Goal: Task Accomplishment & Management: Complete application form

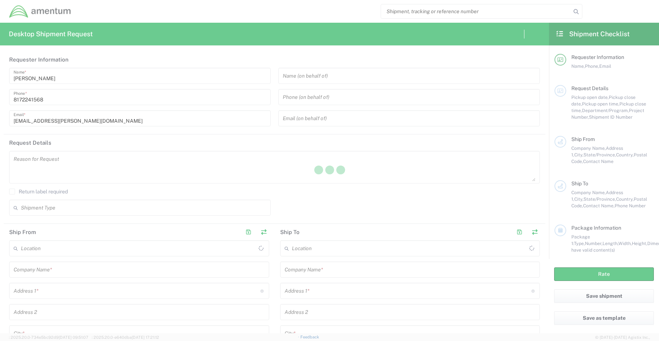
type input "[GEOGRAPHIC_DATA]"
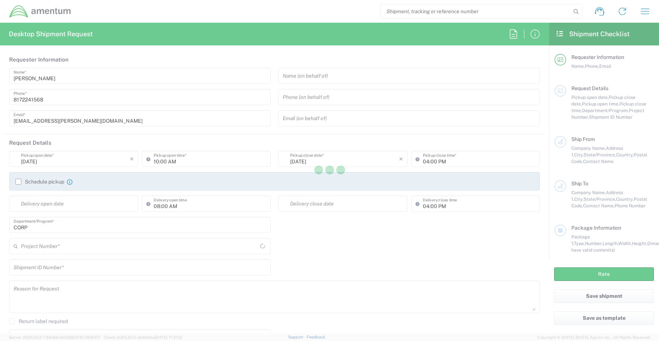
type input "CORP"
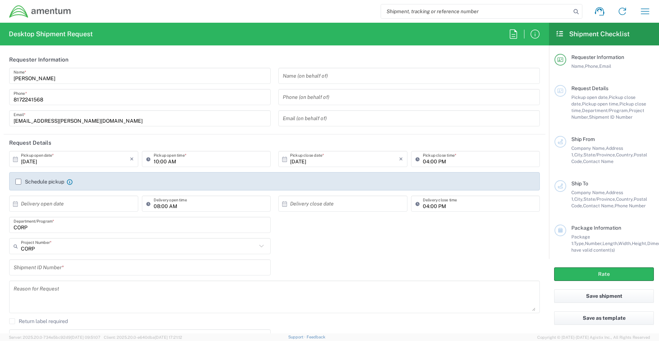
click at [46, 229] on input "CORP" at bounding box center [140, 225] width 252 height 13
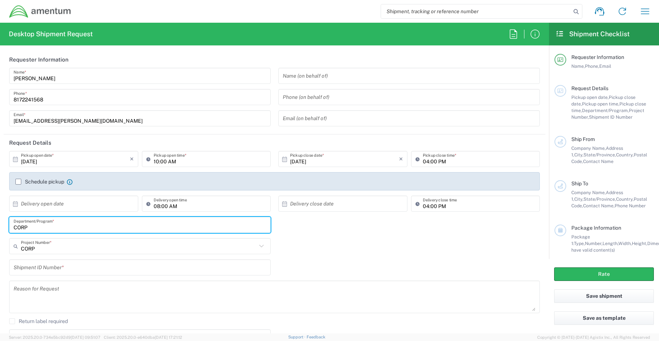
drag, startPoint x: 45, startPoint y: 228, endPoint x: -10, endPoint y: 229, distance: 55.3
click at [0, 229] on html "Shipment request Shipment tracking Shipment estimator Desktop shipment request …" at bounding box center [329, 170] width 659 height 341
paste input "[PERSON_NAME]"
type input "[PERSON_NAME]"
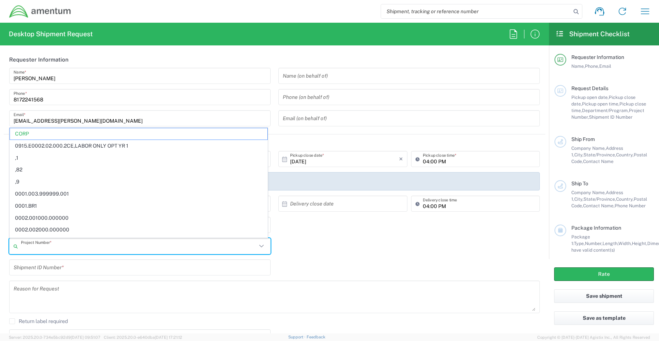
drag, startPoint x: 44, startPoint y: 249, endPoint x: -7, endPoint y: 243, distance: 51.3
click at [0, 243] on html "Shipment request Shipment tracking Shipment estimator Desktop shipment request …" at bounding box center [329, 170] width 659 height 341
drag, startPoint x: 45, startPoint y: 249, endPoint x: 0, endPoint y: 250, distance: 45.1
click at [0, 250] on form "Requester Information [PERSON_NAME] Name * [PHONE_NUMBER] Phone * [EMAIL_ADDRES…" at bounding box center [274, 192] width 549 height 282
paste input "J073.02.1310"
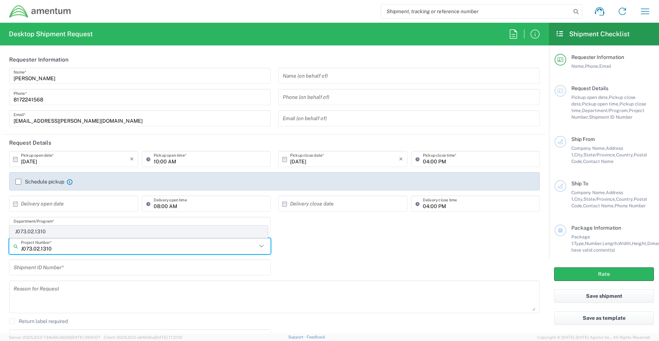
type input "J073.02.1310"
click at [24, 231] on span "J073.02.1310" at bounding box center [138, 231] width 257 height 11
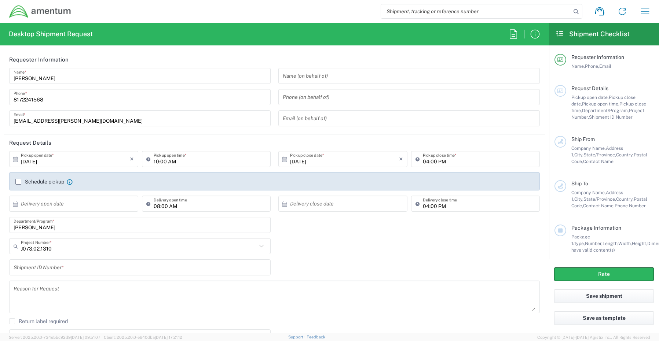
click at [33, 265] on input "text" at bounding box center [140, 267] width 252 height 13
paste input "[PERSON_NAME] RITM0239803"
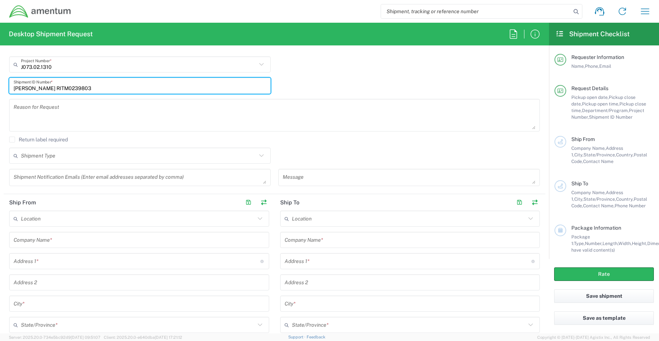
scroll to position [183, 0]
type input "[PERSON_NAME] RITM0239803"
click at [42, 177] on textarea at bounding box center [140, 176] width 252 height 13
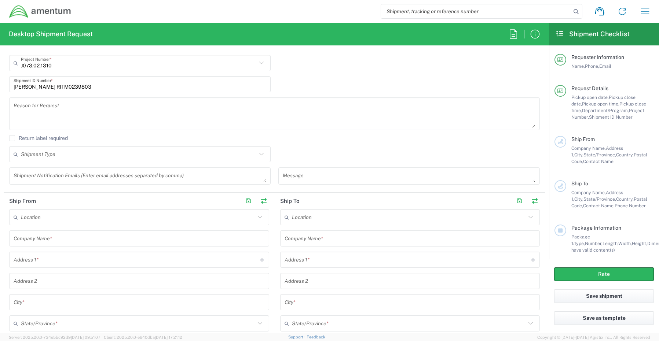
click at [37, 178] on textarea at bounding box center [140, 176] width 252 height 13
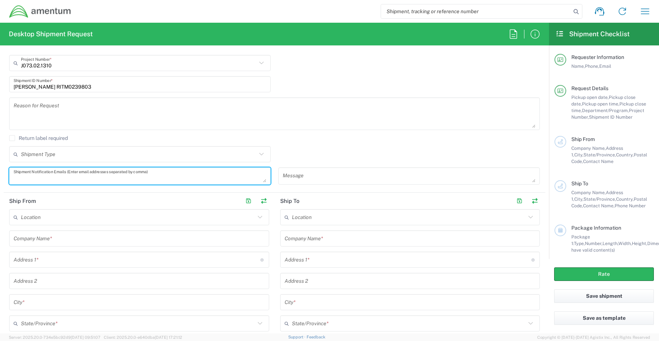
paste textarea "[PERSON_NAME][EMAIL_ADDRESS][PERSON_NAME][DOMAIN_NAME]"
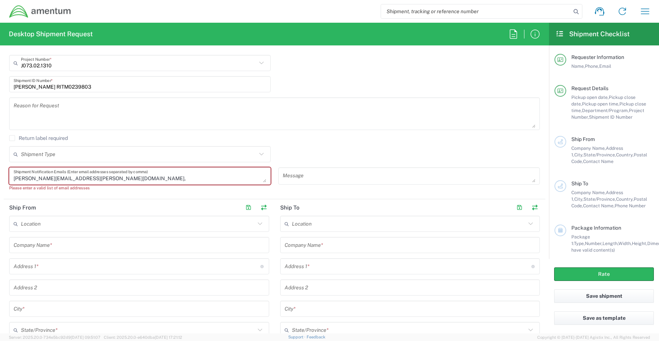
click at [102, 177] on textarea "[PERSON_NAME][EMAIL_ADDRESS][PERSON_NAME][DOMAIN_NAME]," at bounding box center [140, 176] width 252 height 13
paste textarea "[EMAIL_ADDRESS][DOMAIN_NAME]"
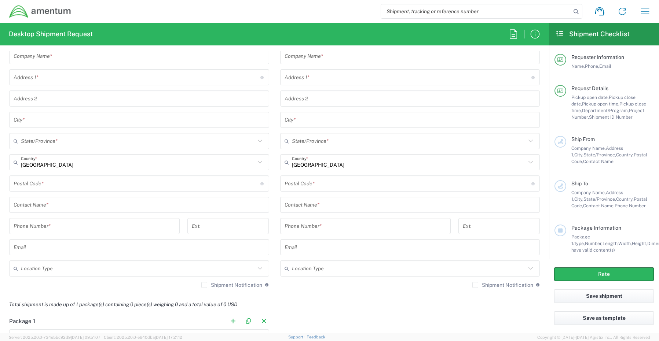
scroll to position [366, 0]
type textarea "[PERSON_NAME][EMAIL_ADDRESS][PERSON_NAME][DOMAIN_NAME], [EMAIL_ADDRESS][DOMAIN_…"
click at [37, 201] on input "text" at bounding box center [139, 204] width 251 height 13
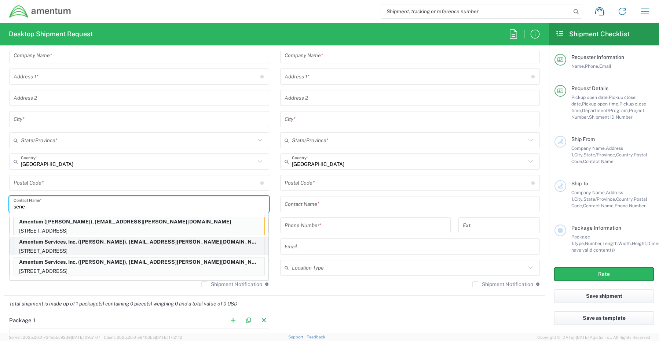
type input "sene"
click at [42, 247] on div "Amentum Services, Inc. ([PERSON_NAME]), [EMAIL_ADDRESS][PERSON_NAME][DOMAIN_NAM…" at bounding box center [139, 246] width 251 height 18
type input "Amentum Services, Inc."
type input "[STREET_ADDRESS]"
type input "[GEOGRAPHIC_DATA]"
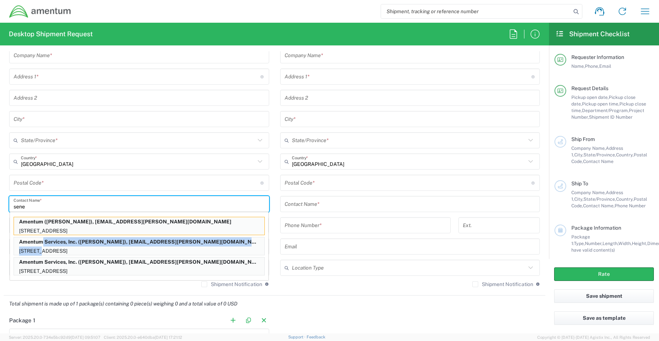
type input "[US_STATE]"
type input "76177"
type input "[PERSON_NAME]"
type input "[PHONE_NUMBER]"
type input "[EMAIL_ADDRESS][PERSON_NAME][DOMAIN_NAME]"
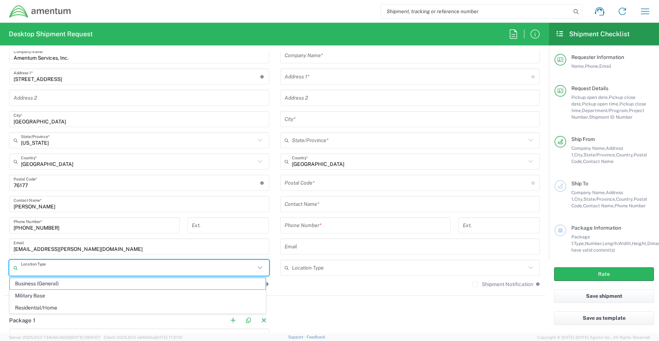
click at [37, 272] on input "text" at bounding box center [138, 268] width 234 height 13
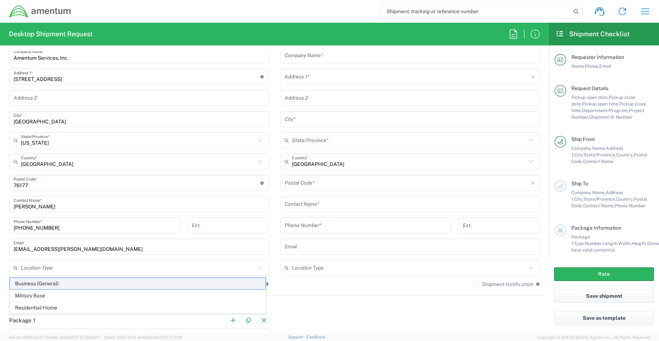
click at [37, 285] on span "Business (General)" at bounding box center [137, 283] width 255 height 11
type input "Business (General)"
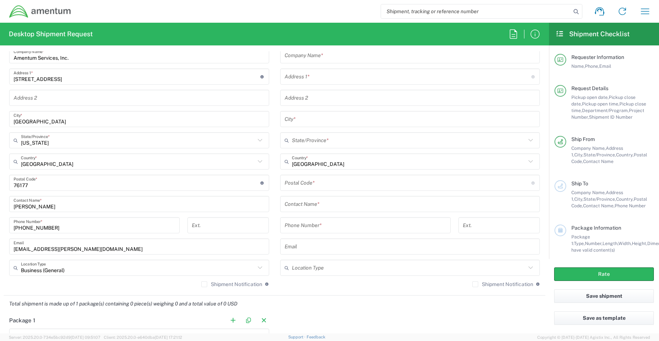
click at [203, 287] on label "Shipment Notification" at bounding box center [231, 284] width 61 height 6
click at [204, 284] on input "Shipment Notification" at bounding box center [204, 284] width 0 height 0
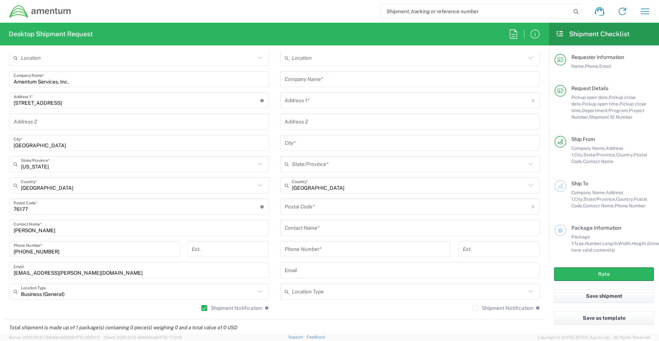
scroll to position [330, 0]
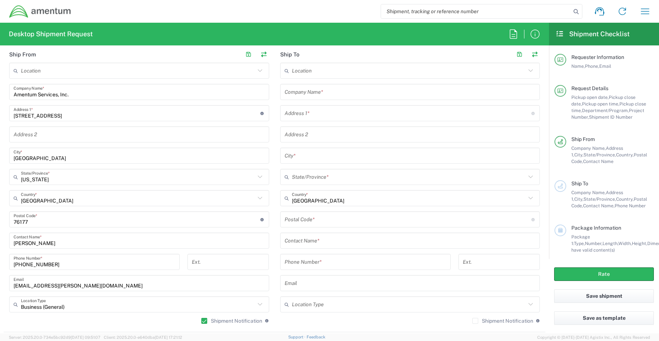
click at [296, 100] on div "Company Name *" at bounding box center [410, 92] width 260 height 16
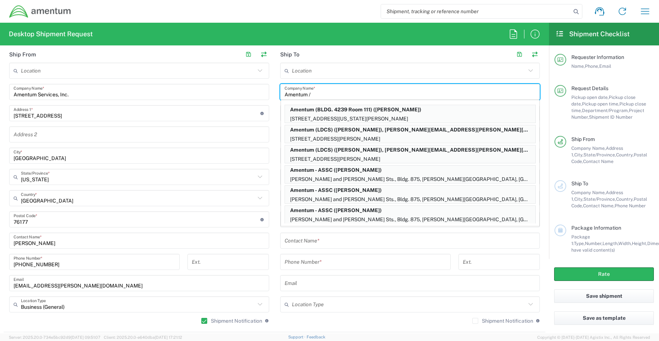
paste input "[PERSON_NAME]"
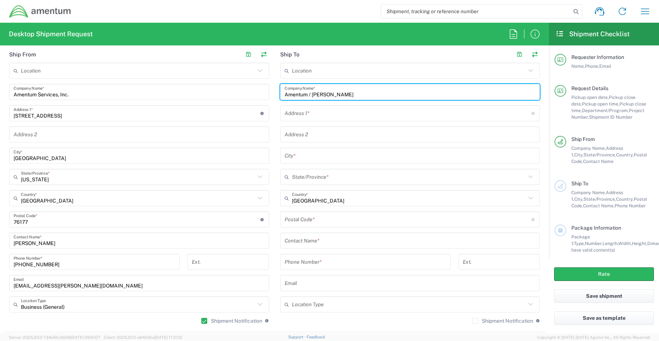
type input "Amentum / [PERSON_NAME]"
click at [300, 240] on input "text" at bounding box center [409, 241] width 251 height 13
paste input "[PERSON_NAME]"
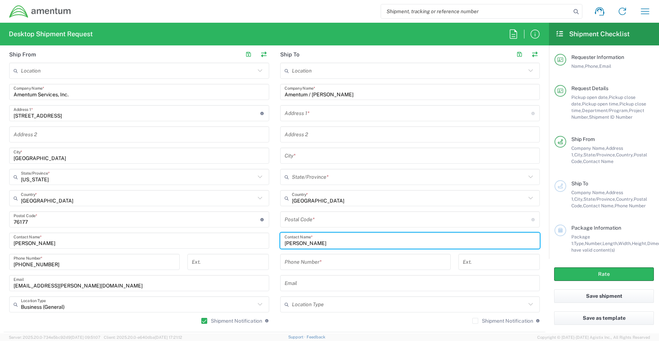
type input "[PERSON_NAME]"
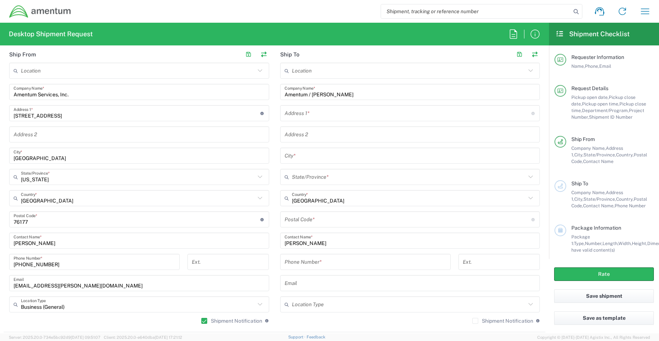
click at [310, 116] on input "text" at bounding box center [407, 113] width 247 height 13
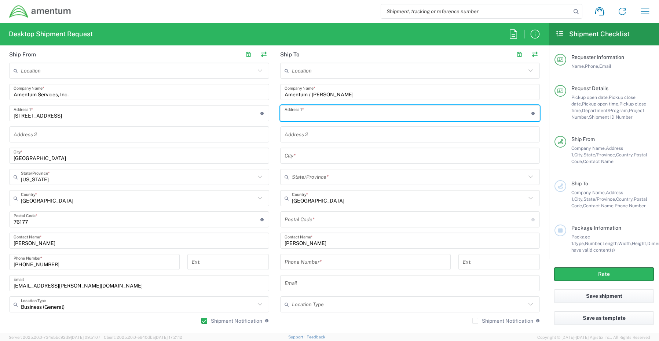
paste input "[STREET_ADDRESS][PERSON_NAME]"
type input "[STREET_ADDRESS][PERSON_NAME]"
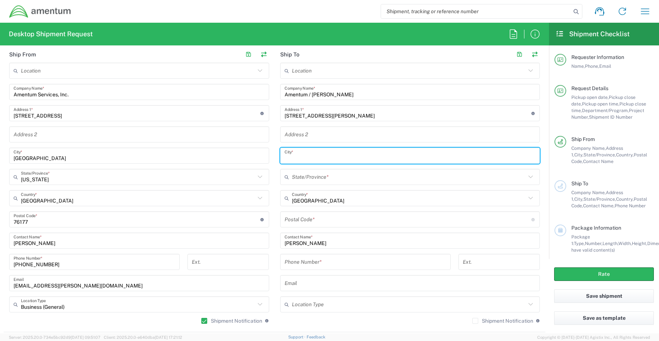
click at [296, 156] on input "text" at bounding box center [409, 156] width 251 height 13
paste input "[GEOGRAPHIC_DATA],"
type input "[GEOGRAPHIC_DATA]"
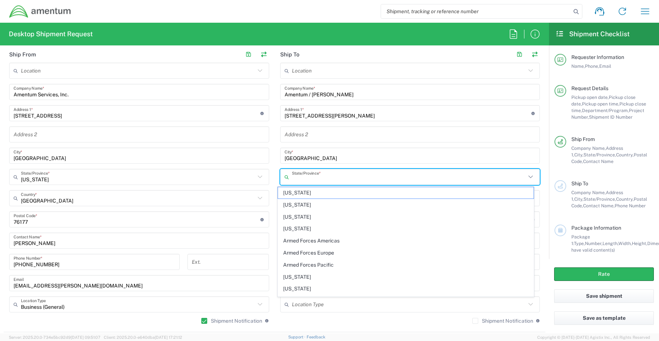
click at [334, 179] on input "text" at bounding box center [409, 177] width 234 height 13
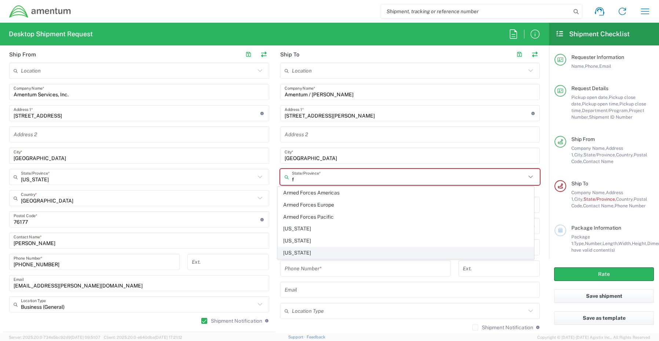
click at [301, 254] on span "[US_STATE]" at bounding box center [405, 252] width 255 height 11
type input "[US_STATE]"
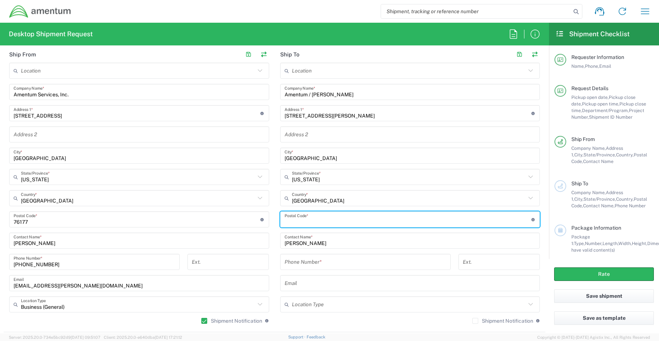
click at [298, 219] on input "undefined" at bounding box center [407, 219] width 247 height 13
paste input "32909"
click at [284, 224] on input "undefined" at bounding box center [407, 219] width 247 height 13
type input "32909"
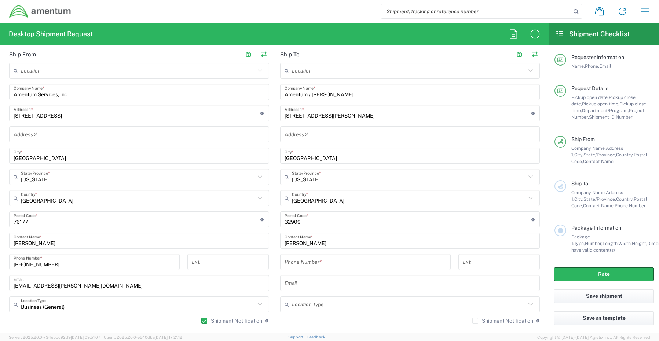
click at [304, 263] on input "tel" at bounding box center [365, 262] width 162 height 13
paste input "[PHONE_NUMBER]"
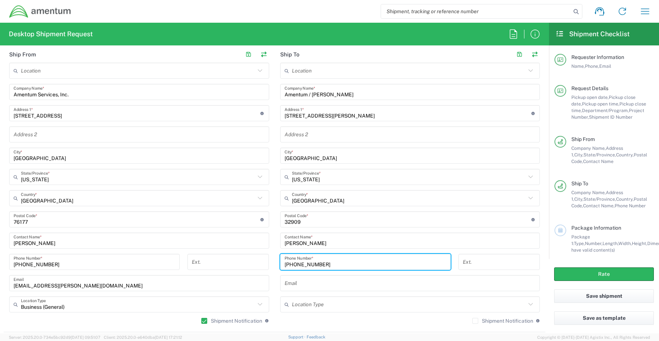
type input "[PHONE_NUMBER]"
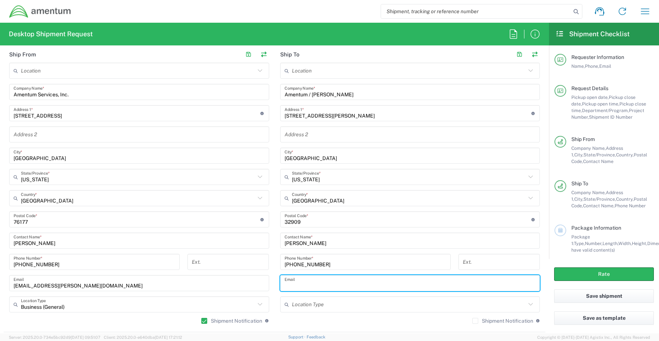
click at [297, 282] on input "text" at bounding box center [409, 283] width 251 height 13
paste input "[PERSON_NAME][EMAIL_ADDRESS][PERSON_NAME][DOMAIN_NAME]"
type input "[PERSON_NAME][EMAIL_ADDRESS][PERSON_NAME][DOMAIN_NAME]"
click at [472, 322] on label "Shipment Notification" at bounding box center [502, 321] width 61 height 6
click at [475, 321] on input "Shipment Notification" at bounding box center [475, 321] width 0 height 0
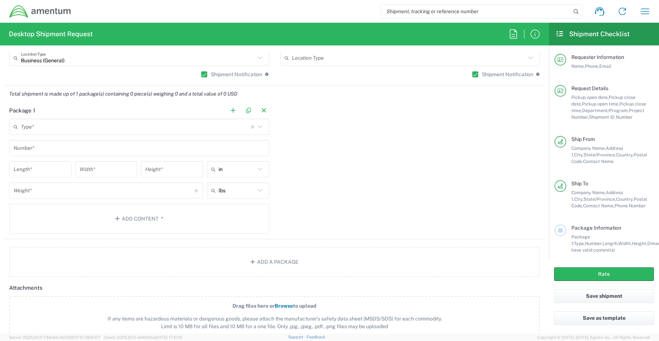
scroll to position [586, 0]
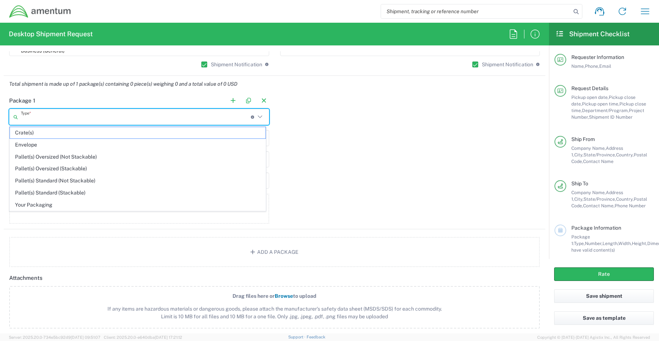
click at [47, 115] on input "text" at bounding box center [136, 117] width 230 height 13
click at [47, 205] on span "Your Packaging" at bounding box center [137, 204] width 255 height 11
type input "Your Packaging"
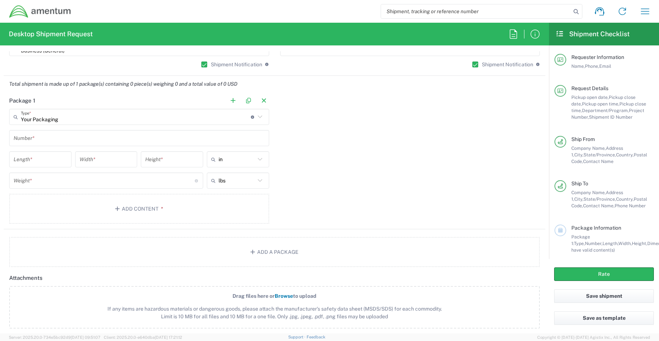
click at [33, 138] on input "text" at bounding box center [139, 138] width 251 height 13
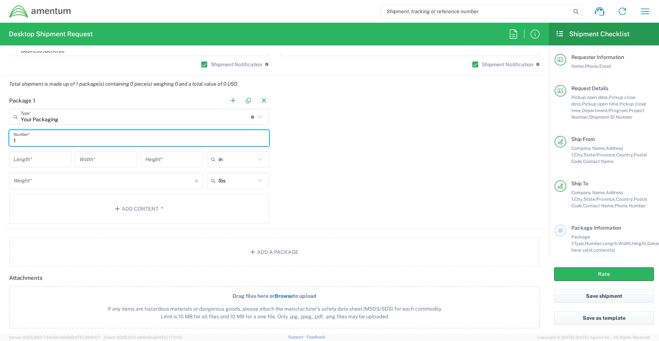
type input "1"
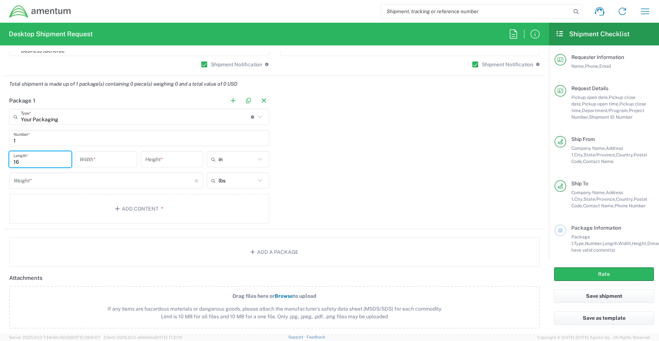
type input "16"
type input "14"
type input "3"
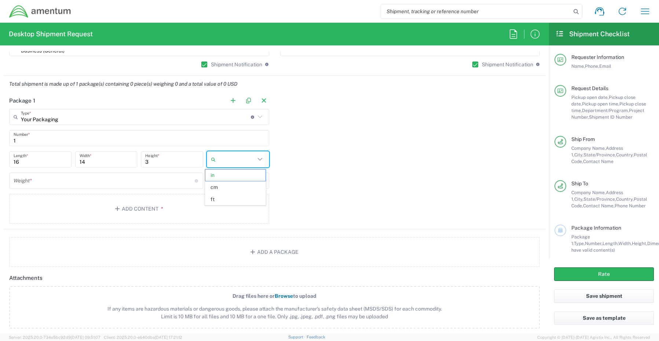
type input "in"
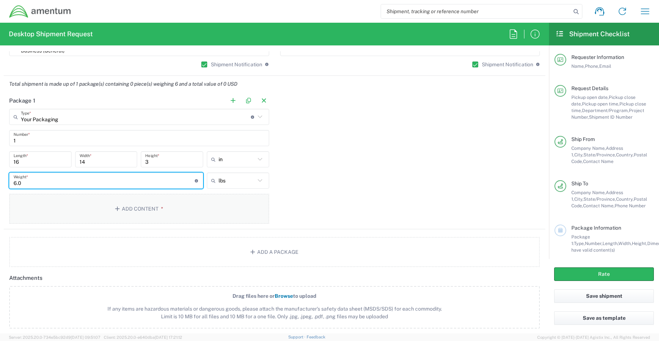
type input "6.0"
click at [134, 209] on button "Add Content *" at bounding box center [139, 209] width 260 height 30
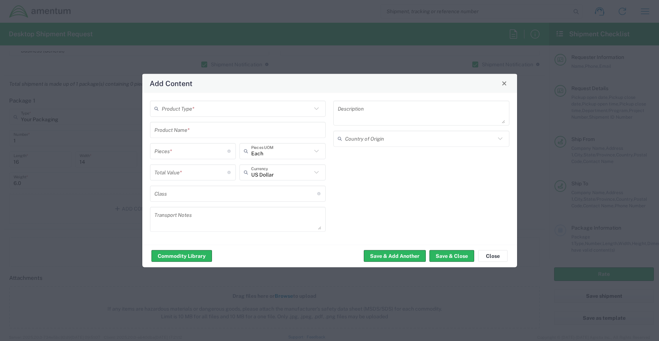
click at [199, 111] on input "text" at bounding box center [237, 108] width 150 height 13
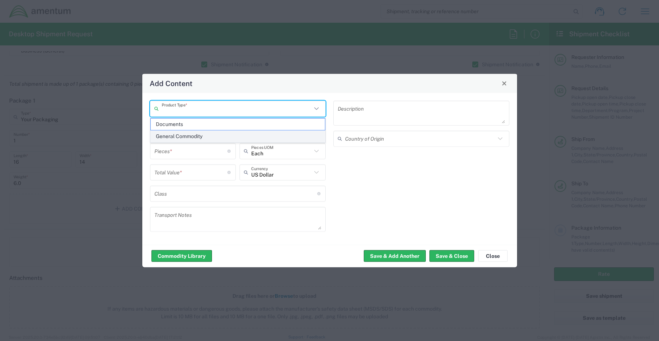
click at [205, 140] on span "General Commodity" at bounding box center [238, 136] width 174 height 11
type input "General Commodity"
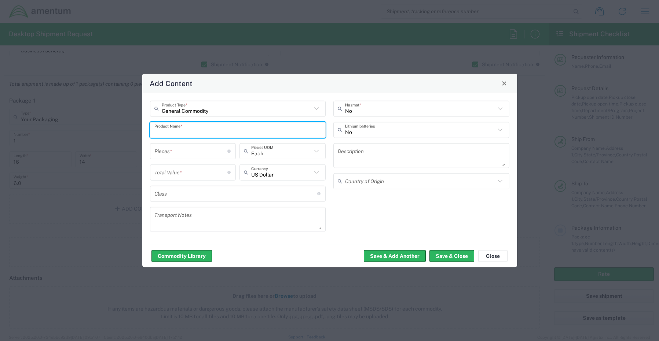
click at [168, 132] on input "text" at bounding box center [237, 130] width 167 height 13
paste input "Laptop: CORP027201/SN: 21MVVB4 (RITM0239803)"
type input "Laptop: CORP027201/SN: 21MVVB4 (RITM0239803)"
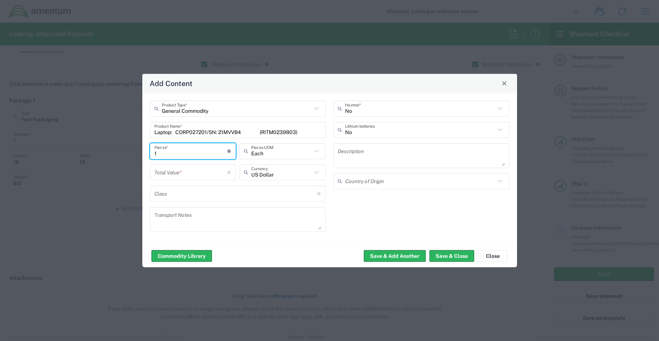
type input "1"
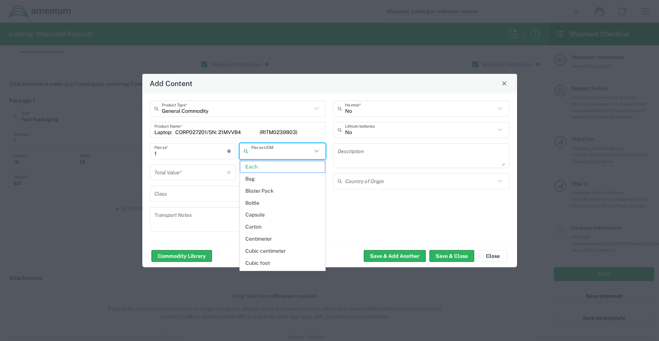
type input "Each"
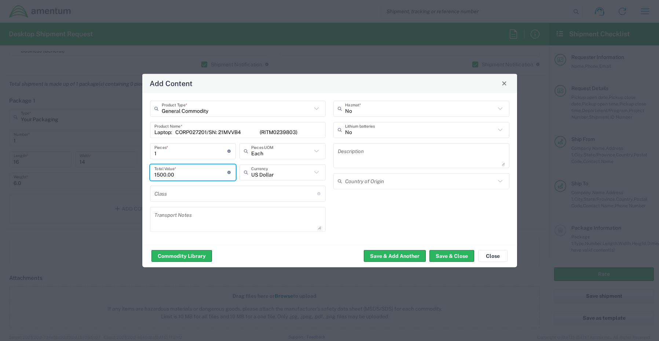
type input "1500.00"
click at [346, 130] on input "text" at bounding box center [420, 130] width 150 height 13
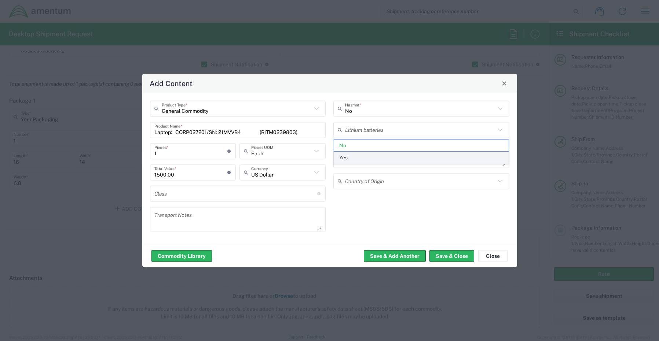
click at [349, 159] on span "Yes" at bounding box center [421, 157] width 174 height 11
type input "Yes"
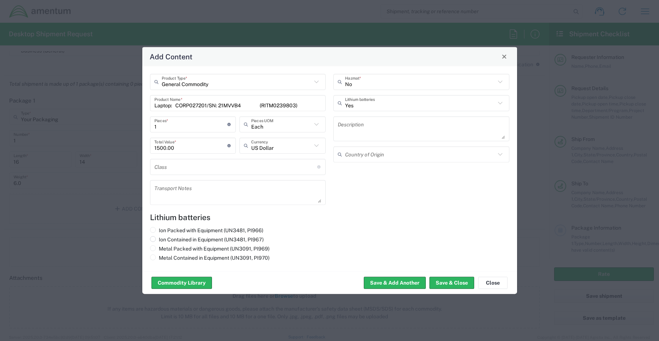
click at [162, 240] on input "Ion Contained in Equipment (UN3481, PI967)" at bounding box center [161, 238] width 5 height 5
radio input "true"
click at [442, 284] on button "Save & Close" at bounding box center [451, 283] width 45 height 12
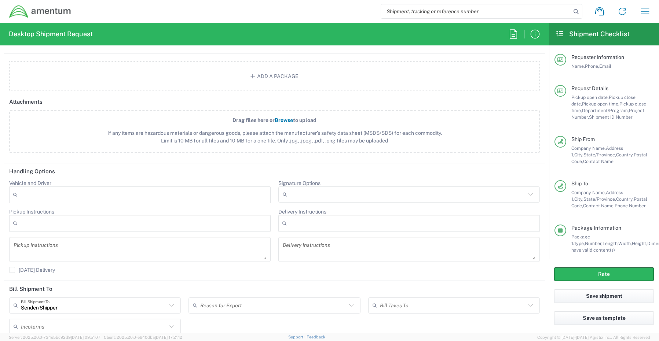
scroll to position [806, 0]
click at [290, 197] on input "Signature Options" at bounding box center [408, 194] width 236 height 12
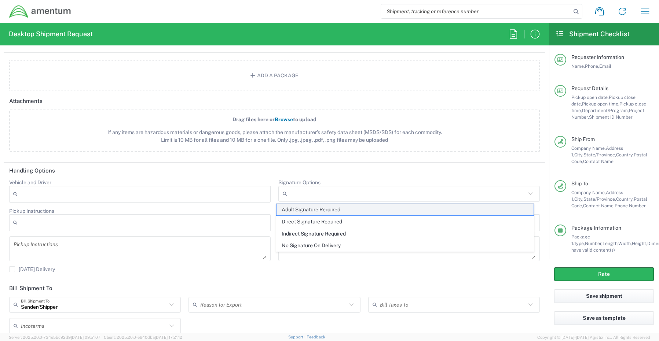
click at [294, 209] on span "Adult Signature Required" at bounding box center [404, 209] width 257 height 11
type input "Adult Signature Required"
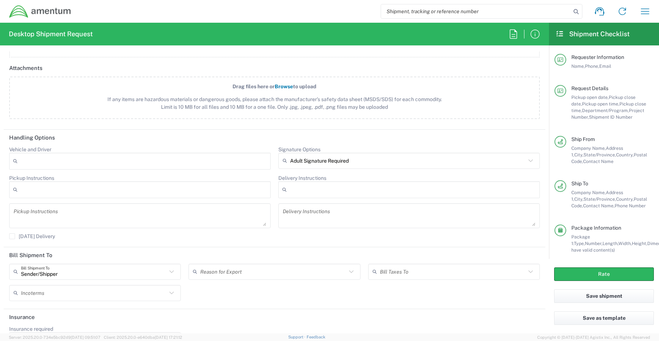
scroll to position [862, 0]
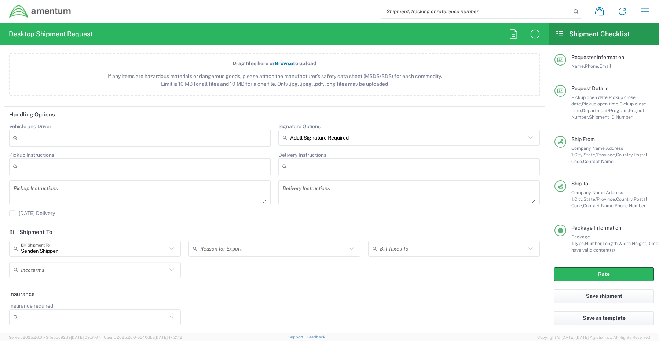
click at [48, 320] on input "Insurance required" at bounding box center [94, 317] width 146 height 12
drag, startPoint x: 33, startPoint y: 302, endPoint x: 66, endPoint y: 299, distance: 32.5
click at [33, 302] on span "Yes" at bounding box center [94, 302] width 168 height 11
type input "Yes"
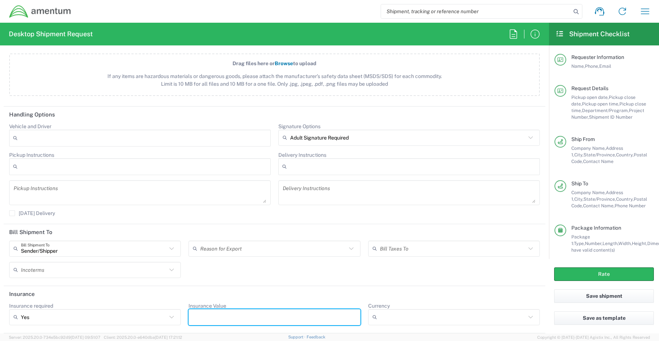
click at [233, 316] on input "Insurance Value" at bounding box center [274, 317] width 163 height 12
type input "1500.00"
click at [591, 274] on button "Rate" at bounding box center [604, 275] width 100 height 14
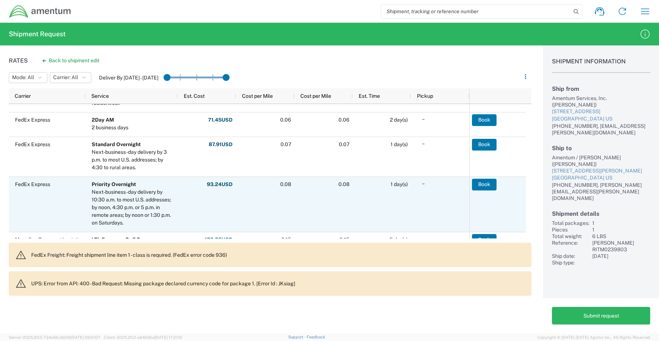
scroll to position [73, 0]
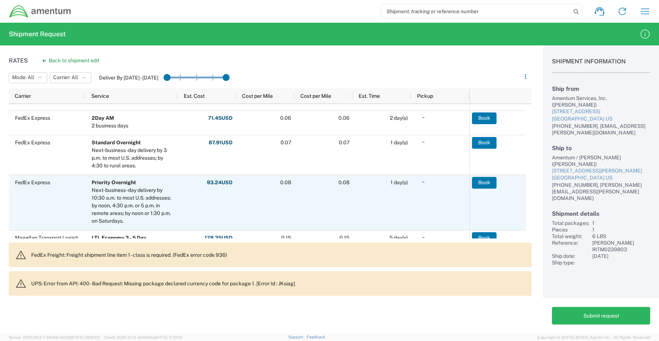
click at [46, 203] on div "FedEx Express" at bounding box center [47, 202] width 77 height 55
click at [486, 180] on button "Book" at bounding box center [484, 183] width 25 height 12
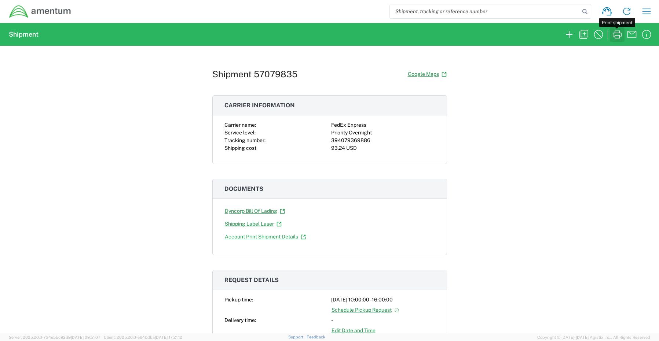
click at [619, 34] on icon "button" at bounding box center [617, 35] width 12 height 12
click at [583, 34] on icon "button" at bounding box center [584, 35] width 12 height 12
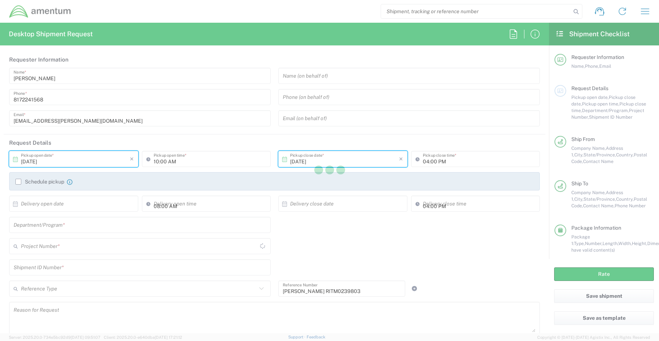
type input "Shipment Id Number"
type input "[US_STATE]"
type input "Your Packaging"
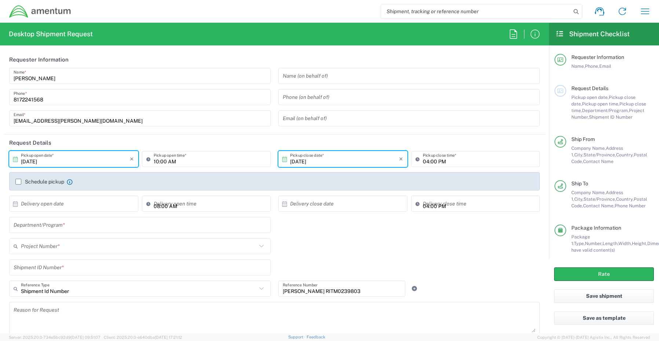
click at [43, 229] on input "text" at bounding box center [140, 225] width 252 height 13
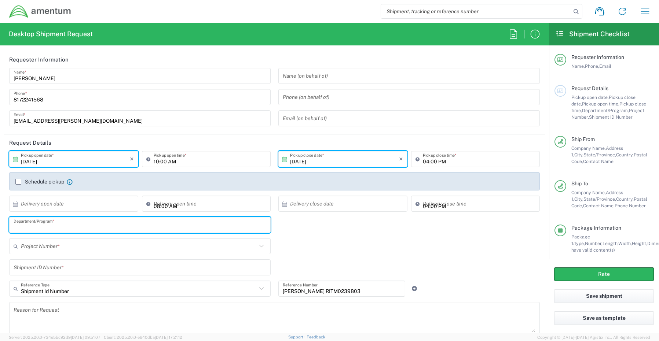
paste input "[PERSON_NAME]"
type input "[PERSON_NAME]"
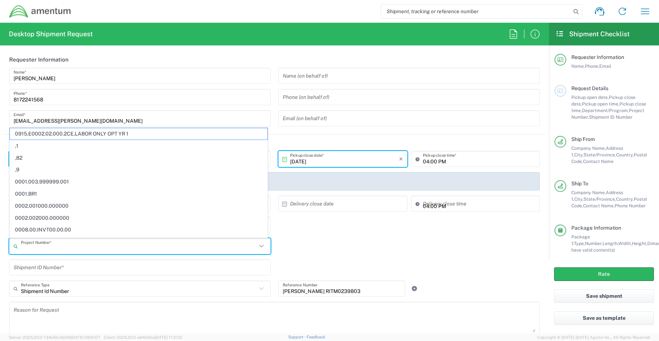
click at [24, 246] on input "text" at bounding box center [139, 246] width 236 height 13
paste input "J073.02.1310"
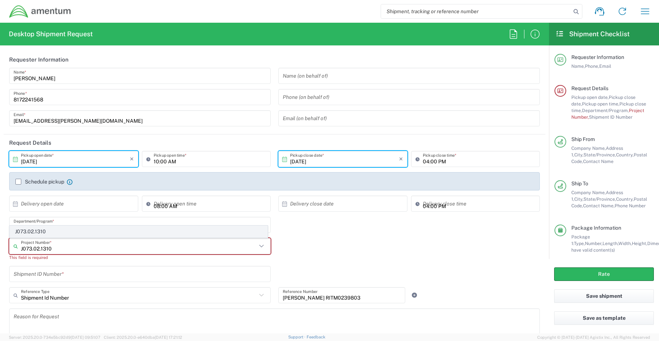
type input "J073.02.1310"
click at [23, 232] on span "J073.02.1310" at bounding box center [138, 231] width 257 height 11
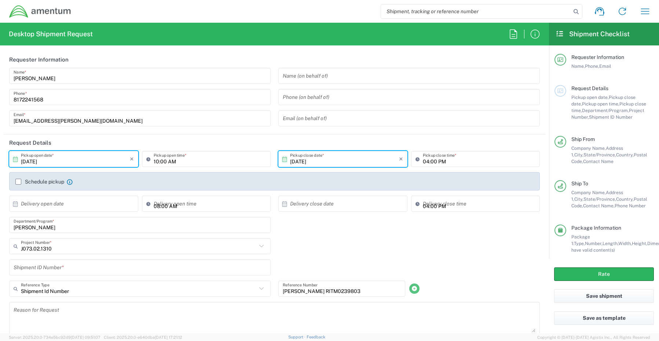
click at [412, 288] on icon at bounding box center [414, 288] width 7 height 5
click at [411, 289] on icon at bounding box center [414, 288] width 7 height 5
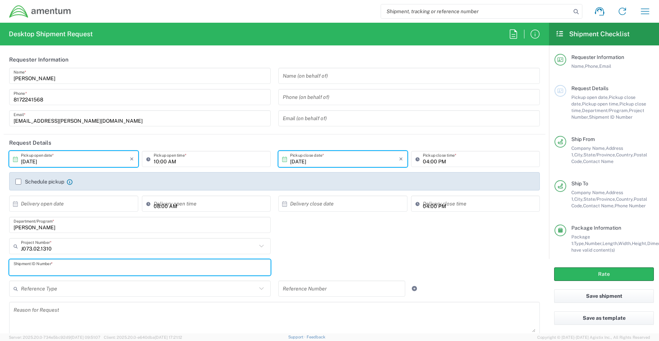
click at [102, 264] on input "text" at bounding box center [140, 267] width 252 height 13
paste input "[PERSON_NAME] RITM0239803"
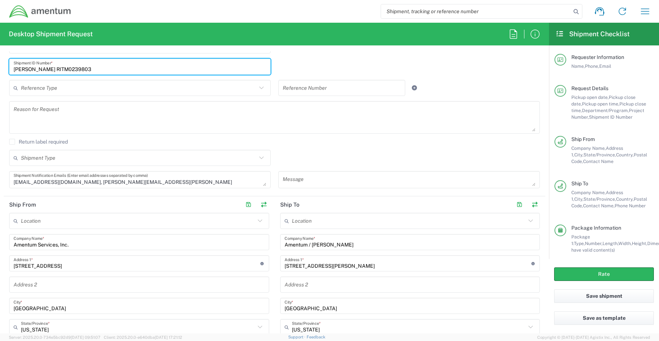
scroll to position [220, 0]
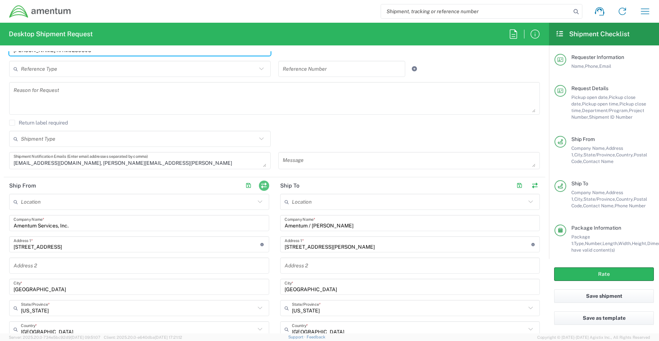
type input "[PERSON_NAME] RITM0239803"
click at [264, 187] on button "button" at bounding box center [264, 186] width 10 height 10
type input "Amentum / [PERSON_NAME]"
type input "[STREET_ADDRESS][PERSON_NAME]"
type input "[GEOGRAPHIC_DATA]"
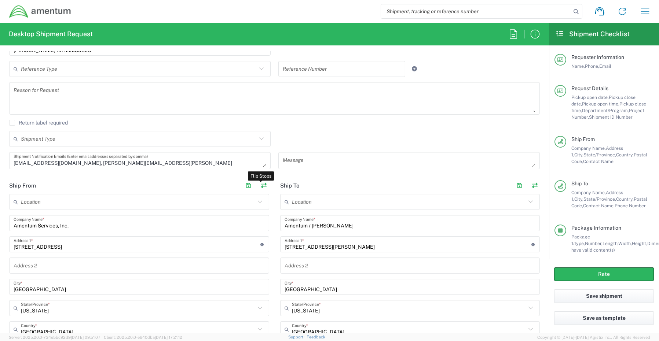
type input "[US_STATE]"
type input "32909"
type input "[PERSON_NAME]"
type input "[PHONE_NUMBER]"
type input "[PERSON_NAME][EMAIL_ADDRESS][PERSON_NAME][DOMAIN_NAME]"
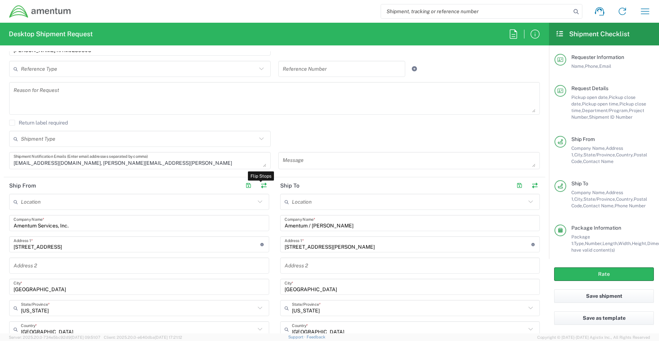
type input "Amentum Services, Inc."
type input "[STREET_ADDRESS]"
type input "[GEOGRAPHIC_DATA]"
type input "[US_STATE]"
type input "76177"
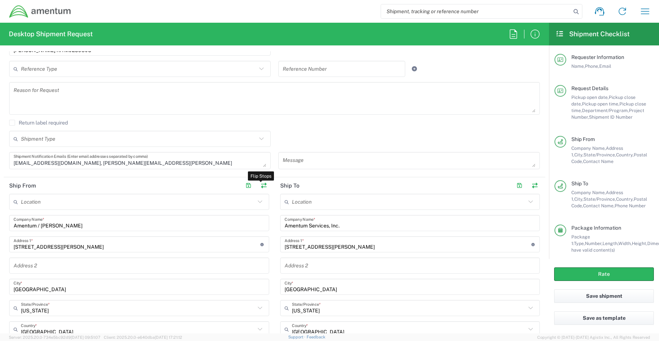
type input "[PERSON_NAME]"
type input "[PHONE_NUMBER]"
type input "[EMAIL_ADDRESS][PERSON_NAME][DOMAIN_NAME]"
type input "Business (General)"
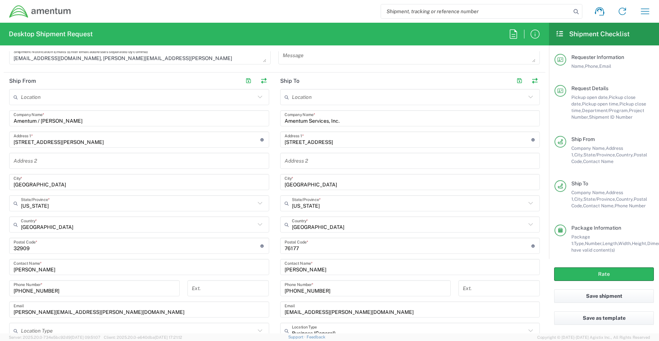
scroll to position [366, 0]
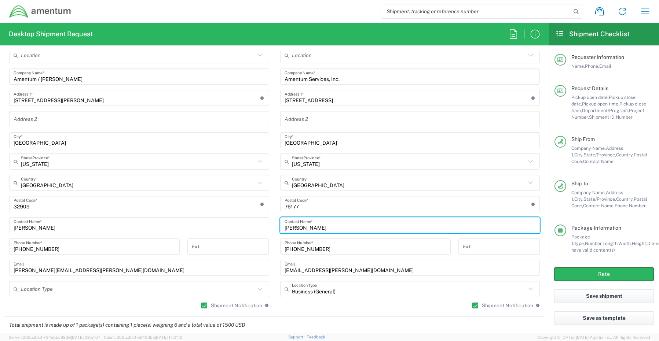
drag, startPoint x: 337, startPoint y: 229, endPoint x: 254, endPoint y: 220, distance: 82.9
click at [258, 221] on div "Ship From Location [PHONE_NUMBER] [PHONE_NUMBER] [PHONE_NUMBER] [PHONE_NUMBER] …" at bounding box center [274, 174] width 541 height 286
paste input "[PERSON_NAME]"
click at [344, 228] on input "[PERSON_NAME] - Return" at bounding box center [409, 225] width 251 height 13
paste input "RITM0239803"
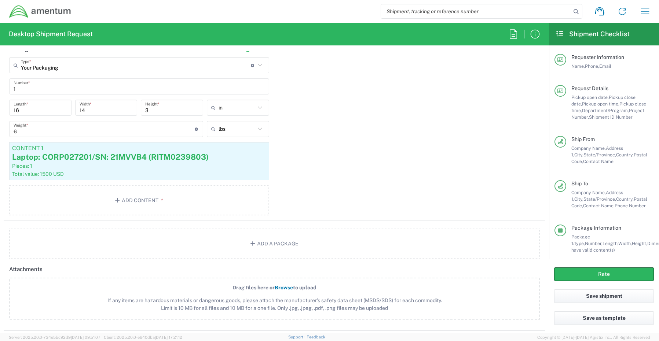
scroll to position [660, 0]
type input "[PERSON_NAME] - Return RITM0239803"
click at [181, 168] on div "Pieces: 1" at bounding box center [139, 165] width 254 height 7
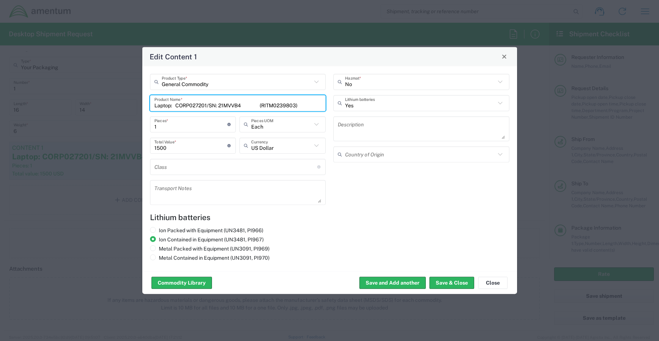
click at [310, 105] on input "Laptop: CORP027201/SN: 21MVVB4 (RITM0239803)" at bounding box center [237, 103] width 167 height 13
drag, startPoint x: 312, startPoint y: 105, endPoint x: 177, endPoint y: 102, distance: 134.5
click at [177, 102] on input "Laptop: CORP027201/SN: 21MVVB4 (RITM0239803)" at bounding box center [237, 103] width 167 height 13
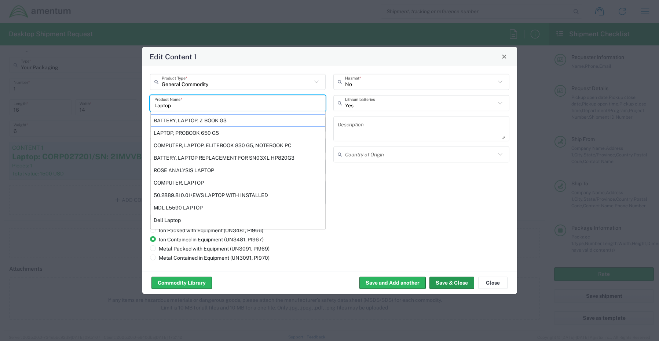
type input "Laptop"
click at [442, 284] on button "Save & Close" at bounding box center [451, 283] width 45 height 12
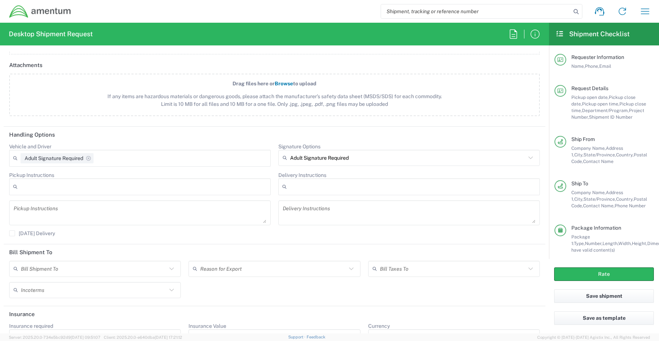
scroll to position [884, 0]
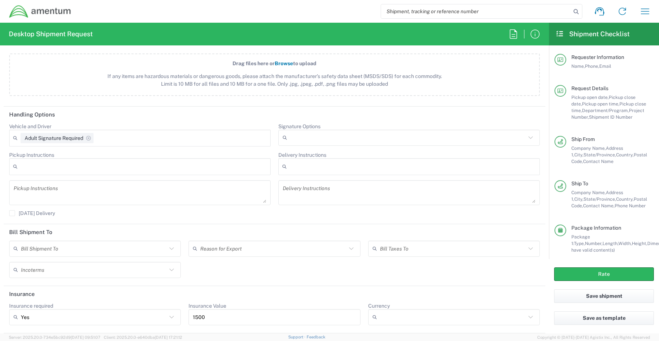
click at [298, 135] on input "Signature Options" at bounding box center [408, 138] width 236 height 12
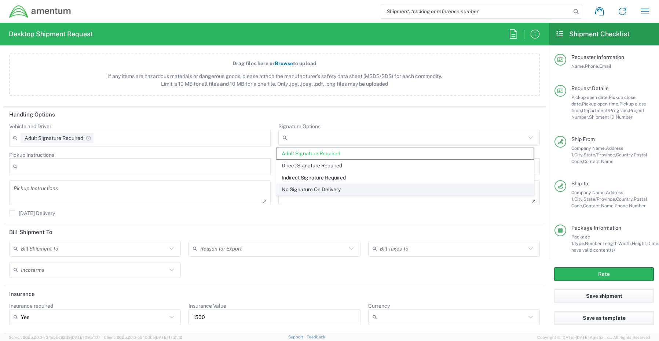
click at [294, 189] on span "No Signature On Delivery" at bounding box center [404, 189] width 257 height 11
type input "No Signature On Delivery"
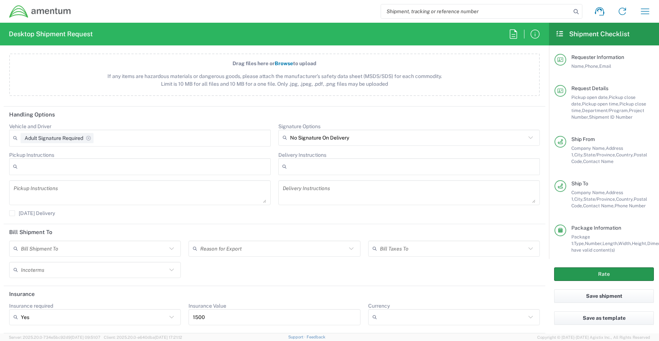
click at [599, 272] on button "Rate" at bounding box center [604, 275] width 100 height 14
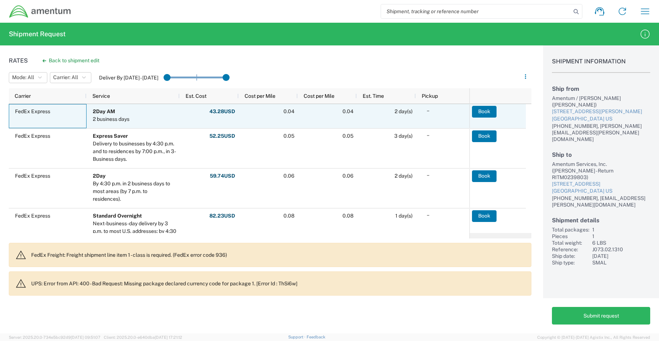
click at [62, 110] on span "FedEx Express" at bounding box center [49, 111] width 68 height 14
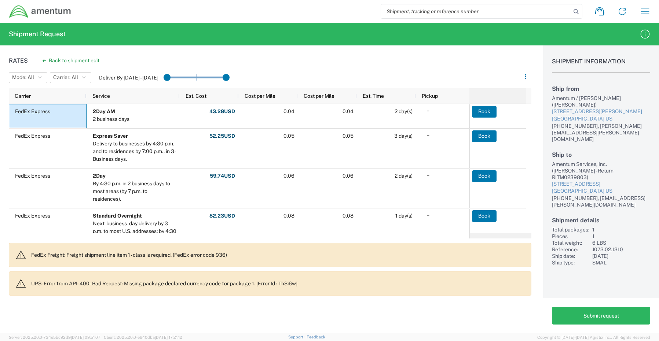
click at [486, 99] on div at bounding box center [499, 96] width 48 height 12
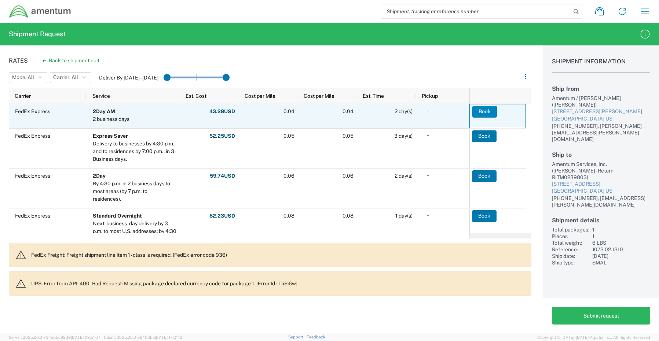
click at [482, 114] on button "Book" at bounding box center [484, 112] width 25 height 12
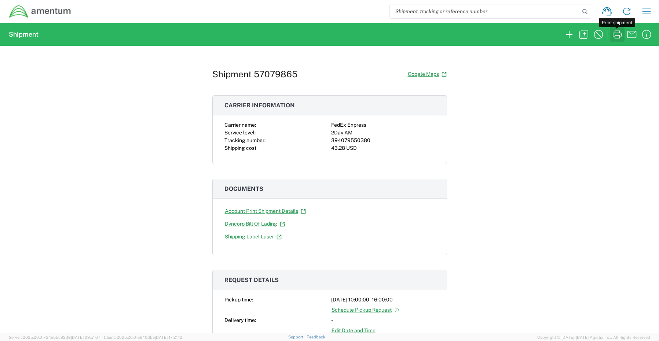
click at [620, 35] on icon "button" at bounding box center [617, 35] width 12 height 12
click at [572, 33] on icon "button" at bounding box center [569, 35] width 12 height 12
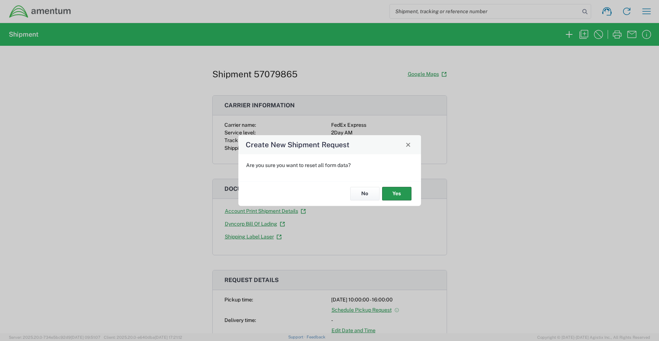
click at [402, 192] on button "Yes" at bounding box center [396, 194] width 29 height 14
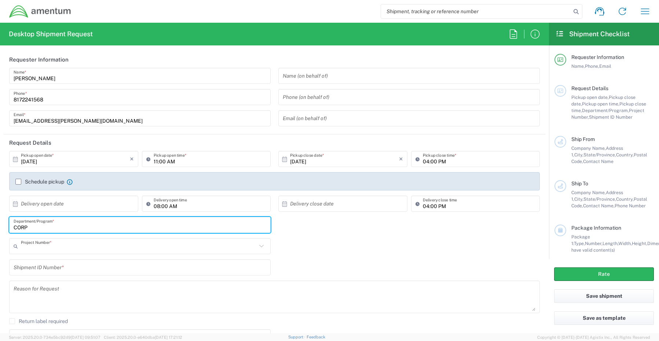
drag, startPoint x: 32, startPoint y: 225, endPoint x: -40, endPoint y: 224, distance: 71.8
click at [0, 224] on html "Shipment request Shipment tracking Shipment estimator Desktop shipment request …" at bounding box center [329, 170] width 659 height 341
paste input "[PERSON_NAME]"
type input "[PERSON_NAME]"
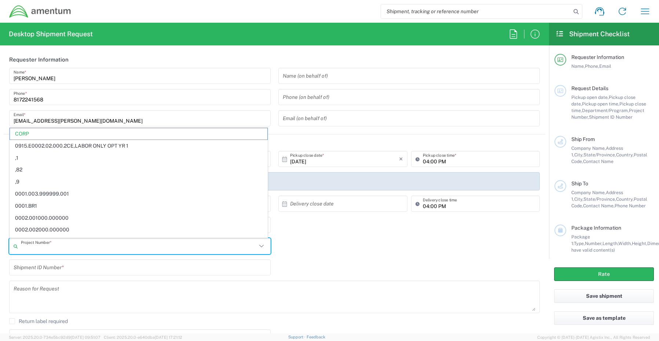
drag, startPoint x: 56, startPoint y: 249, endPoint x: 3, endPoint y: 245, distance: 54.1
click at [3, 245] on form "Requester Information [PERSON_NAME] Name * [PHONE_NUMBER] Phone * [EMAIL_ADDRES…" at bounding box center [274, 192] width 549 height 282
type input "C"
paste input "ADMN.705430.HRXXX"
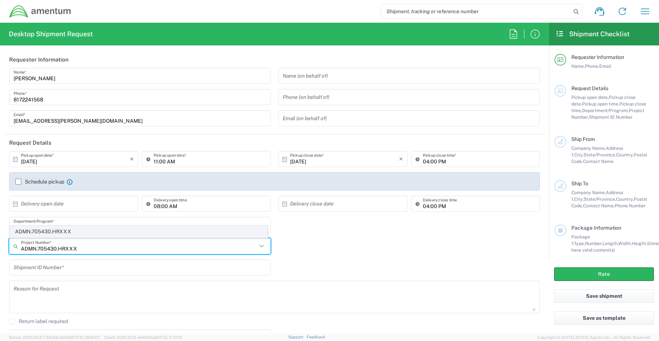
type input "ADMN.705430.HRXXX"
click at [51, 231] on span "ADMN.705430.HRXXX" at bounding box center [138, 231] width 257 height 11
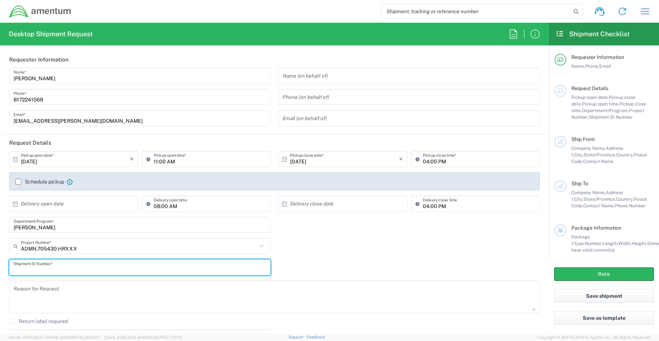
click at [45, 268] on input "text" at bounding box center [140, 267] width 252 height 13
paste input "[PERSON_NAME] REQ0238077"
type input "[PERSON_NAME] REQ0238077"
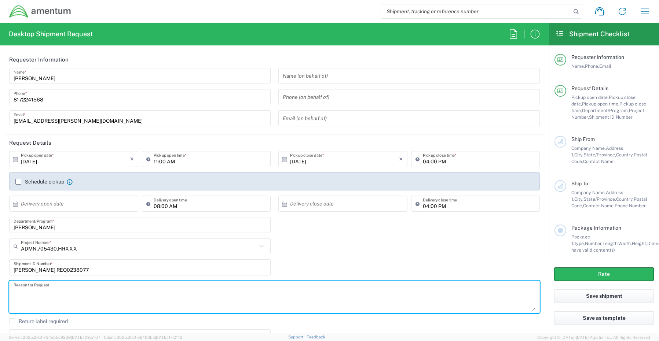
click at [55, 297] on textarea at bounding box center [274, 297] width 521 height 28
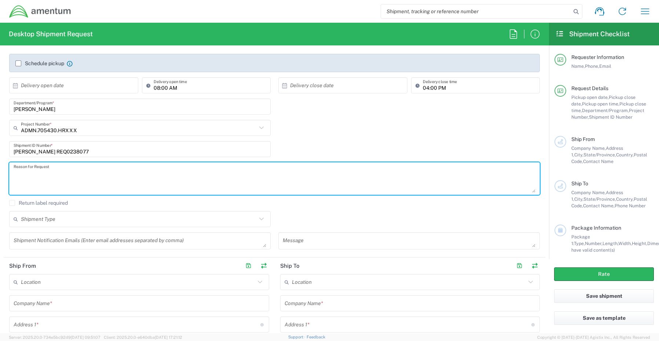
scroll to position [147, 0]
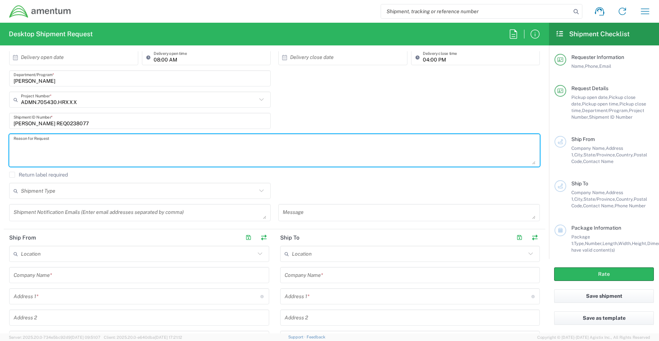
click at [26, 216] on textarea at bounding box center [140, 212] width 252 height 13
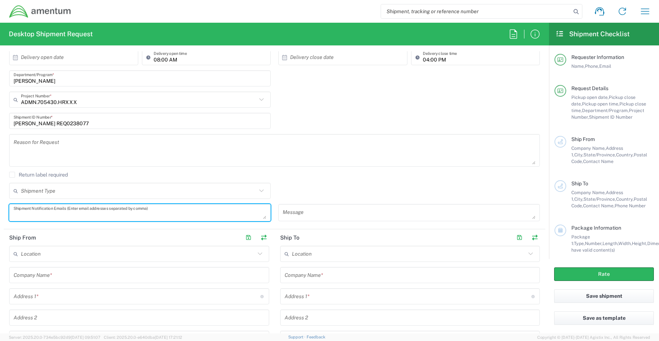
click at [34, 211] on textarea at bounding box center [140, 212] width 252 height 13
paste textarea "[PERSON_NAME][EMAIL_ADDRESS][PERSON_NAME][DOMAIN_NAME]"
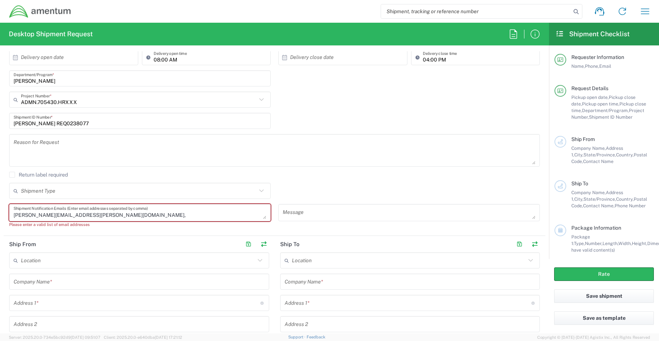
click at [125, 218] on textarea "[PERSON_NAME][EMAIL_ADDRESS][PERSON_NAME][DOMAIN_NAME]," at bounding box center [140, 212] width 252 height 13
paste textarea "[EMAIL_ADDRESS][DOMAIN_NAME]"
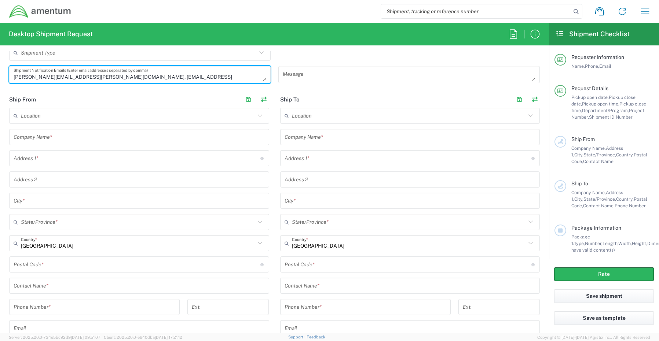
scroll to position [293, 0]
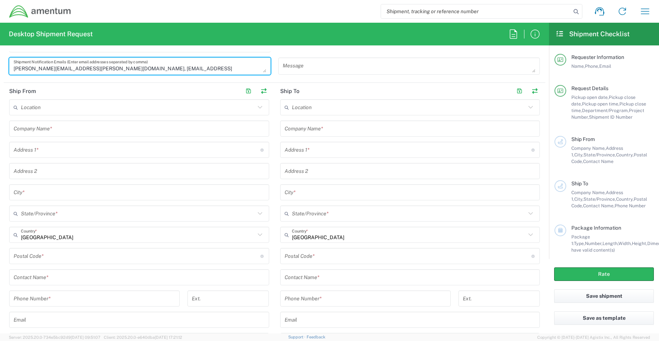
type textarea "[PERSON_NAME][EMAIL_ADDRESS][PERSON_NAME][DOMAIN_NAME], [EMAIL_ADDRESS][DOMAIN_…"
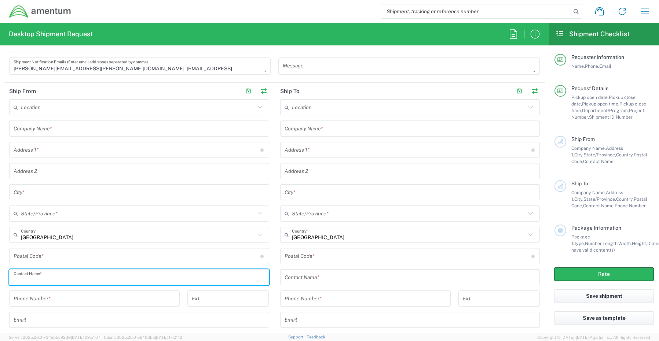
click at [42, 275] on input "text" at bounding box center [139, 277] width 251 height 13
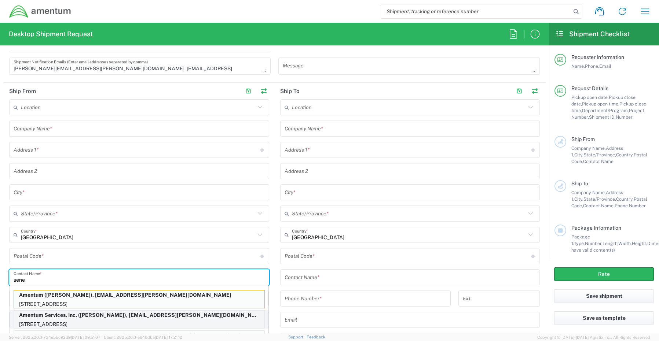
type input "sene"
click at [37, 321] on p "[STREET_ADDRESS]" at bounding box center [139, 324] width 250 height 9
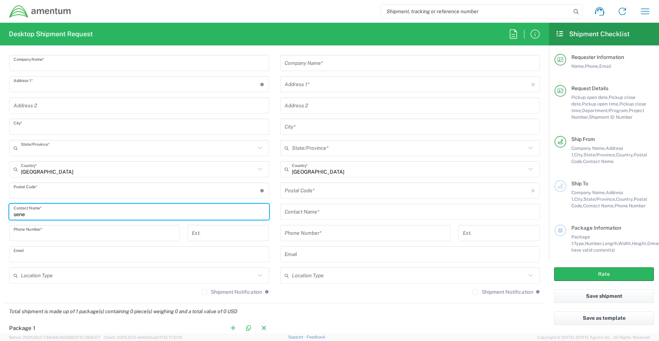
scroll to position [366, 0]
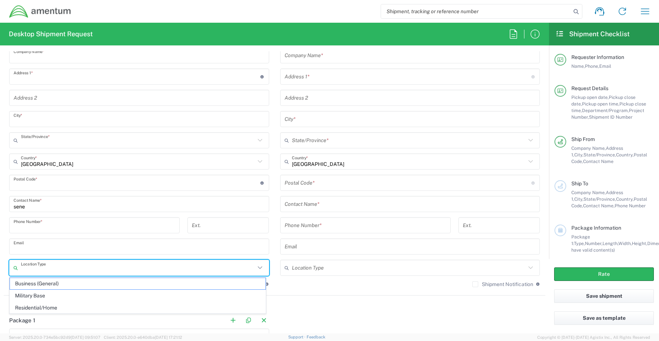
click at [40, 267] on input "text" at bounding box center [138, 268] width 234 height 13
click at [38, 283] on span "Business (General)" at bounding box center [137, 283] width 255 height 11
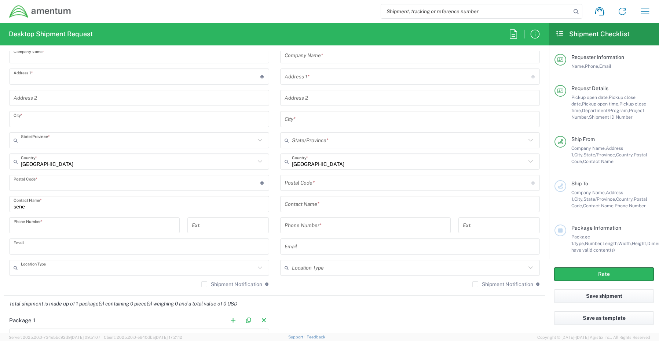
click at [204, 285] on label "Shipment Notification" at bounding box center [231, 284] width 61 height 6
click at [204, 284] on input "Shipment Notification" at bounding box center [204, 284] width 0 height 0
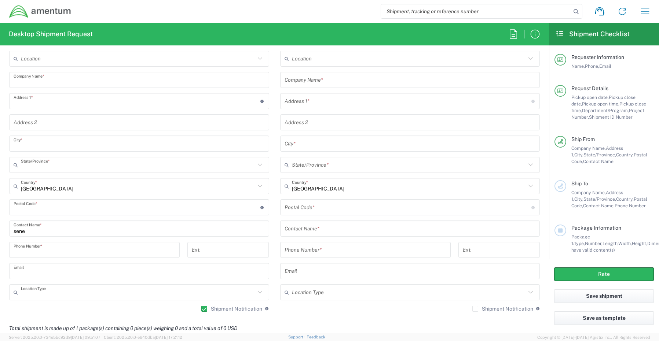
scroll to position [330, 0]
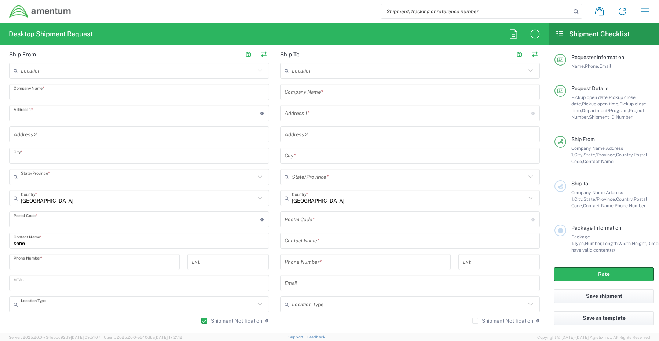
click at [322, 94] on input "text" at bounding box center [409, 92] width 251 height 13
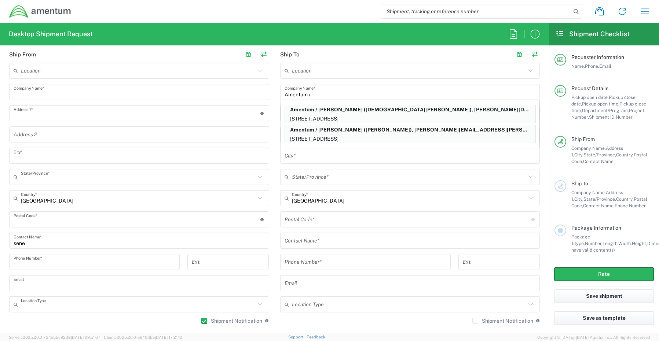
click at [317, 92] on input "Amentum /" at bounding box center [409, 92] width 251 height 13
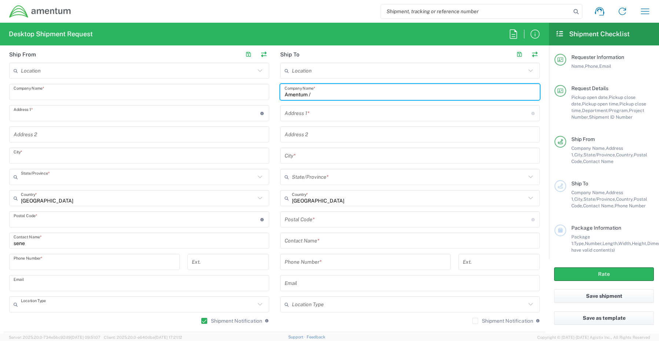
paste input "[PERSON_NAME]"
type input "Amentum / [PERSON_NAME]"
click at [303, 236] on input "text" at bounding box center [409, 241] width 251 height 13
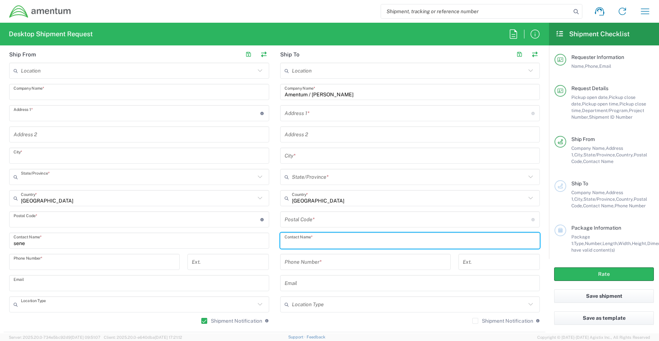
paste input "[PERSON_NAME]"
type input "[PERSON_NAME]"
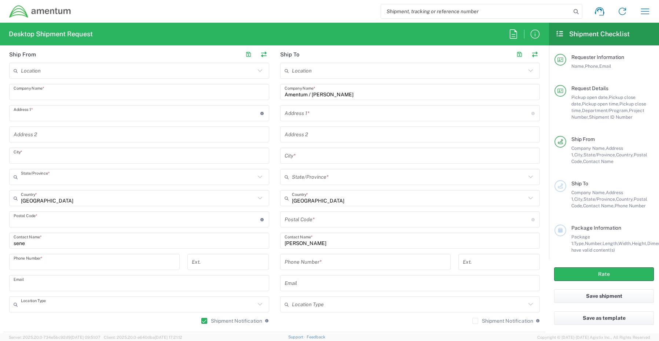
click at [299, 117] on input "text" at bounding box center [407, 113] width 247 height 13
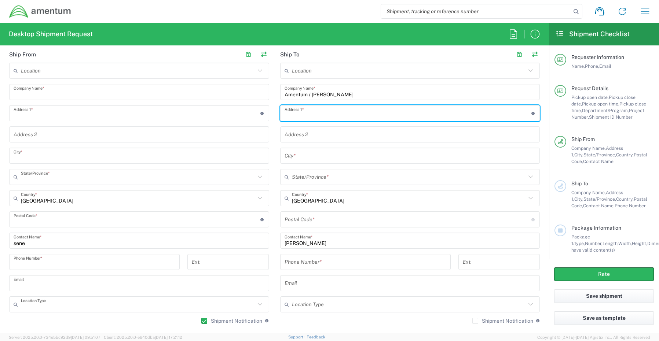
paste input "[STREET_ADDRESS]"
type input "[STREET_ADDRESS]"
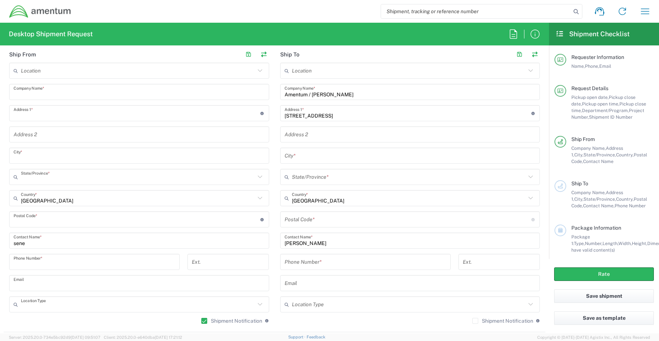
click at [299, 154] on input "text" at bounding box center [409, 156] width 251 height 13
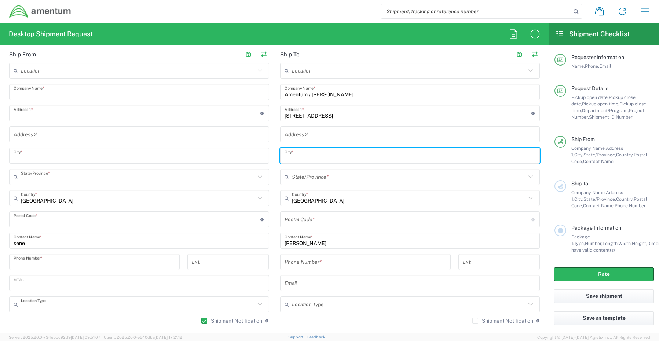
paste input "Westlake"
type input "Westlake"
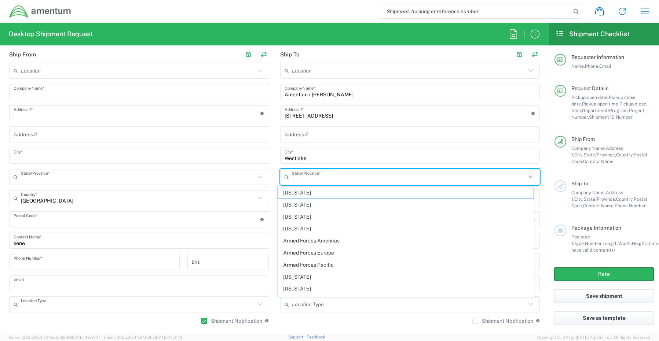
click at [318, 176] on input "text" at bounding box center [409, 177] width 234 height 13
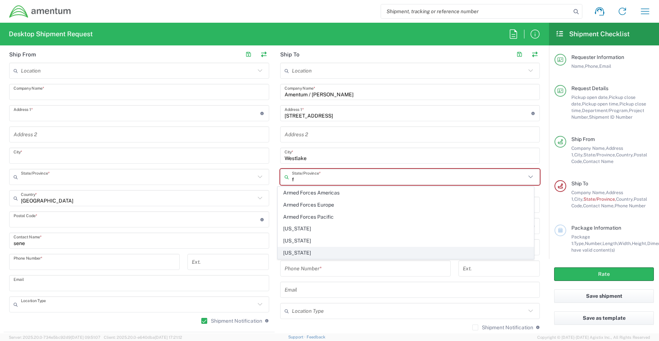
type input "f"
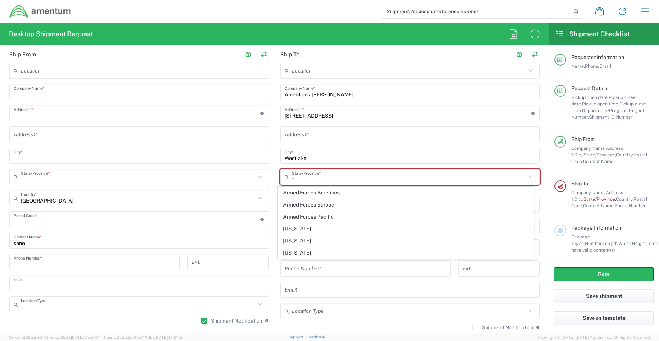
drag, startPoint x: 301, startPoint y: 254, endPoint x: 239, endPoint y: 242, distance: 63.0
click at [294, 250] on span "[US_STATE]" at bounding box center [405, 252] width 255 height 11
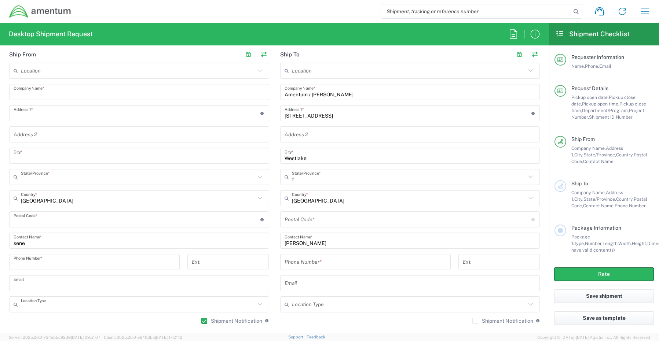
click at [296, 220] on input "undefined" at bounding box center [407, 219] width 247 height 13
paste input "33470"
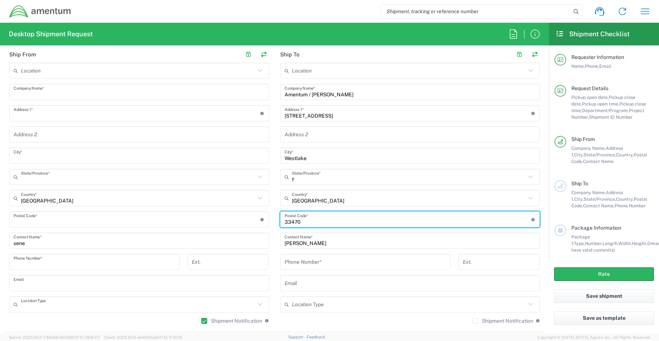
type input "33470"
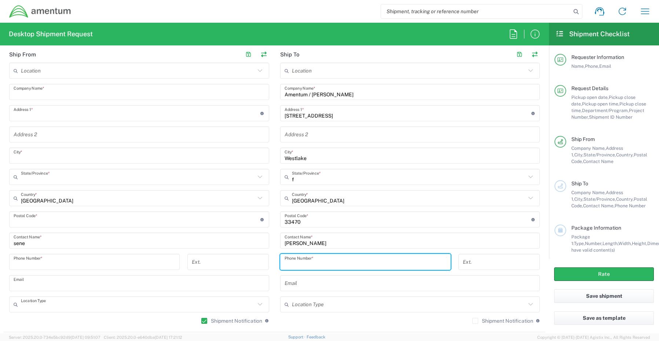
click at [290, 261] on input "tel" at bounding box center [365, 262] width 162 height 13
paste input "[PHONE_NUMBER]"
type input "[PHONE_NUMBER]"
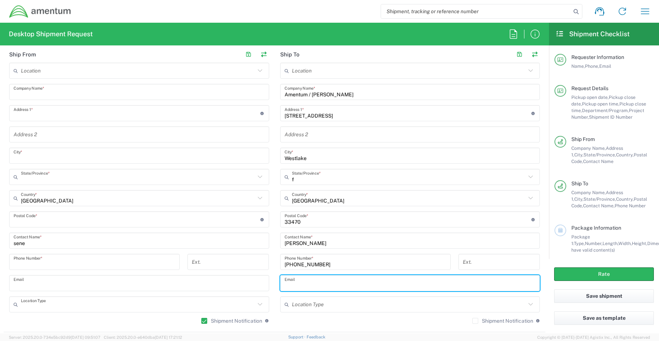
click at [285, 287] on input "text" at bounding box center [409, 283] width 251 height 13
paste input "[PERSON_NAME][EMAIL_ADDRESS][PERSON_NAME][DOMAIN_NAME]"
type input "[PERSON_NAME][EMAIL_ADDRESS][PERSON_NAME][DOMAIN_NAME]"
click at [472, 321] on label "Shipment Notification" at bounding box center [502, 321] width 61 height 6
click at [475, 321] on input "Shipment Notification" at bounding box center [475, 321] width 0 height 0
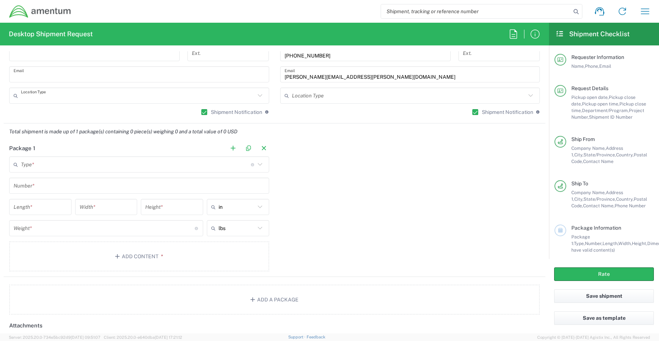
scroll to position [550, 0]
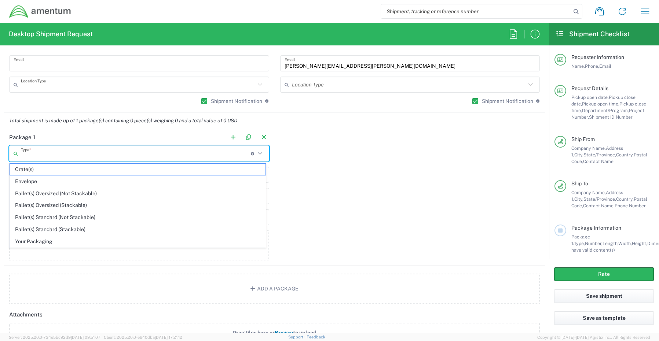
click at [41, 151] on input "text" at bounding box center [136, 153] width 230 height 13
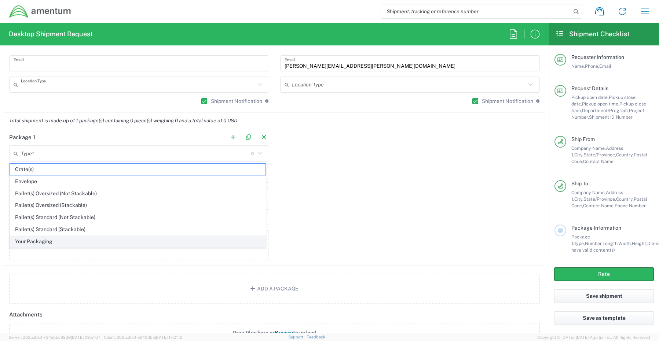
click at [41, 243] on span "Your Packaging" at bounding box center [137, 241] width 255 height 11
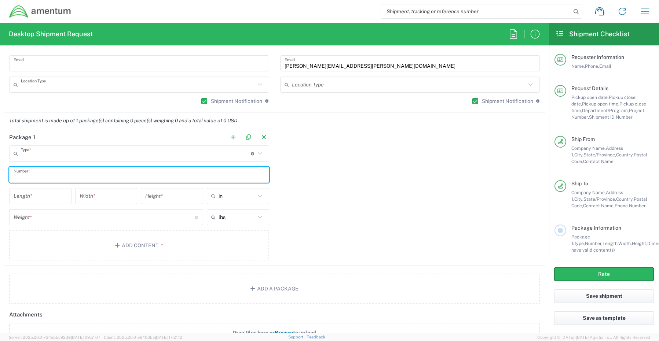
click at [32, 174] on input "text" at bounding box center [139, 175] width 251 height 13
type input "1"
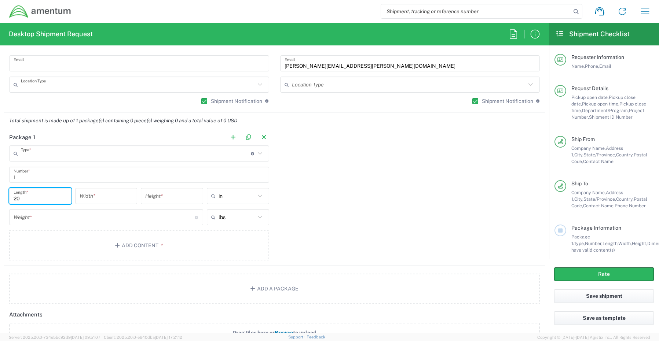
type input "20"
type input "18"
type input "6"
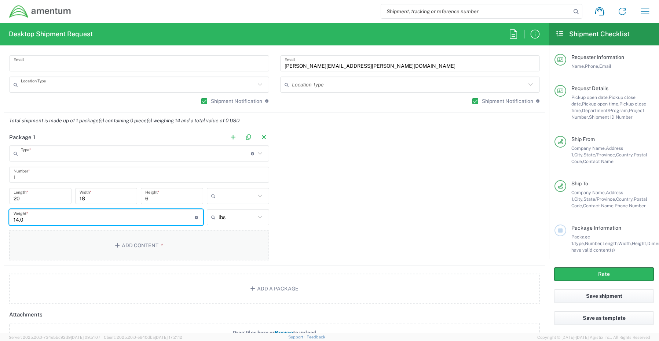
type input "14.0"
click at [143, 243] on button "Add Content *" at bounding box center [139, 246] width 260 height 30
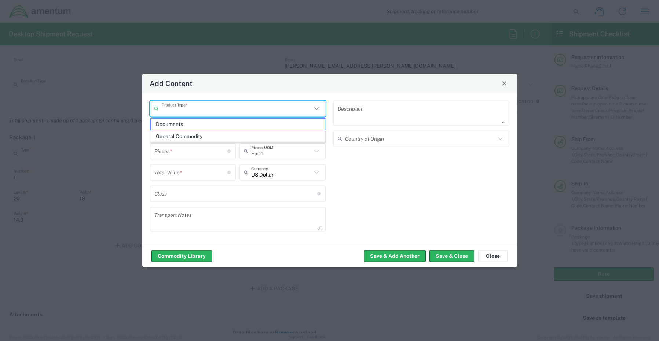
click at [192, 109] on input "text" at bounding box center [237, 108] width 150 height 13
click at [193, 138] on span "General Commodity" at bounding box center [238, 136] width 174 height 11
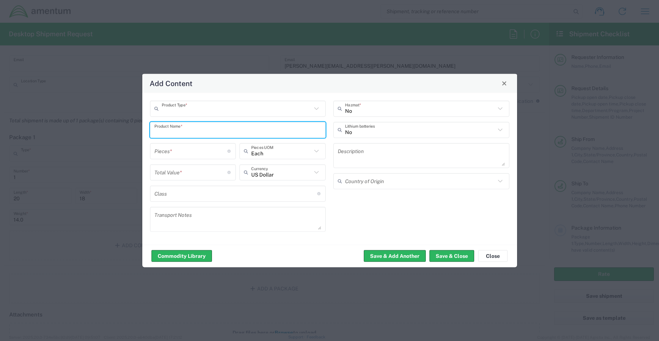
drag, startPoint x: 201, startPoint y: 129, endPoint x: 124, endPoint y: 130, distance: 77.0
click at [125, 130] on div "Add Content Product Type * Product Name * Pieces * Number of pieces inside all …" at bounding box center [329, 170] width 659 height 341
paste input "Laptop: CORP027200/SN: JXLVVB4 (RITM0248229)"
type input "Laptop: CORP027200/SN: JXLVVB4 (RITM0248229)"
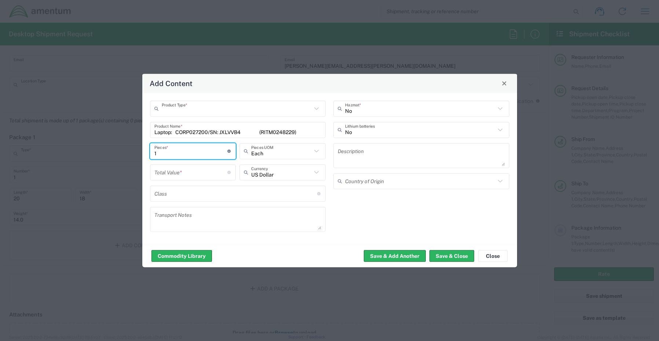
type input "1"
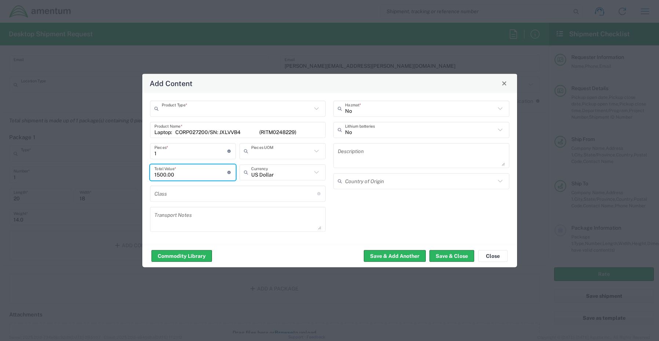
type input "1500.00"
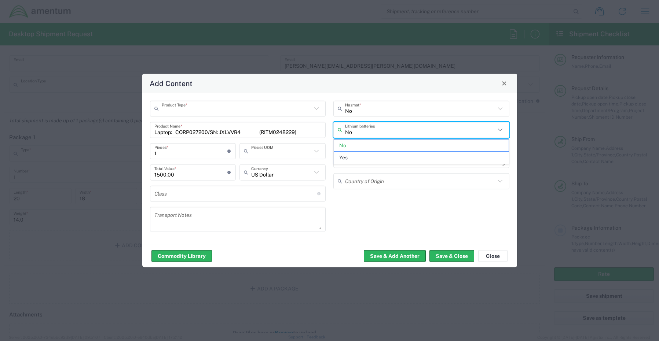
click at [370, 133] on input "No" at bounding box center [420, 130] width 150 height 13
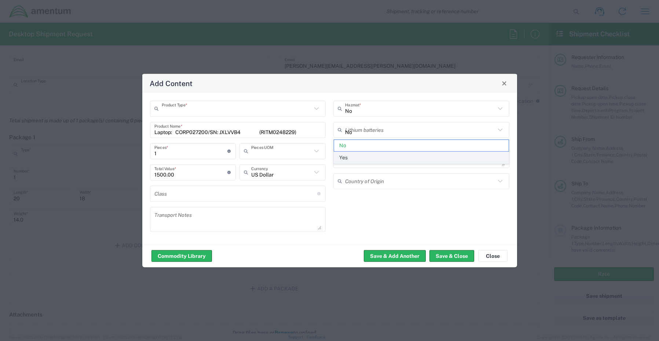
click at [346, 158] on span "Yes" at bounding box center [421, 157] width 174 height 11
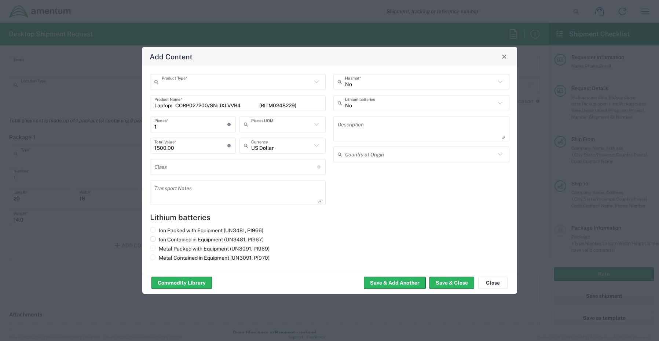
click at [168, 240] on label "Ion Contained in Equipment (UN3481, PI967)" at bounding box center [207, 239] width 114 height 7
click at [163, 240] on input "Ion Contained in Equipment (UN3481, PI967)" at bounding box center [161, 238] width 5 height 5
radio input "true"
click at [444, 282] on button "Save & Close" at bounding box center [451, 283] width 45 height 12
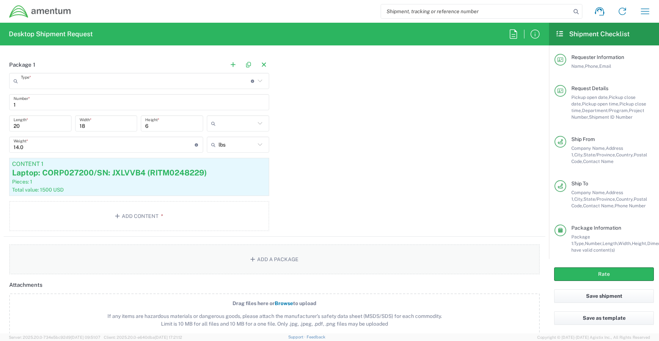
scroll to position [623, 0]
click at [132, 215] on button "Add Content *" at bounding box center [139, 215] width 260 height 30
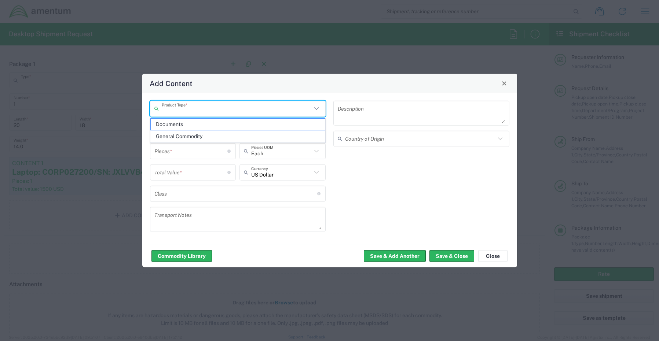
click at [182, 109] on input "text" at bounding box center [237, 108] width 150 height 13
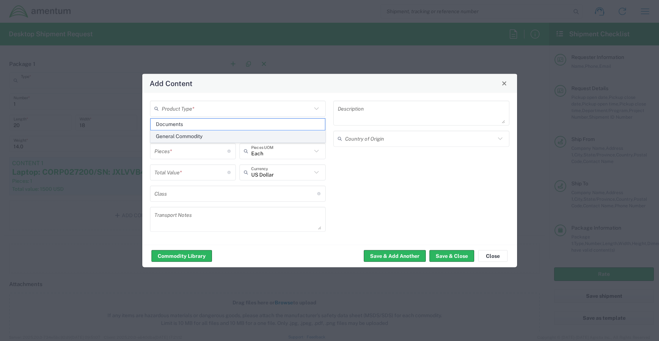
click at [186, 135] on span "General Commodity" at bounding box center [238, 136] width 174 height 11
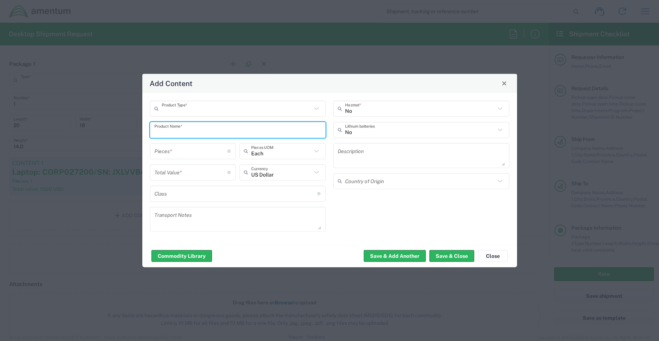
click at [192, 127] on input "text" at bounding box center [237, 130] width 167 height 13
paste input "Dock HSR4244 (RITM0248230)"
type input "Dock HSR4244 (RITM0248230)"
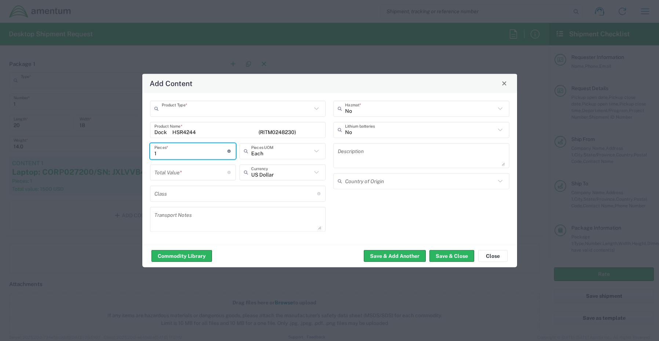
type input "1"
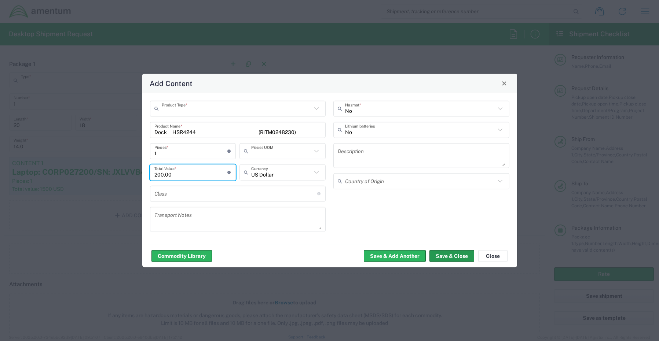
type input "200.00"
click at [441, 257] on button "Save & Close" at bounding box center [451, 256] width 45 height 12
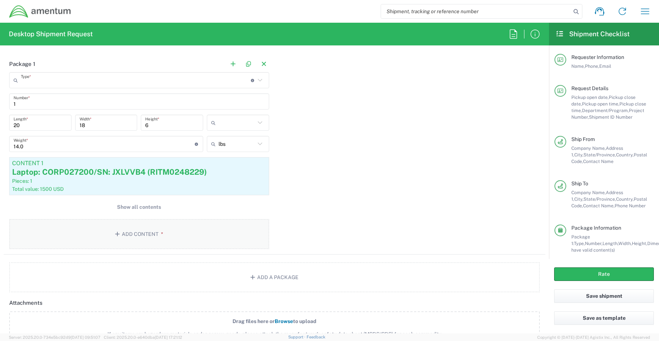
click at [141, 235] on button "Add Content *" at bounding box center [139, 234] width 260 height 30
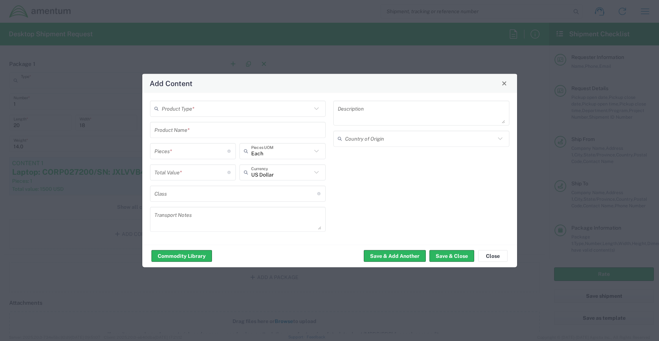
click at [180, 109] on input "text" at bounding box center [237, 108] width 150 height 13
click at [185, 138] on span "General Commodity" at bounding box center [238, 136] width 174 height 11
click at [182, 130] on input "text" at bounding box center [237, 130] width 167 height 13
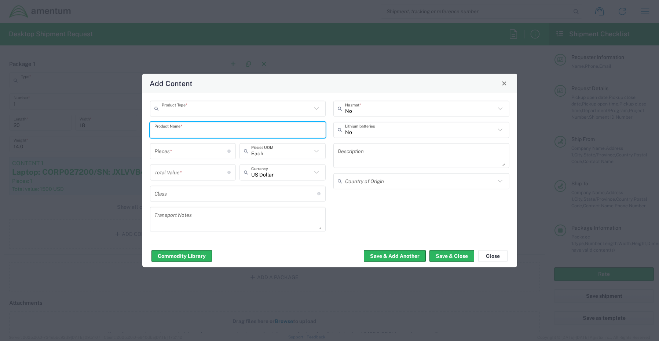
paste input "Laptop: CORP027200/SN: JXLVVB4 (RITM0248229)"
type input "Laptop: CORP027200/SN: JXLVVB4 (RITM0248229)"
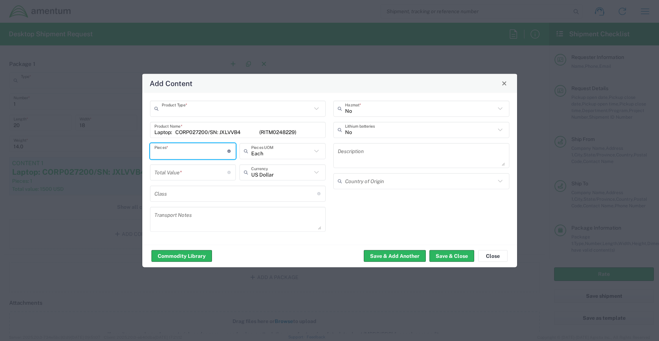
click at [175, 148] on input "number" at bounding box center [190, 151] width 73 height 13
type input "1"
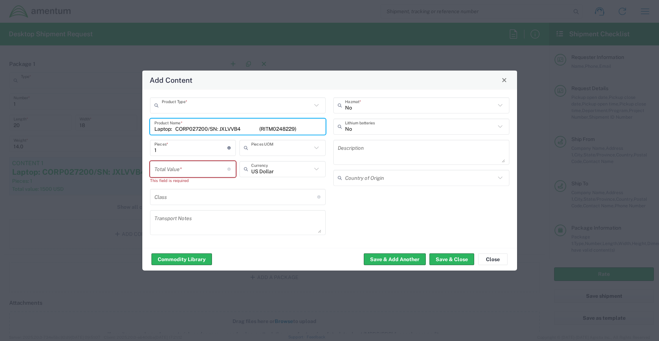
drag, startPoint x: 311, startPoint y: 131, endPoint x: 119, endPoint y: 119, distance: 193.1
click at [140, 119] on div "Add Content Product Type * Laptop: CORP027200/SN: JXLVVB4 (RITM0248229) Product…" at bounding box center [329, 170] width 659 height 341
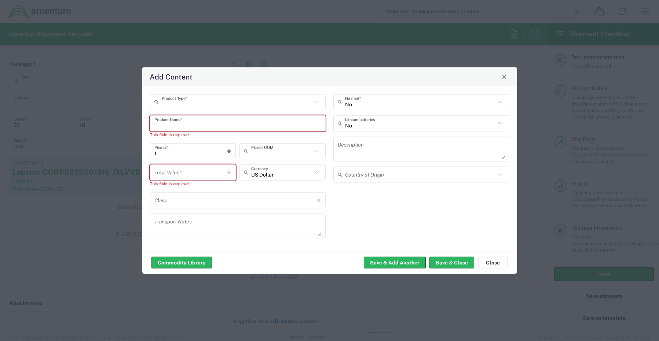
click at [184, 125] on input "text" at bounding box center [237, 123] width 167 height 13
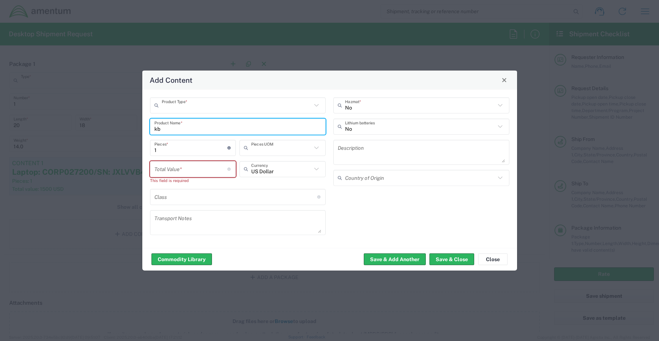
type input "k"
click at [188, 129] on input "KBM" at bounding box center [237, 126] width 167 height 13
type input "KBM Combo"
click at [173, 170] on input "number" at bounding box center [190, 169] width 73 height 13
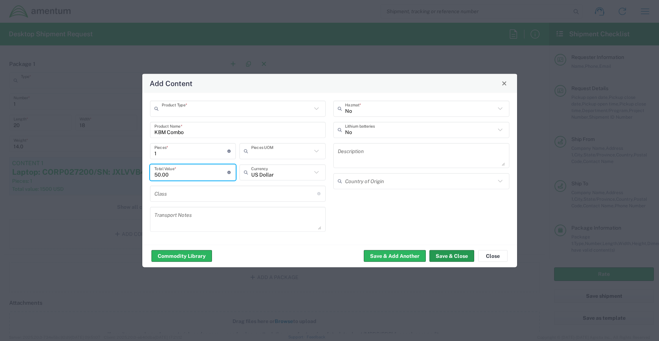
type input "50.00"
click at [442, 254] on button "Save & Close" at bounding box center [451, 256] width 45 height 12
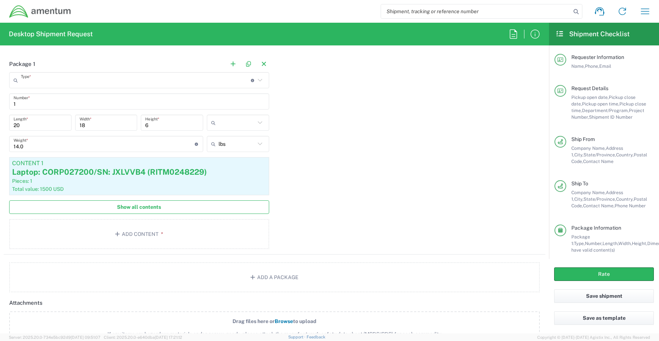
click at [147, 209] on span "Show all contents" at bounding box center [139, 207] width 44 height 7
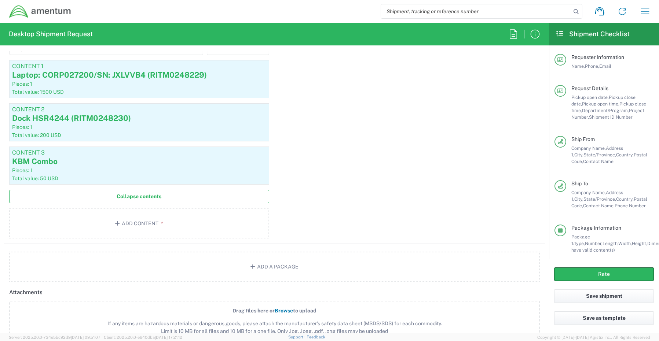
scroll to position [733, 0]
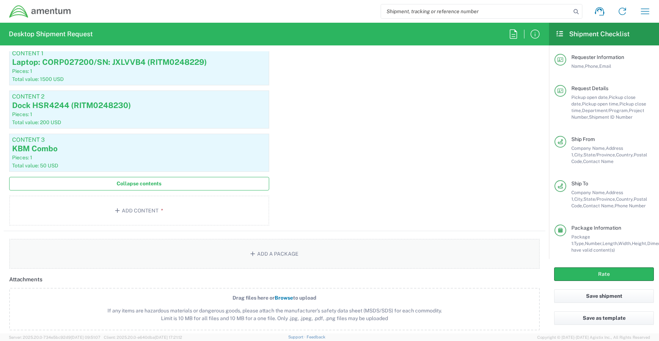
click at [270, 254] on button "Add a Package" at bounding box center [274, 254] width 530 height 30
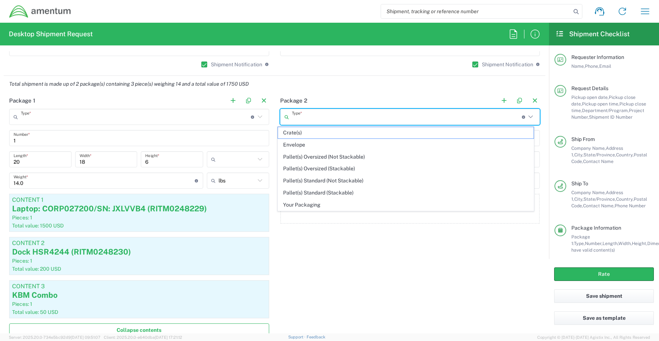
click at [301, 115] on input "text" at bounding box center [407, 117] width 230 height 13
click at [301, 204] on span "Your Packaging" at bounding box center [405, 204] width 255 height 11
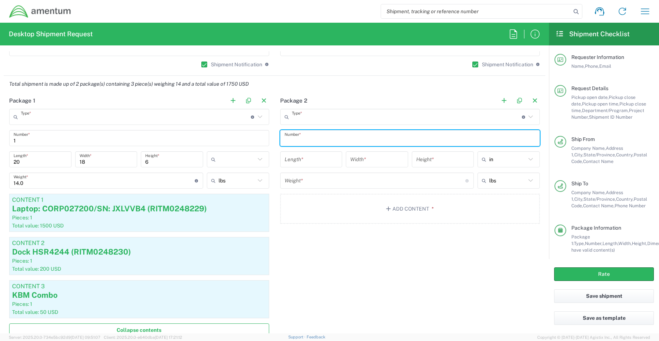
click at [303, 144] on input "text" at bounding box center [409, 138] width 251 height 13
click at [303, 142] on input "text" at bounding box center [409, 138] width 251 height 13
type input "1"
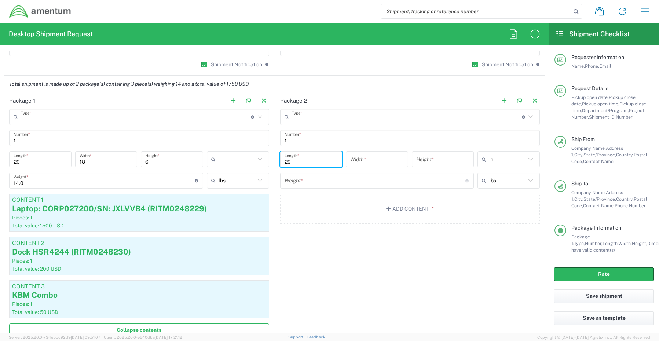
type input "29"
type input "16"
type input "5"
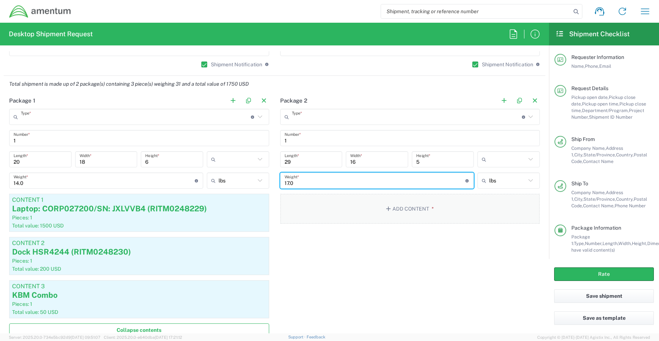
type input "17.0"
click at [399, 208] on button "Add Content *" at bounding box center [410, 209] width 260 height 30
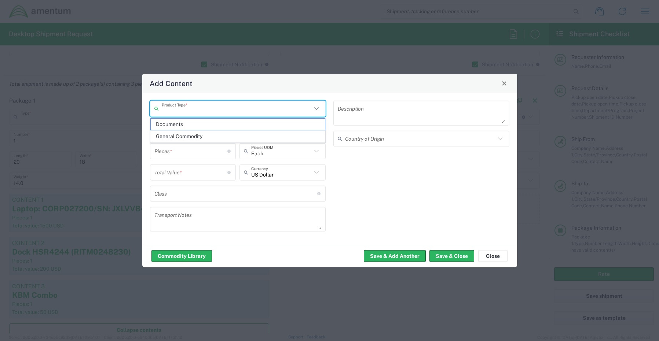
click at [187, 109] on input "text" at bounding box center [237, 108] width 150 height 13
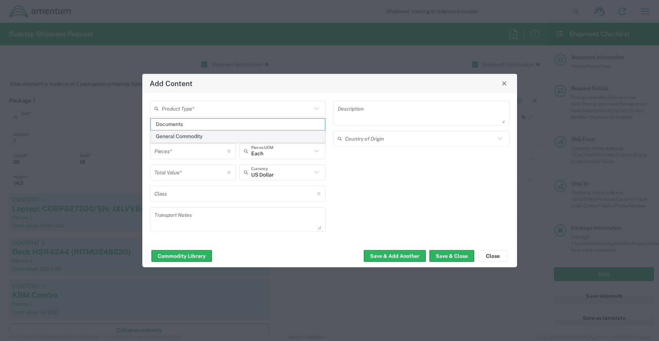
click at [192, 141] on span "General Commodity" at bounding box center [238, 136] width 174 height 11
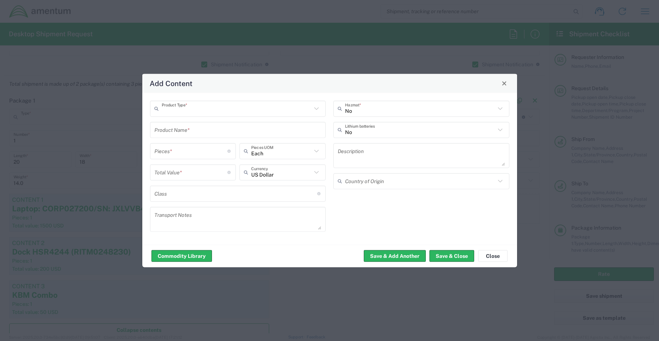
click at [203, 131] on input "text" at bounding box center [237, 130] width 167 height 13
paste input "Monitor’s x 2 (24”) 5YQBW04, 5YTXZV04 (RITM0248231)"
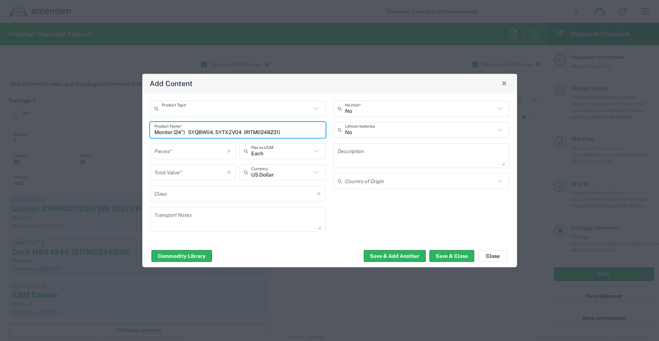
type input "Monitor (24”) 5YQBW04, 5YTXZV04 (RITM0248231)"
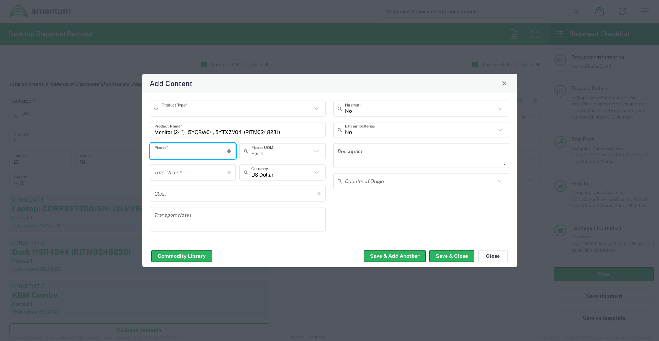
click at [173, 153] on input "number" at bounding box center [190, 151] width 73 height 13
type input "1"
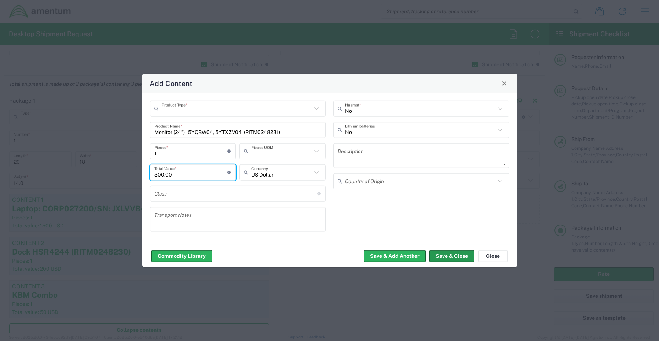
type input "300.00"
click at [438, 258] on button "Save & Close" at bounding box center [451, 256] width 45 height 12
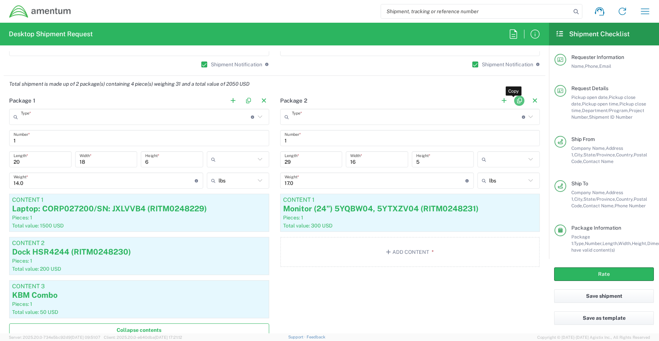
click at [514, 100] on button "button" at bounding box center [519, 101] width 10 height 10
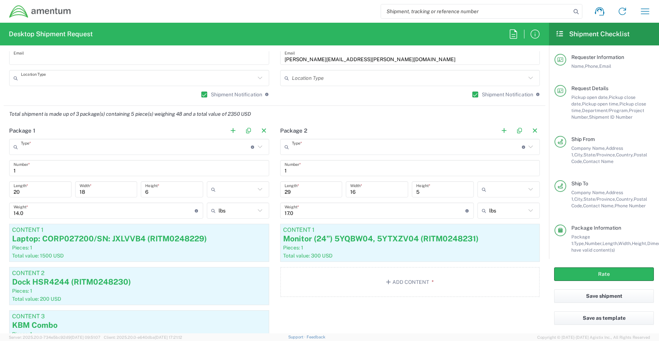
scroll to position [550, 0]
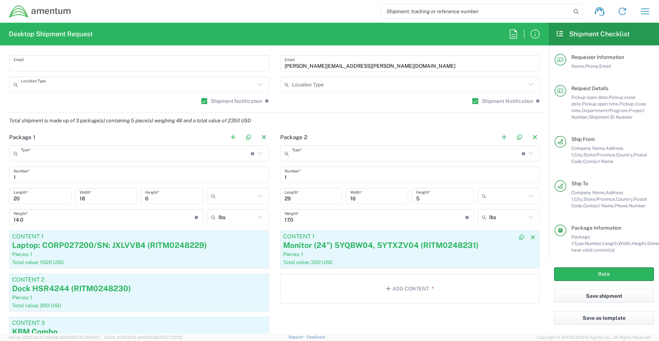
click at [349, 259] on div "Total value: 300 USD" at bounding box center [410, 262] width 254 height 7
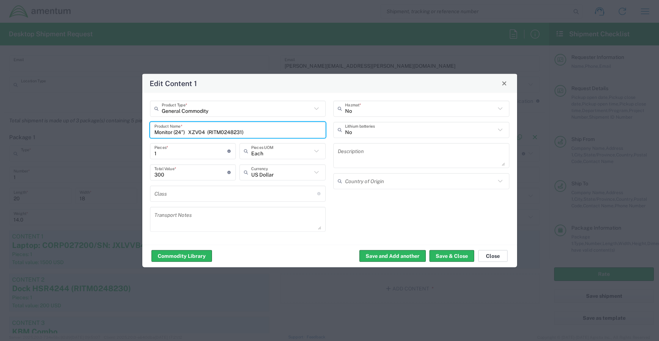
type input "Monitor (24”) XZV04 (RITM0248231)"
click at [497, 258] on button "Close" at bounding box center [492, 256] width 29 height 12
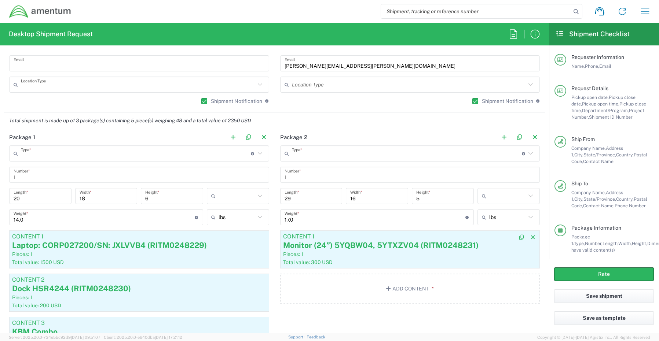
click at [381, 259] on div "Total value: 300 USD" at bounding box center [410, 262] width 254 height 7
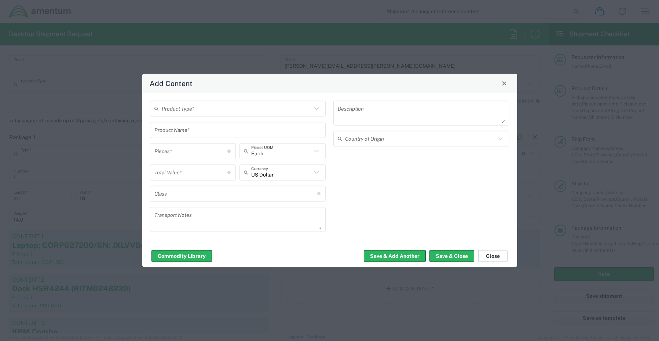
click at [491, 254] on button "Close" at bounding box center [492, 256] width 29 height 12
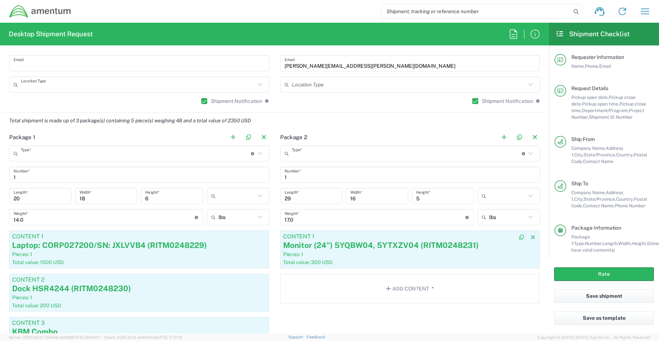
click at [363, 264] on div "Total value: 300 USD" at bounding box center [410, 262] width 254 height 7
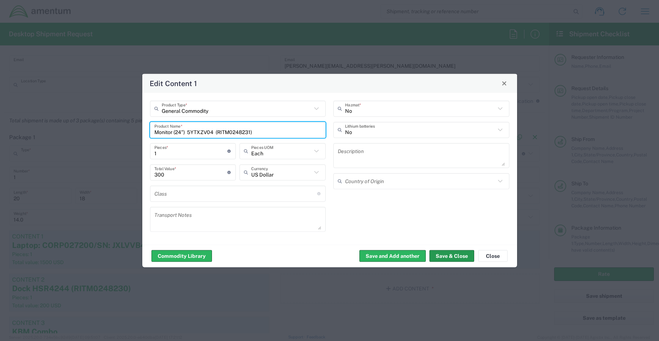
type input "Monitor (24”) 5YTXZV04 (RITM0248231)"
click at [445, 258] on button "Save & Close" at bounding box center [451, 256] width 45 height 12
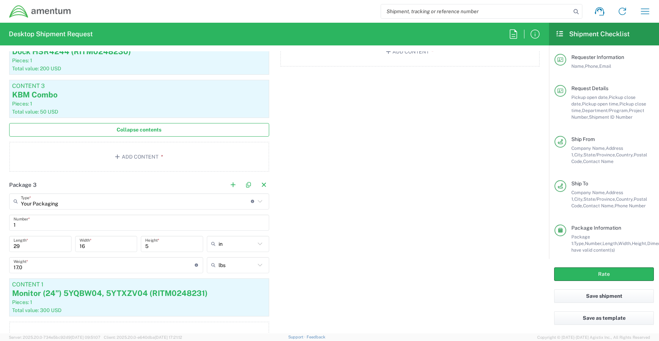
scroll to position [843, 0]
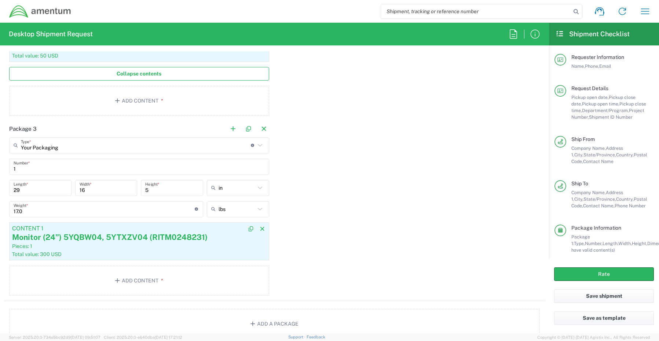
click at [132, 247] on div "Pieces: 1" at bounding box center [139, 246] width 254 height 7
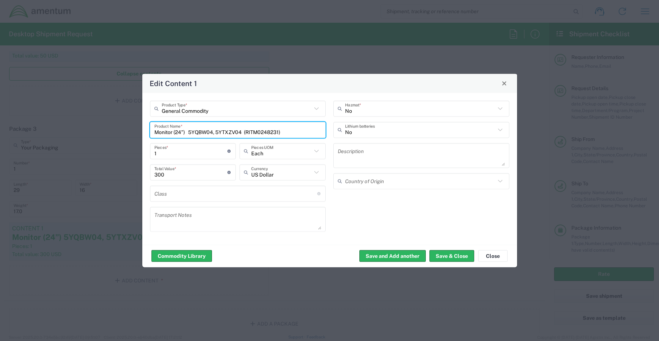
drag, startPoint x: 214, startPoint y: 132, endPoint x: 268, endPoint y: 136, distance: 54.4
click at [216, 133] on input "Monitor (24”) 5YQBW04, 5YTXZV04 (RITM0248231)" at bounding box center [237, 130] width 167 height 13
type input "Monitor (24”) 5YQBW04 (RITM0248231)"
click at [448, 259] on button "Save & Close" at bounding box center [451, 256] width 45 height 12
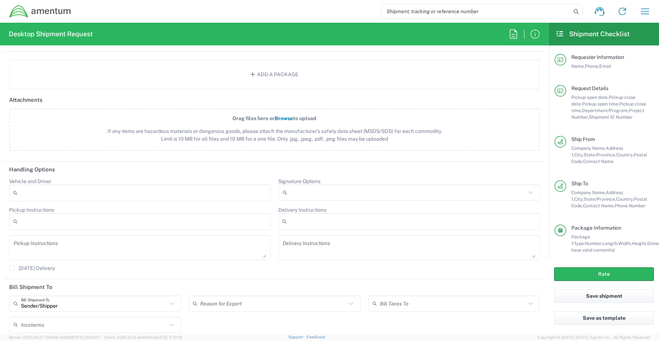
scroll to position [1099, 0]
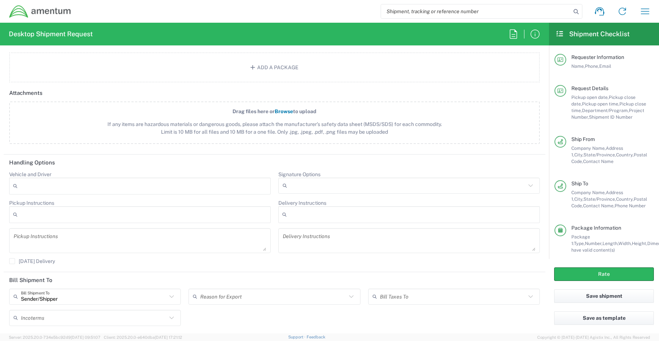
click at [295, 182] on input "Signature Options" at bounding box center [408, 186] width 236 height 12
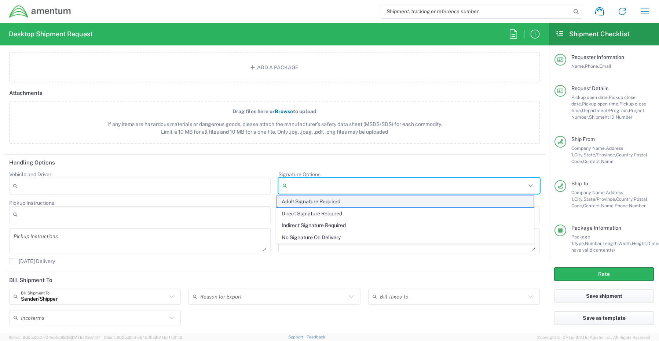
click at [298, 199] on span "Adult Signature Required" at bounding box center [404, 201] width 257 height 11
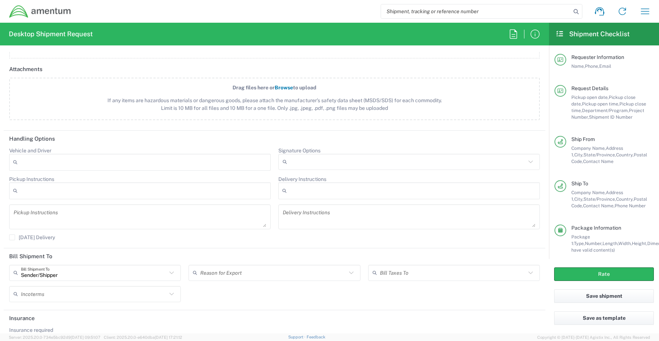
scroll to position [1147, 0]
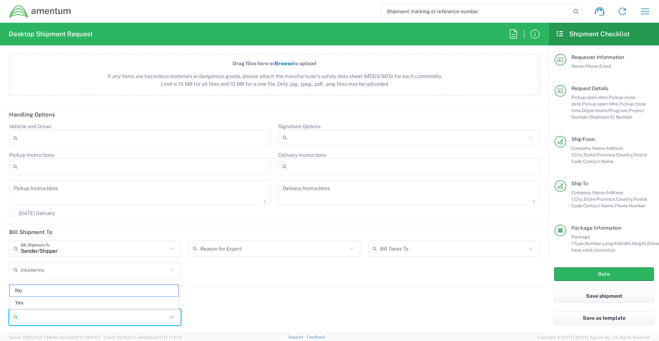
click at [41, 321] on input "Insurance required" at bounding box center [94, 317] width 146 height 12
click at [25, 302] on span "Yes" at bounding box center [94, 302] width 168 height 11
click at [229, 321] on input "Insurance Value" at bounding box center [274, 317] width 163 height 12
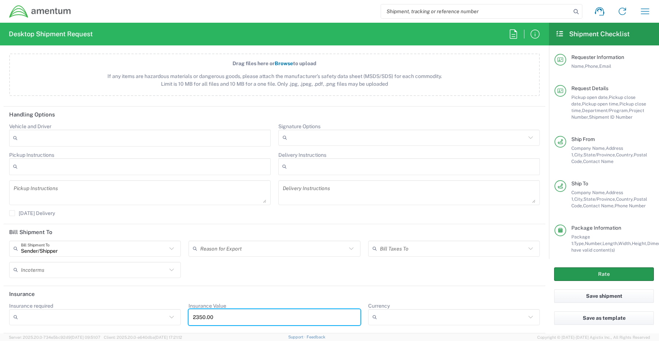
type input "2350.00"
click at [580, 273] on button "Rate" at bounding box center [604, 275] width 100 height 14
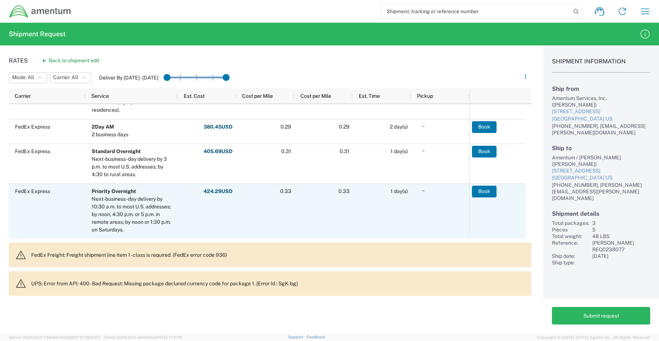
scroll to position [183, 0]
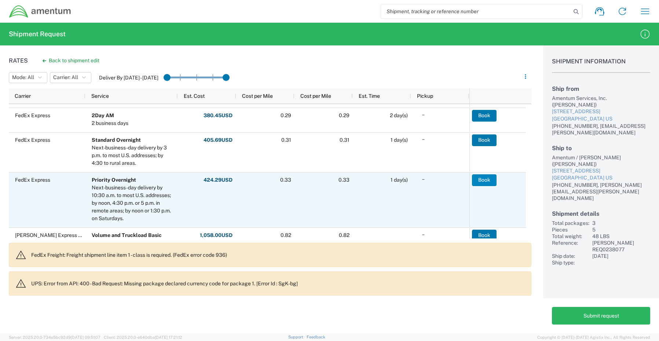
click at [490, 181] on button "Book" at bounding box center [484, 180] width 25 height 12
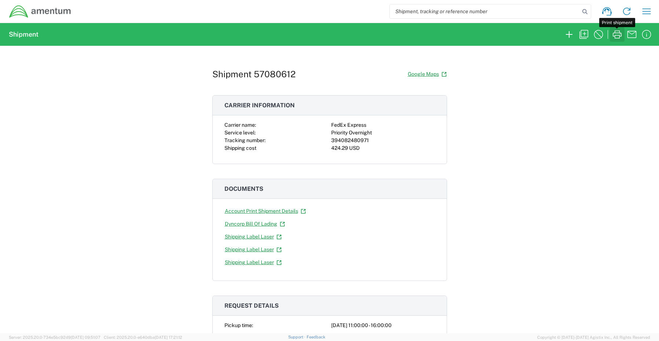
click at [615, 36] on icon "button" at bounding box center [616, 34] width 9 height 8
click at [616, 33] on icon "button" at bounding box center [617, 35] width 12 height 12
click at [246, 262] on link "Shipping Label Laser" at bounding box center [253, 262] width 58 height 13
click at [568, 33] on icon "button" at bounding box center [569, 35] width 12 height 12
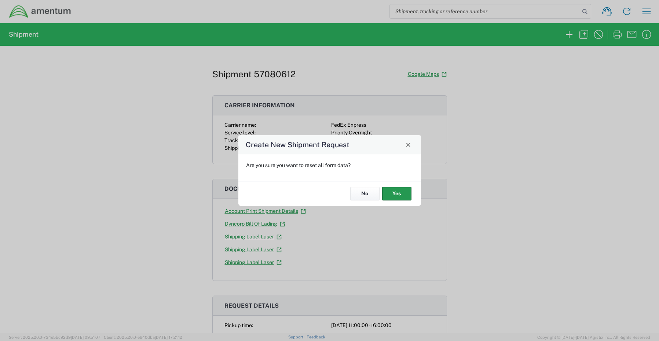
click at [397, 191] on button "Yes" at bounding box center [396, 194] width 29 height 14
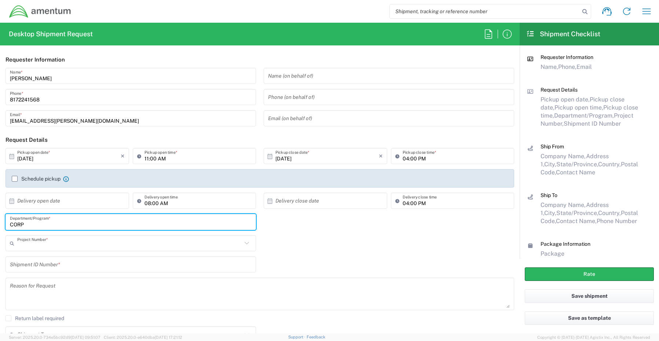
drag, startPoint x: 33, startPoint y: 224, endPoint x: -17, endPoint y: 223, distance: 50.2
click at [0, 223] on html "Shipment request Shipment tracking Shipment estimator Desktop shipment request …" at bounding box center [329, 170] width 659 height 341
paste input "[PERSON_NAME]"
type input "[PERSON_NAME]"
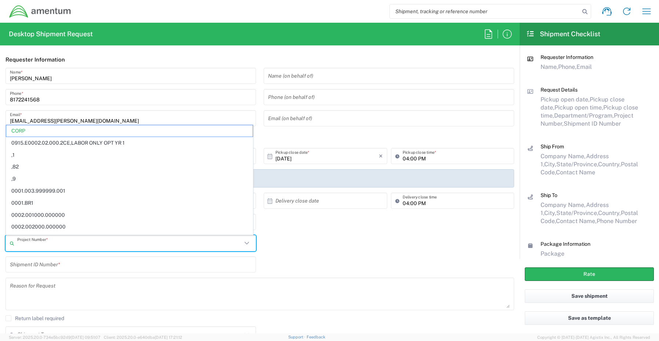
drag, startPoint x: 30, startPoint y: 246, endPoint x: -11, endPoint y: 240, distance: 41.8
click at [0, 240] on html "Shipment request Shipment tracking Shipment estimator Desktop shipment request …" at bounding box center [329, 170] width 659 height 341
type input "C"
paste input "OVHD.705179.00000"
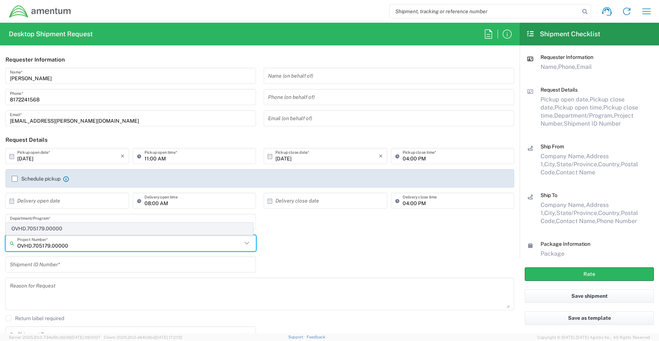
type input "OVHD.705179.00000"
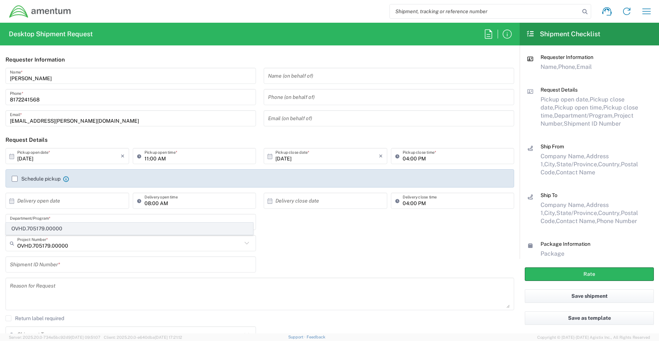
click at [24, 229] on span "OVHD.705179.00000" at bounding box center [129, 228] width 246 height 11
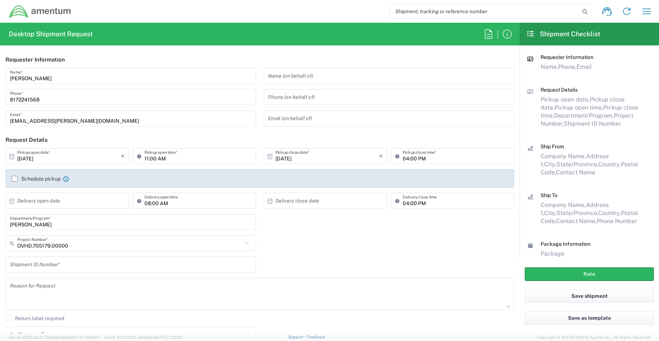
click at [41, 266] on input "text" at bounding box center [131, 264] width 242 height 13
paste input "REQ0236671- [PERSON_NAME]"
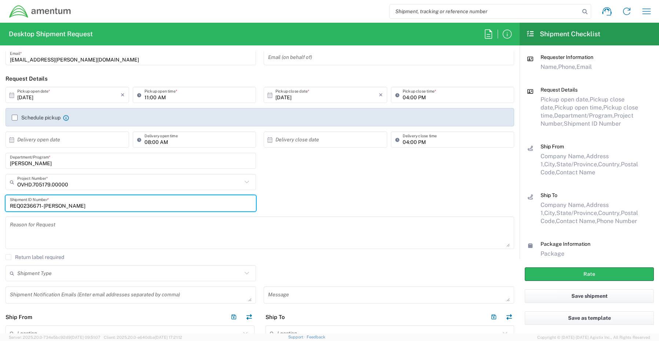
scroll to position [73, 0]
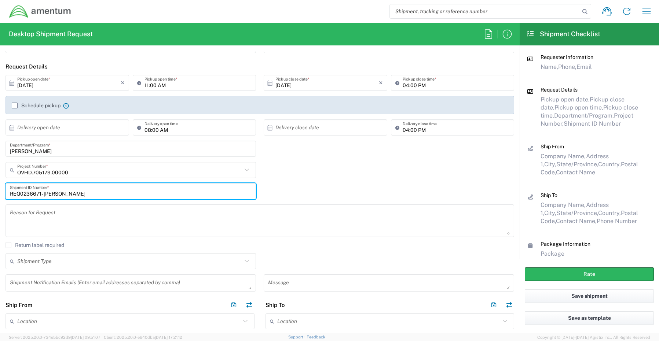
type input "REQ0236671- [PERSON_NAME]"
click at [33, 281] on textarea at bounding box center [131, 283] width 242 height 13
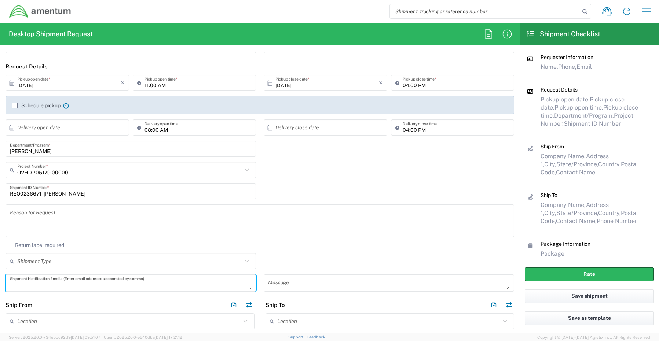
click at [28, 282] on textarea at bounding box center [131, 283] width 242 height 13
paste textarea "[PERSON_NAME][EMAIL_ADDRESS][PERSON_NAME][DOMAIN_NAME]"
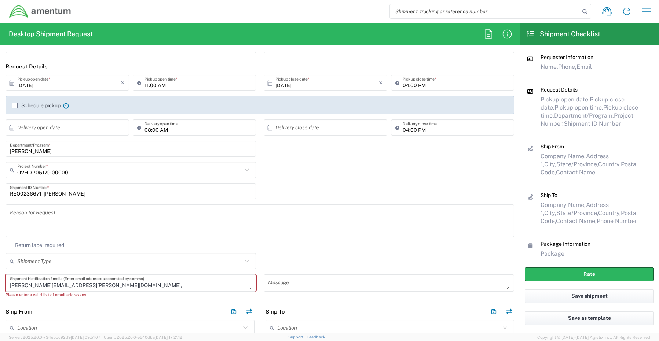
click at [104, 287] on textarea "[PERSON_NAME][EMAIL_ADDRESS][PERSON_NAME][DOMAIN_NAME]," at bounding box center [131, 283] width 242 height 13
paste textarea "[EMAIL_ADDRESS][DOMAIN_NAME]"
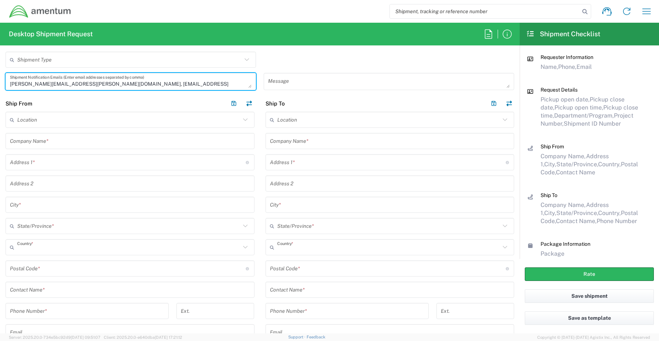
scroll to position [293, 0]
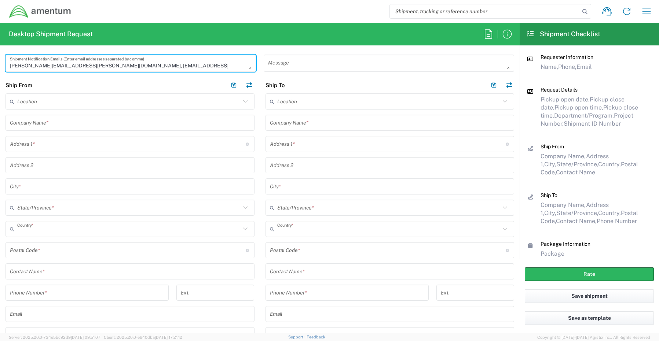
type textarea "[PERSON_NAME][EMAIL_ADDRESS][PERSON_NAME][DOMAIN_NAME], [EMAIL_ADDRESS][DOMAIN_…"
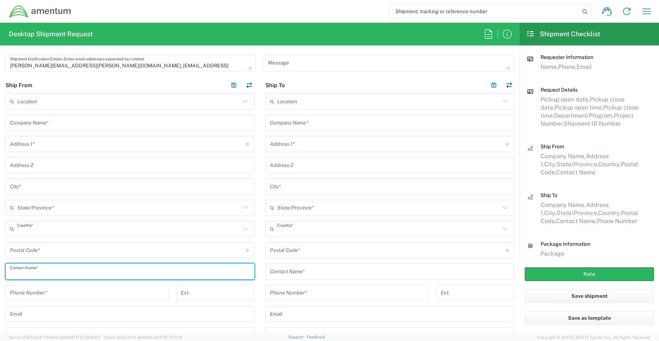
click at [40, 269] on input "text" at bounding box center [130, 271] width 240 height 13
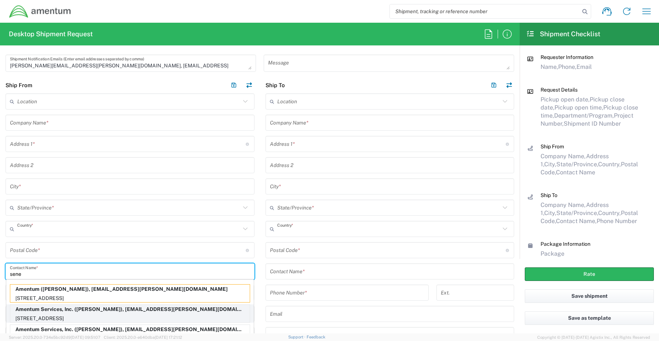
type input "sene"
click at [40, 314] on p "Amentum Services, Inc. ([PERSON_NAME]), [EMAIL_ADDRESS][PERSON_NAME][DOMAIN_NAM…" at bounding box center [129, 309] width 239 height 9
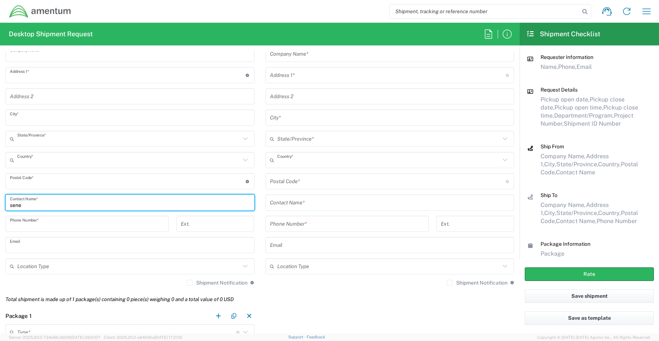
scroll to position [366, 0]
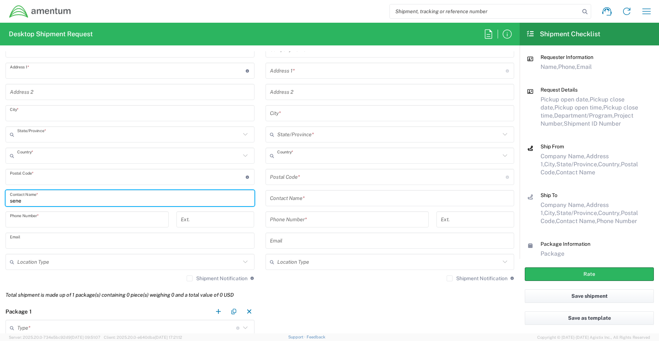
click at [32, 261] on input "text" at bounding box center [128, 262] width 223 height 13
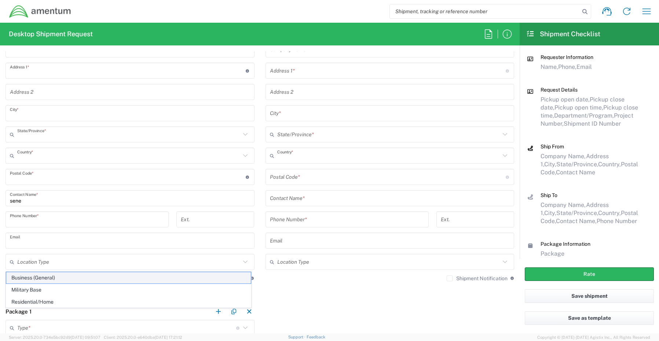
click at [31, 276] on span "Business (General)" at bounding box center [128, 277] width 244 height 11
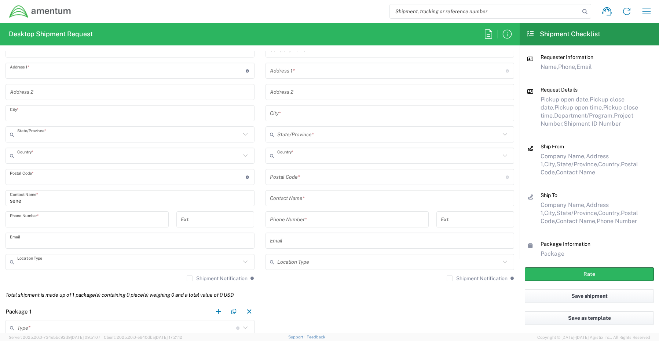
click at [187, 280] on label "Shipment Notification" at bounding box center [217, 279] width 61 height 6
click at [189, 279] on input "Shipment Notification" at bounding box center [189, 279] width 0 height 0
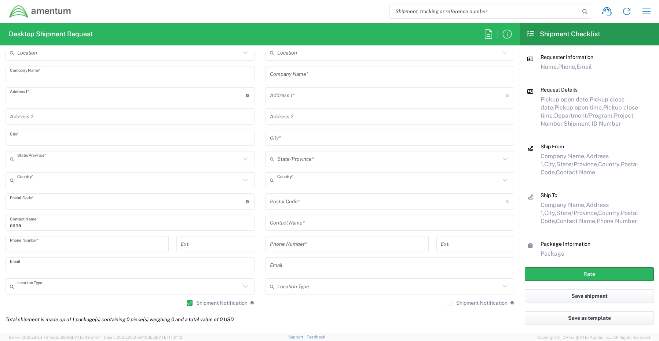
scroll to position [330, 0]
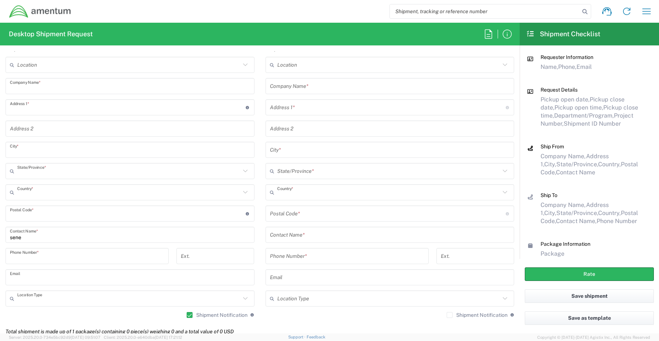
click at [300, 93] on div "Company Name *" at bounding box center [389, 86] width 249 height 16
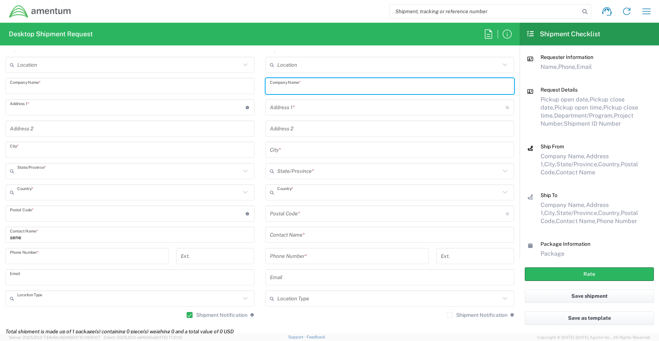
click at [310, 85] on input "text" at bounding box center [390, 86] width 240 height 13
paste input "Amentum,"
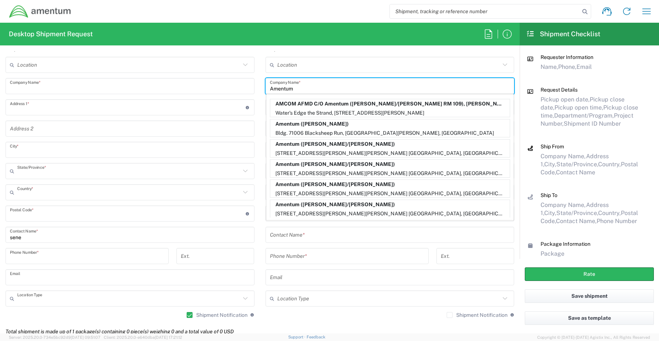
click at [309, 88] on input "Amentum" at bounding box center [390, 86] width 240 height 13
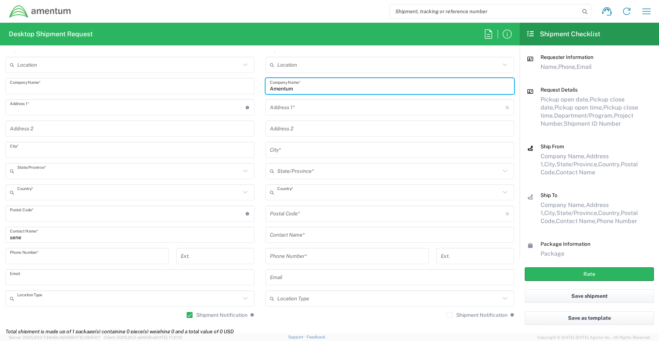
type input "Amentum"
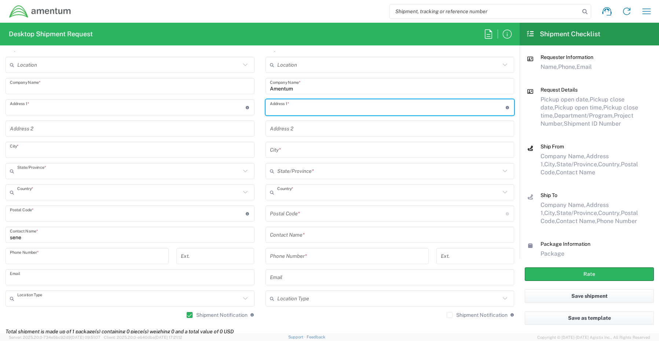
click at [309, 106] on input "text" at bounding box center [388, 107] width 236 height 13
paste input "[STREET_ADDRESS][PERSON_NAME]"
type input "[STREET_ADDRESS][PERSON_NAME]"
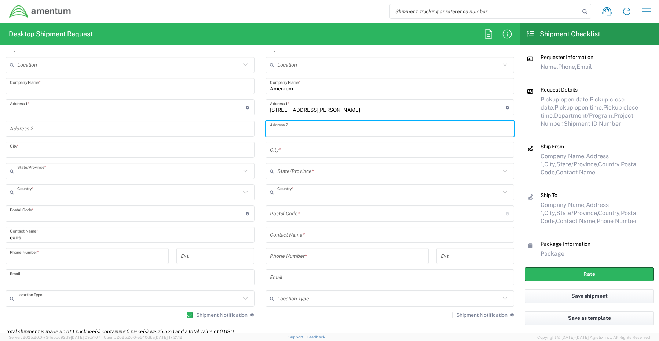
click at [332, 125] on input "text" at bounding box center [390, 128] width 240 height 13
paste input "Suite 200"
type input "Suite 200"
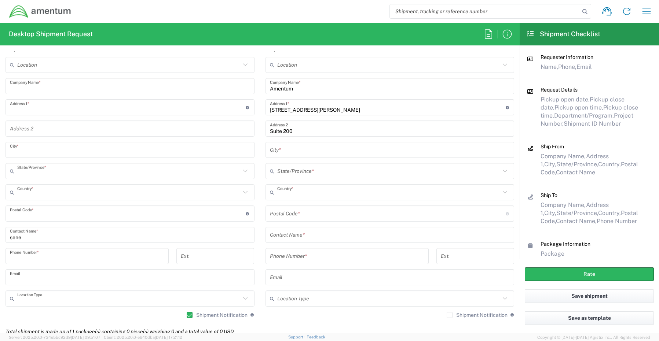
click at [278, 152] on input "text" at bounding box center [390, 150] width 240 height 13
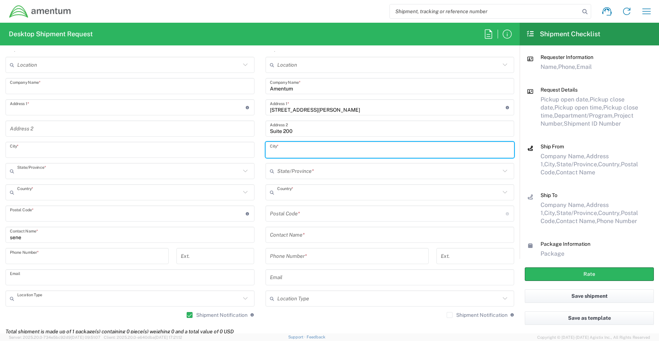
paste input "[GEOGRAPHIC_DATA]"
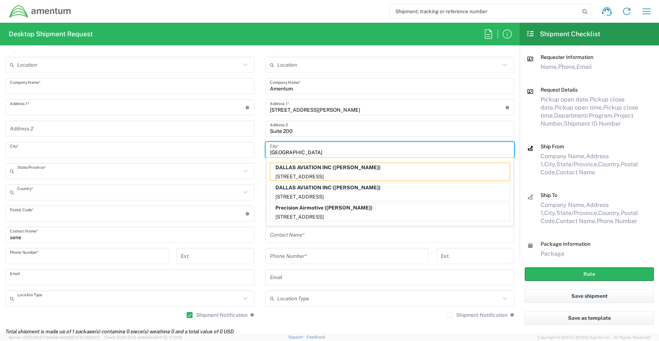
click at [309, 144] on input "[GEOGRAPHIC_DATA]" at bounding box center [390, 150] width 240 height 13
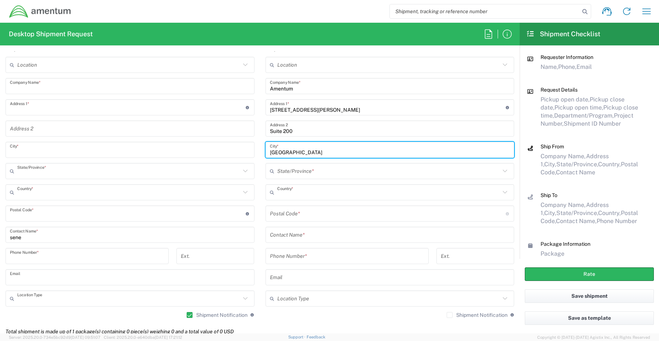
type input "[GEOGRAPHIC_DATA]"
click at [293, 174] on input "text" at bounding box center [388, 171] width 223 height 13
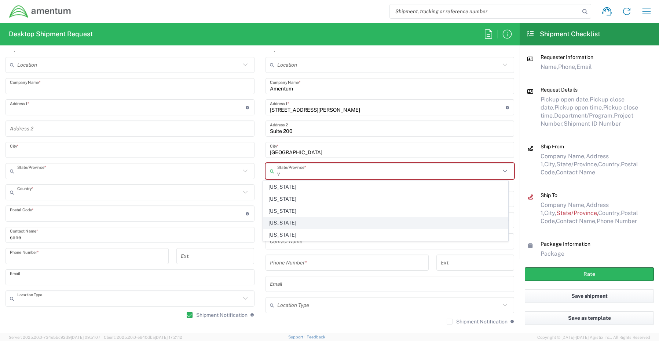
type input "v"
drag, startPoint x: 284, startPoint y: 223, endPoint x: 259, endPoint y: 217, distance: 25.4
click at [283, 223] on span "[US_STATE]" at bounding box center [385, 222] width 244 height 11
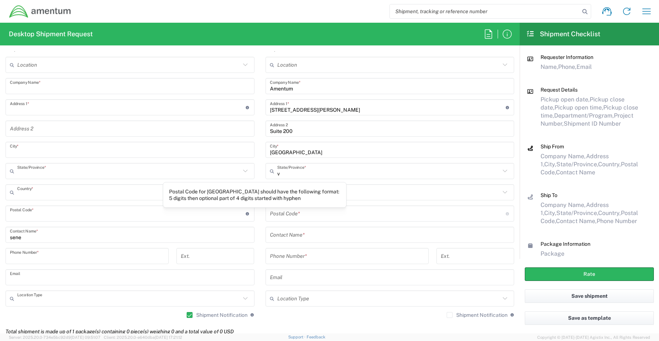
click at [299, 214] on input "undefined" at bounding box center [388, 213] width 236 height 13
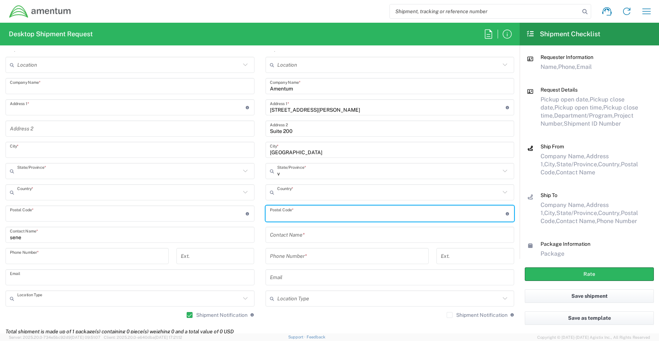
paste input "22203"
type input "22203"
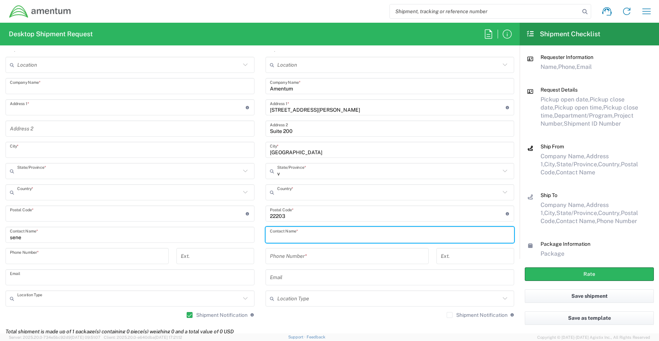
click at [286, 236] on input "text" at bounding box center [390, 235] width 240 height 13
paste input "[PERSON_NAME]"
type input "[PERSON_NAME]"
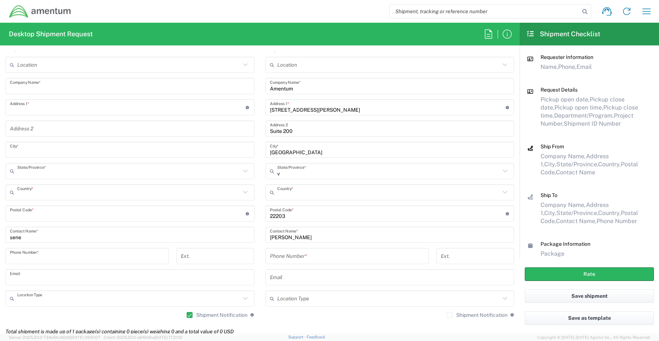
click at [301, 259] on input "tel" at bounding box center [347, 256] width 154 height 13
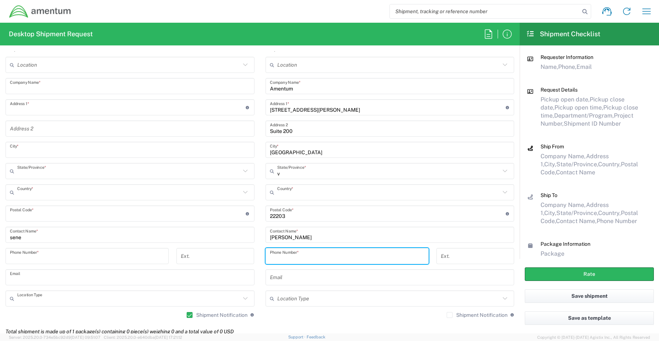
paste input "[PHONE_NUMBER]"
type input "[PHONE_NUMBER]"
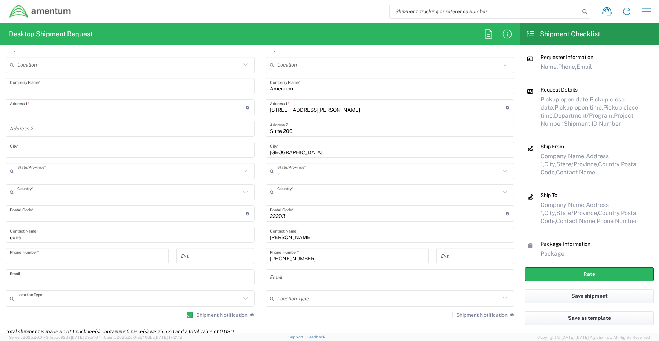
click at [293, 280] on input "text" at bounding box center [390, 277] width 240 height 13
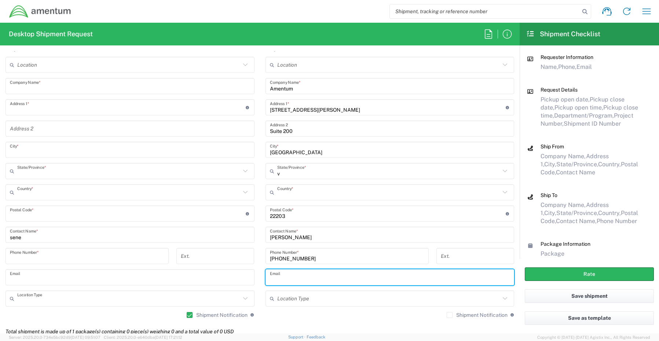
paste input "[PERSON_NAME][EMAIL_ADDRESS][PERSON_NAME][DOMAIN_NAME]"
type input "[PERSON_NAME][EMAIL_ADDRESS][PERSON_NAME][DOMAIN_NAME]"
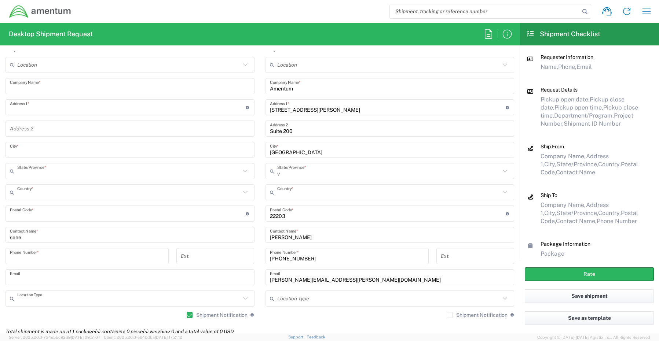
click at [446, 313] on label "Shipment Notification" at bounding box center [476, 315] width 61 height 6
click at [449, 315] on input "Shipment Notification" at bounding box center [449, 315] width 0 height 0
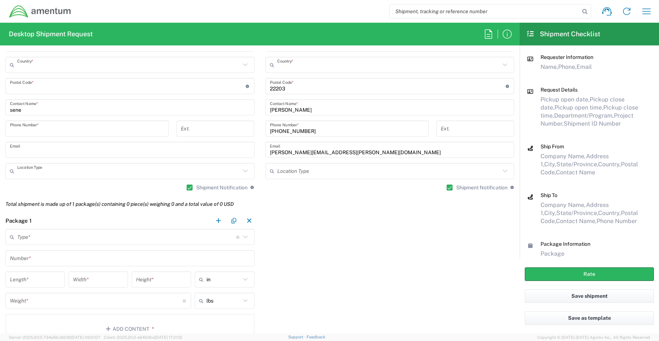
scroll to position [513, 0]
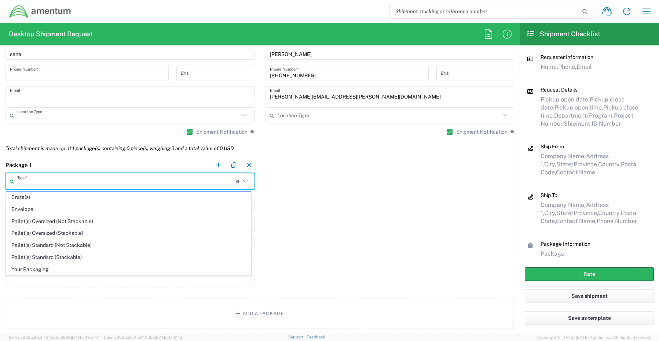
click at [28, 177] on input "text" at bounding box center [126, 181] width 219 height 13
click at [43, 270] on span "Your Packaging" at bounding box center [128, 269] width 244 height 11
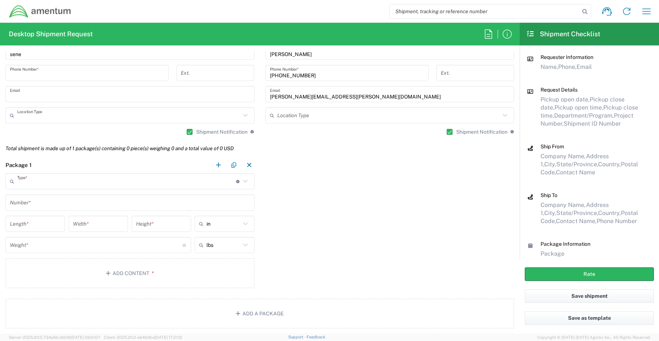
click at [37, 204] on input "text" at bounding box center [130, 202] width 240 height 13
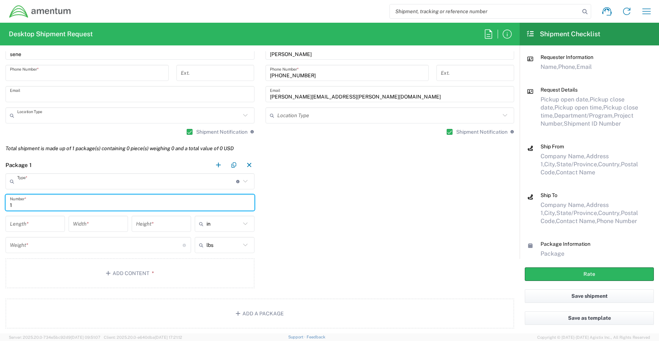
type input "1"
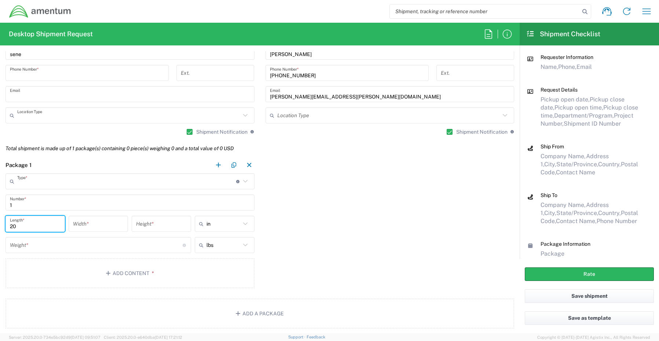
type input "20"
type input "7"
type input "2"
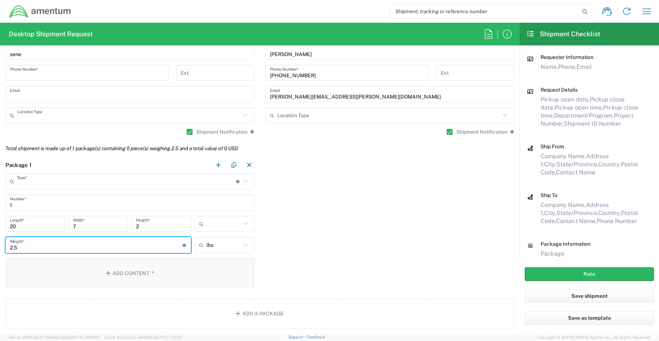
type input "2.5"
click at [118, 278] on button "Add Content *" at bounding box center [129, 273] width 249 height 30
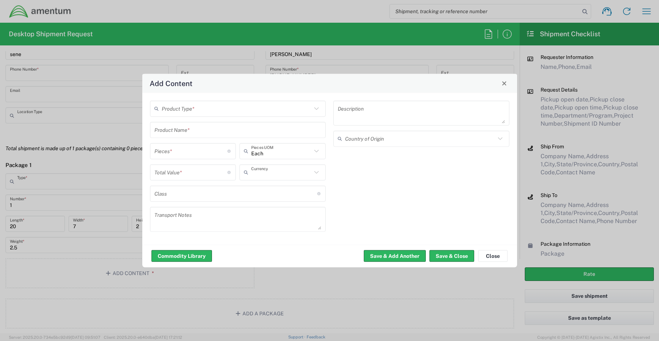
click at [185, 109] on input "text" at bounding box center [237, 108] width 150 height 13
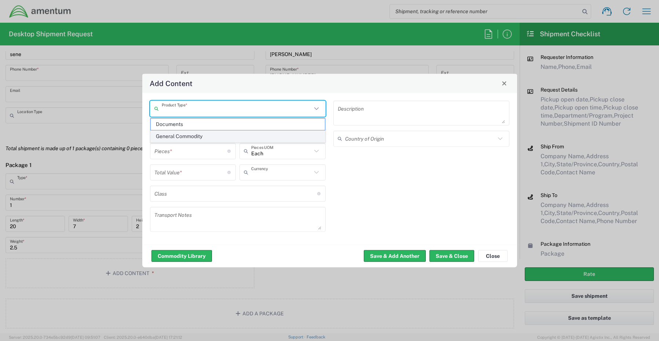
click at [188, 137] on span "General Commodity" at bounding box center [238, 136] width 174 height 11
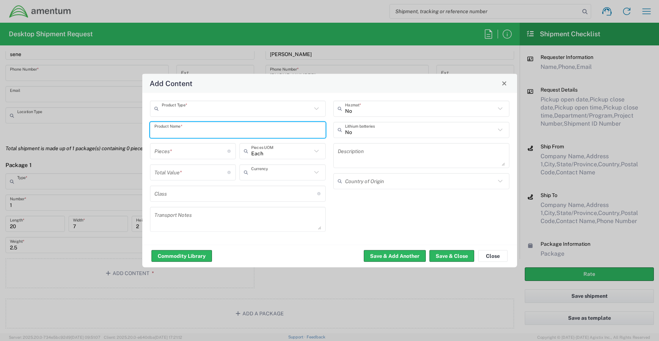
click at [196, 130] on input "text" at bounding box center [237, 130] width 167 height 13
paste input "KBM Combo"
type input "KBM Combo"
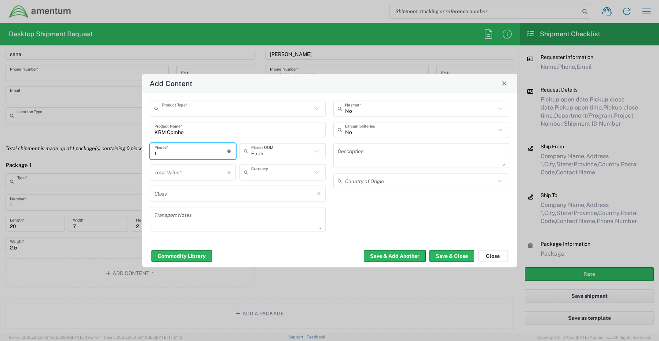
type input "1"
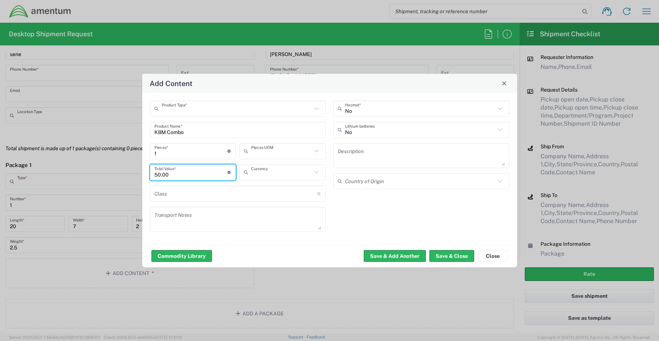
type input "50.00"
click at [451, 265] on div "Commodity Library Save & Add Another Save & Close Close" at bounding box center [329, 255] width 375 height 23
click at [450, 260] on button "Save & Close" at bounding box center [451, 256] width 45 height 12
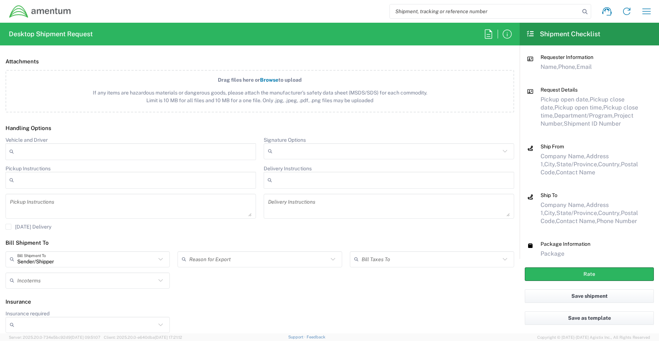
scroll to position [839, 0]
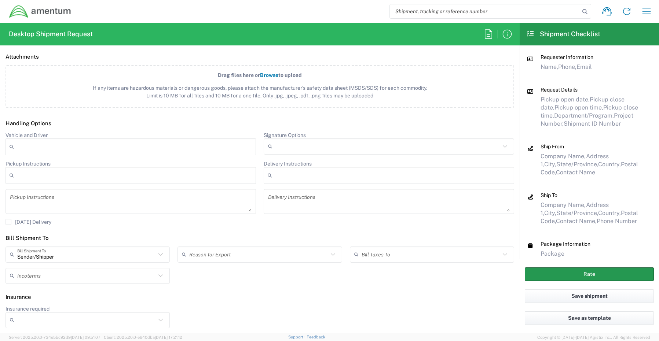
click at [568, 270] on button "Rate" at bounding box center [588, 275] width 129 height 14
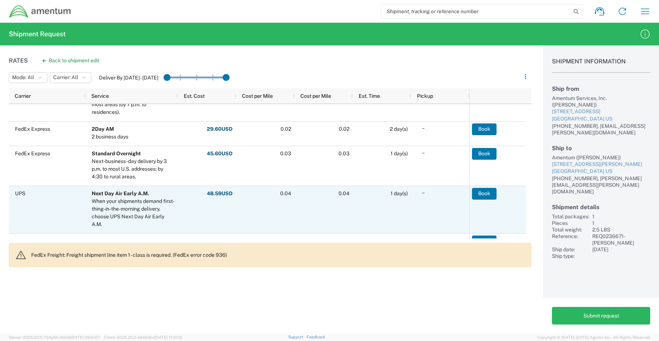
scroll to position [440, 0]
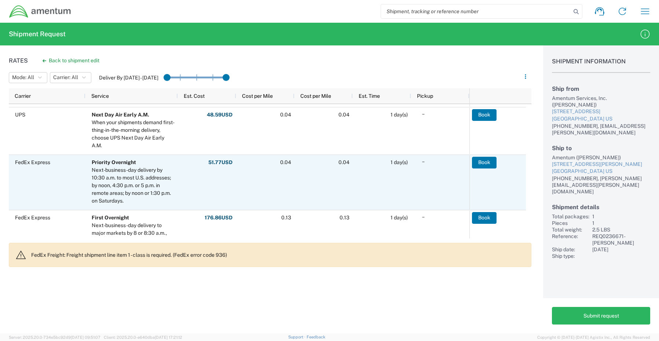
click at [41, 196] on div "FedEx Express" at bounding box center [47, 182] width 77 height 55
click at [490, 167] on button "Book" at bounding box center [484, 163] width 25 height 12
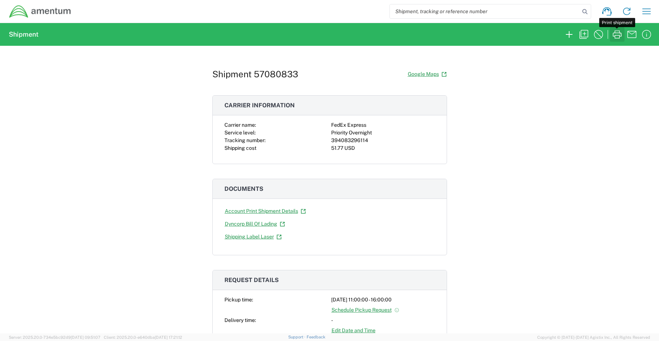
click at [616, 34] on icon "button" at bounding box center [617, 35] width 12 height 12
click at [570, 36] on icon "button" at bounding box center [569, 35] width 12 height 12
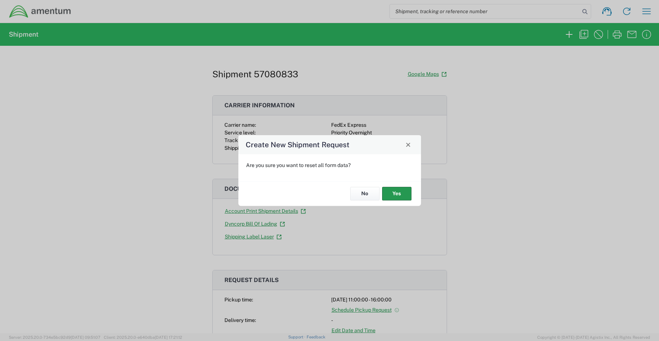
click at [399, 194] on button "Yes" at bounding box center [396, 194] width 29 height 14
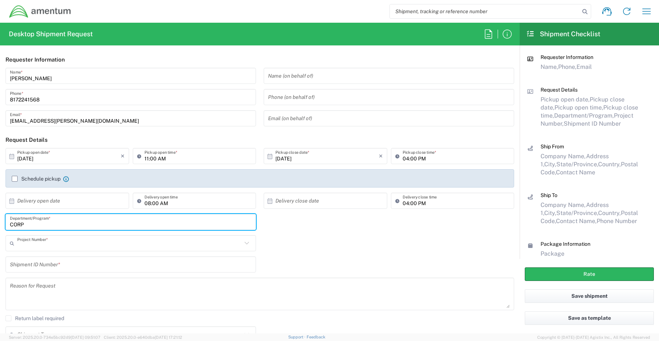
drag, startPoint x: 37, startPoint y: 224, endPoint x: -21, endPoint y: 220, distance: 58.0
click at [0, 220] on html "Shipment request Shipment tracking Shipment estimator Desktop shipment request …" at bounding box center [329, 170] width 659 height 341
paste input "[PERSON_NAME]"
type input "[PERSON_NAME]"
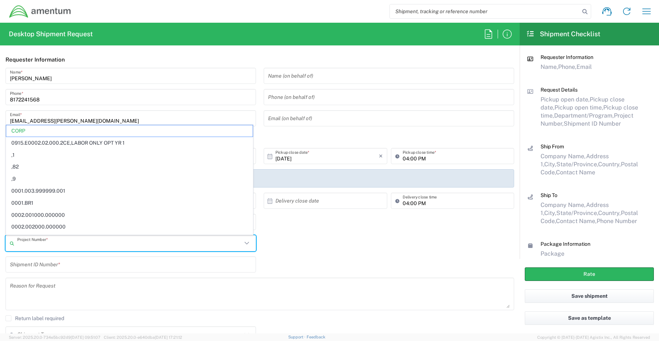
drag, startPoint x: 32, startPoint y: 242, endPoint x: -12, endPoint y: 240, distance: 44.0
click at [0, 240] on html "Shipment request Shipment tracking Shipment estimator Desktop shipment request …" at bounding box center [329, 170] width 659 height 341
type input "C"
paste input "OVHD.101402.MOGOH"
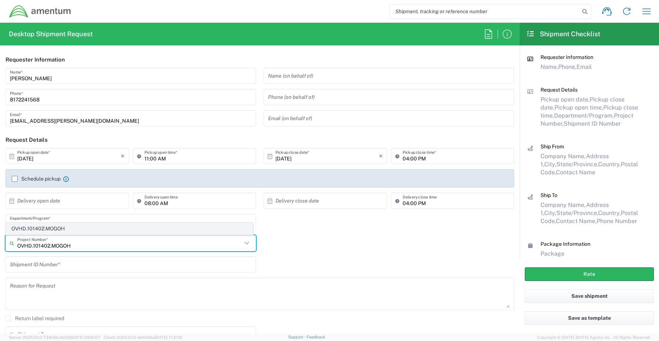
type input "OVHD.101402.MOGOH"
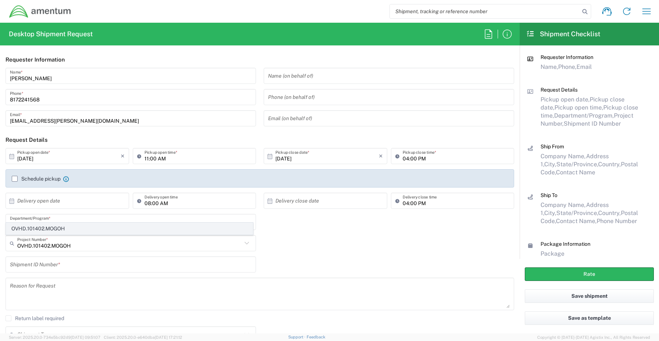
click at [40, 228] on span "OVHD.101402.MOGOH" at bounding box center [129, 228] width 246 height 11
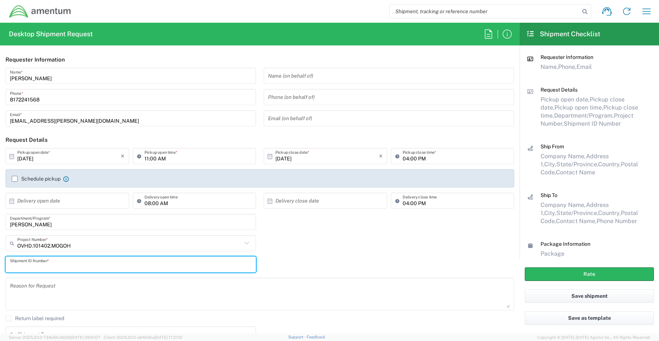
click at [22, 264] on input "text" at bounding box center [131, 264] width 242 height 13
paste input "[PERSON_NAME] RITM0243518"
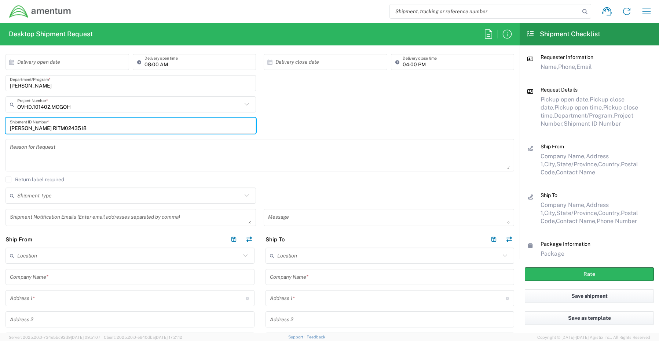
scroll to position [147, 0]
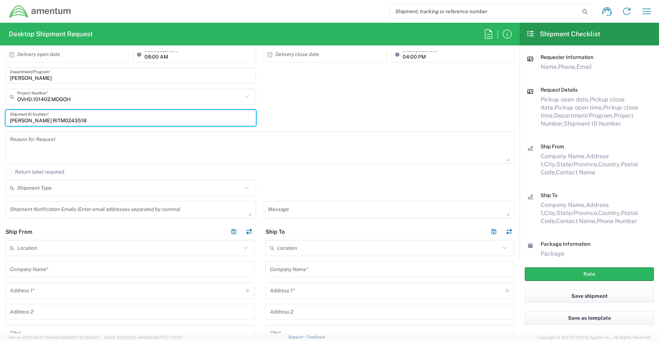
type input "[PERSON_NAME] RITM0243518"
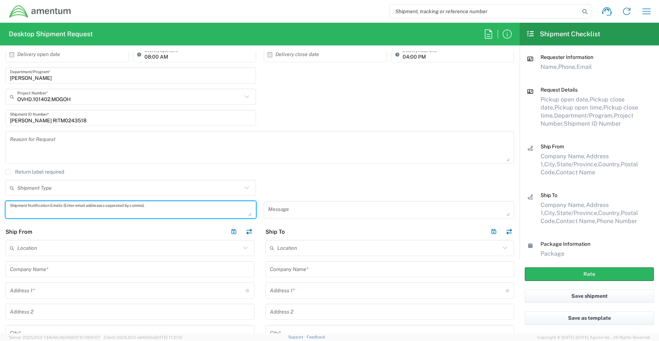
click at [32, 211] on textarea at bounding box center [131, 209] width 242 height 13
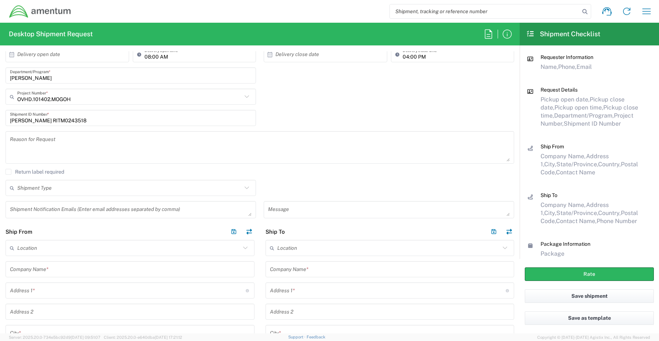
click at [18, 209] on textarea at bounding box center [131, 209] width 242 height 13
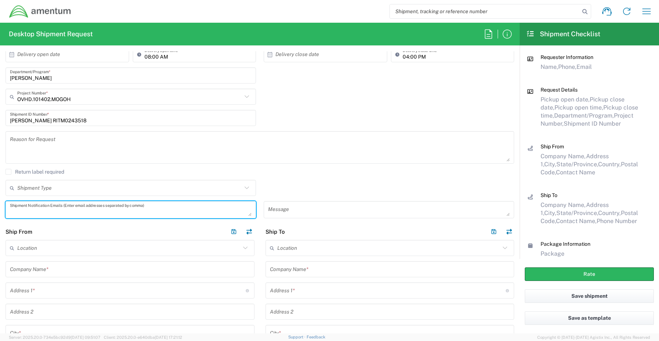
paste textarea "[PERSON_NAME][EMAIL_ADDRESS][PERSON_NAME][DOMAIN_NAME]"
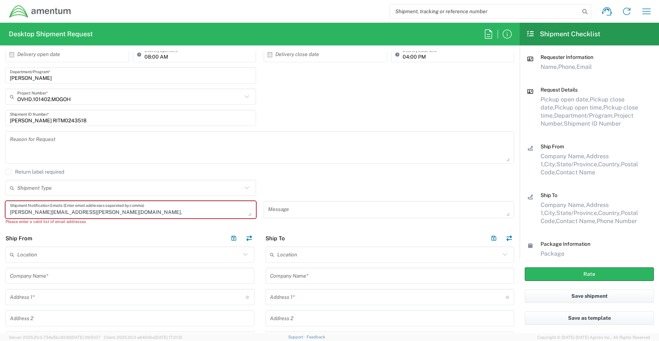
click at [92, 213] on textarea "[PERSON_NAME][EMAIL_ADDRESS][PERSON_NAME][DOMAIN_NAME]," at bounding box center [131, 209] width 242 height 13
paste textarea "[EMAIL_ADDRESS][DOMAIN_NAME]"
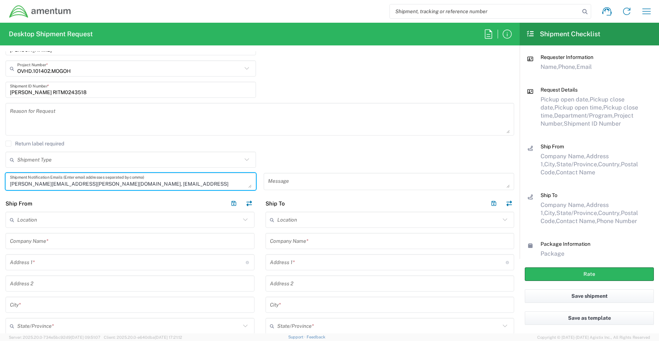
scroll to position [257, 0]
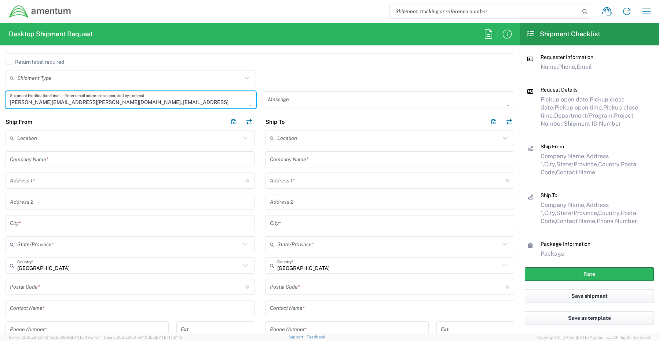
type textarea "[PERSON_NAME][EMAIL_ADDRESS][PERSON_NAME][DOMAIN_NAME], [EMAIL_ADDRESS][DOMAIN_…"
click at [35, 308] on input "text" at bounding box center [130, 308] width 240 height 13
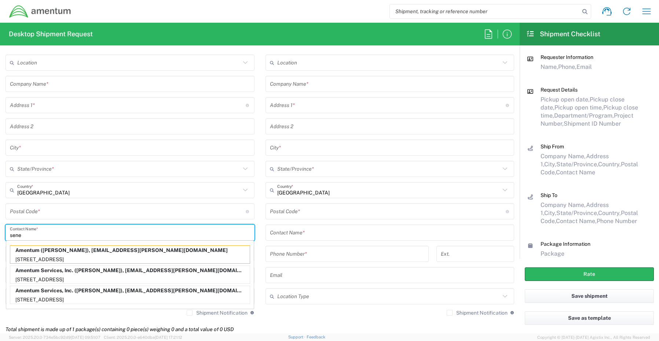
scroll to position [336, 0]
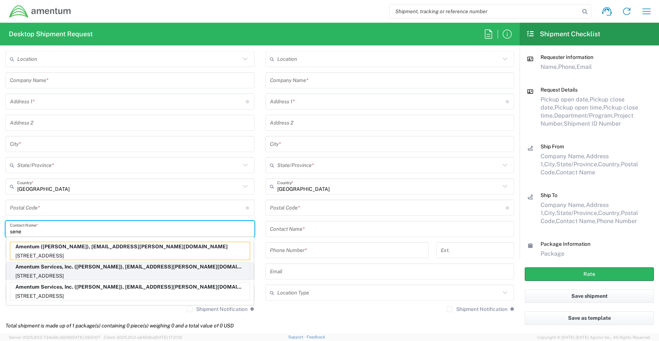
type input "sene"
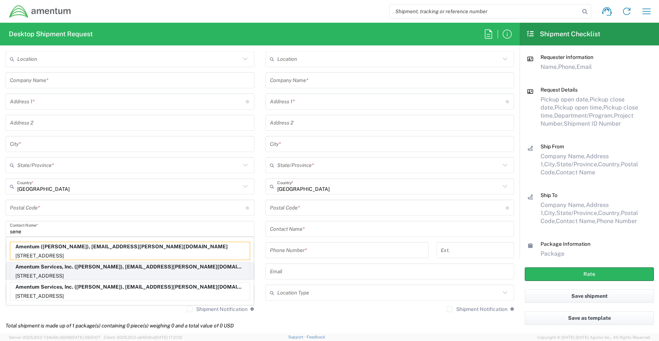
click at [53, 271] on p "Amentum Services, Inc. ([PERSON_NAME]), [EMAIL_ADDRESS][PERSON_NAME][DOMAIN_NAM…" at bounding box center [129, 266] width 239 height 9
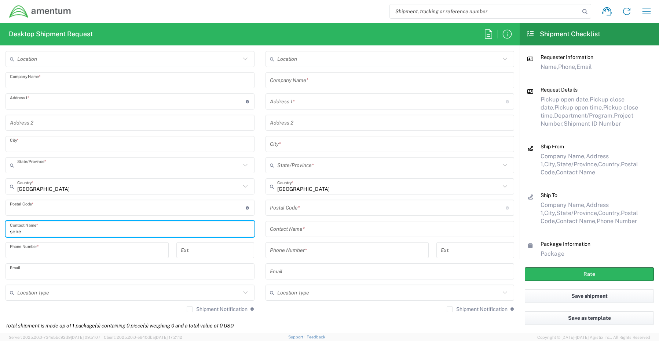
click at [17, 294] on icon at bounding box center [13, 293] width 7 height 12
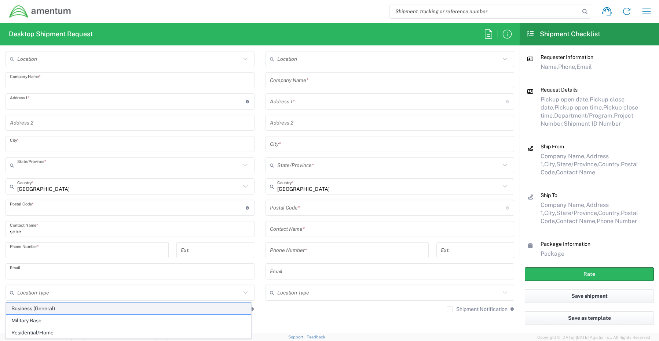
click at [23, 307] on span "Business (General)" at bounding box center [128, 308] width 244 height 11
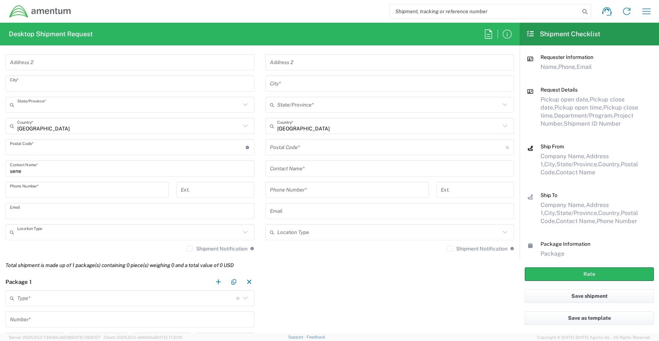
scroll to position [409, 0]
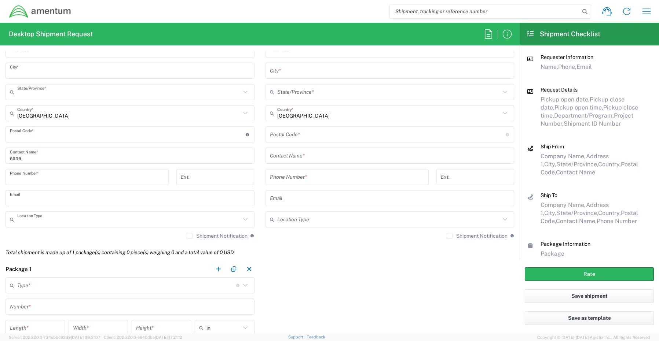
click at [187, 235] on label "Shipment Notification" at bounding box center [217, 236] width 61 height 6
click at [189, 236] on input "Shipment Notification" at bounding box center [189, 236] width 0 height 0
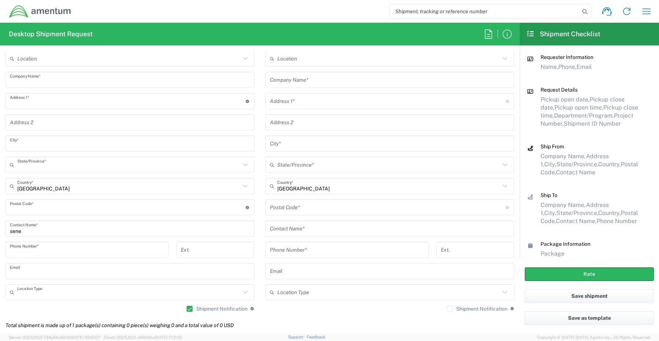
scroll to position [336, 0]
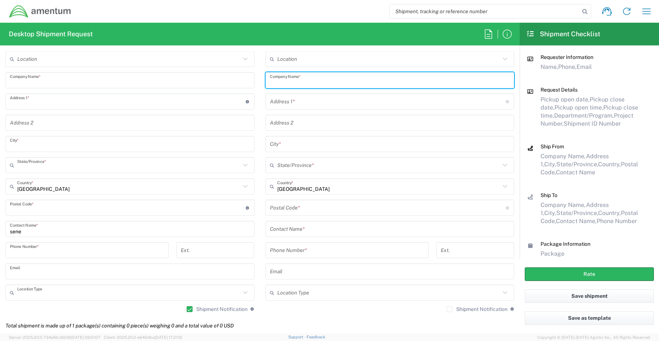
click at [284, 80] on input "text" at bounding box center [390, 80] width 240 height 13
paste input "[PERSON_NAME]"
click at [292, 83] on input "Amentum /. [PERSON_NAME]" at bounding box center [390, 80] width 240 height 13
type input "Amentum / [PERSON_NAME]"
click at [284, 231] on input "text" at bounding box center [390, 229] width 240 height 13
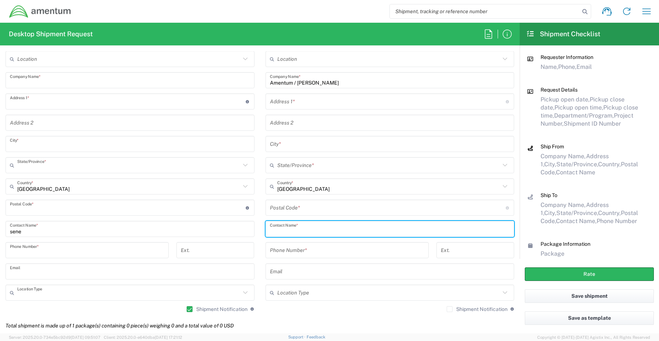
paste input "[PERSON_NAME]"
type input "[PERSON_NAME]"
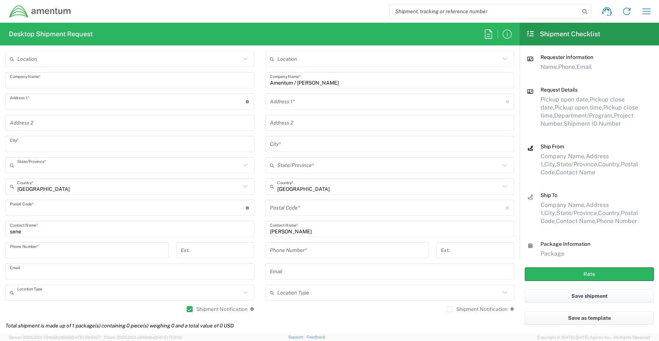
click at [293, 106] on input "text" at bounding box center [388, 101] width 236 height 13
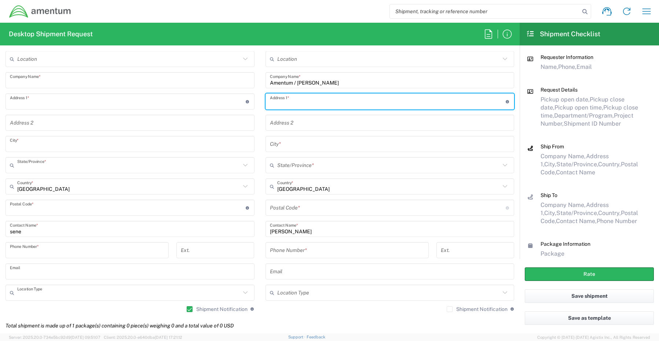
paste input "[STREET_ADDRESS]"
type input "[STREET_ADDRESS]"
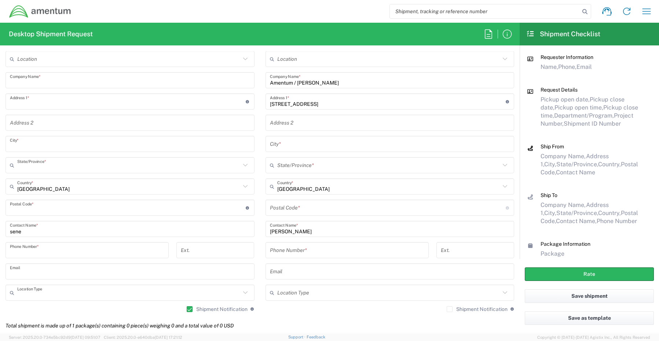
click at [287, 144] on input "text" at bounding box center [390, 144] width 240 height 13
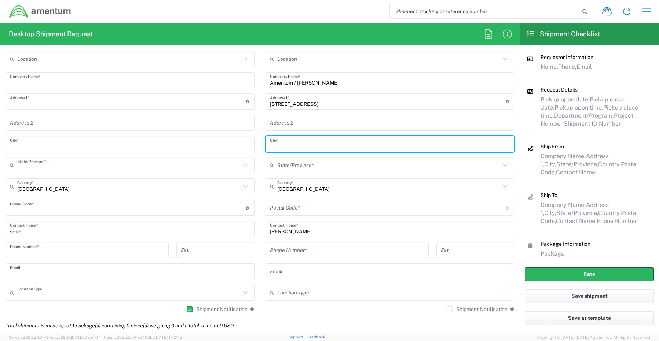
paste input "New Port [PERSON_NAME]"
type input "New Port [PERSON_NAME]"
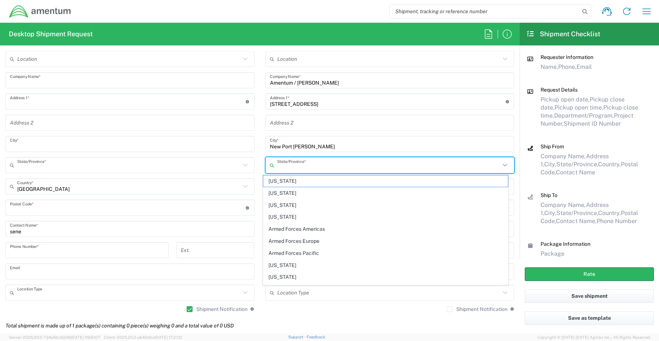
click at [292, 169] on input "text" at bounding box center [388, 165] width 223 height 13
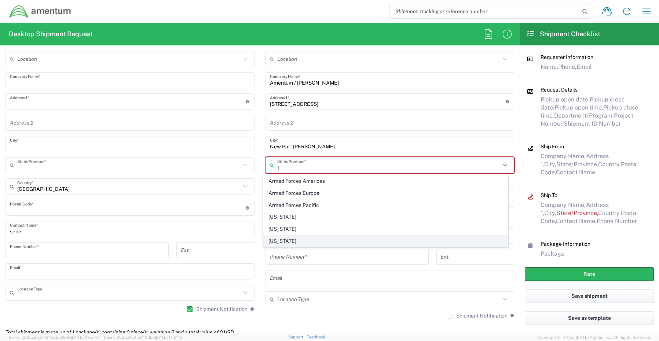
type input "f"
click at [286, 239] on span "[US_STATE]" at bounding box center [385, 241] width 244 height 11
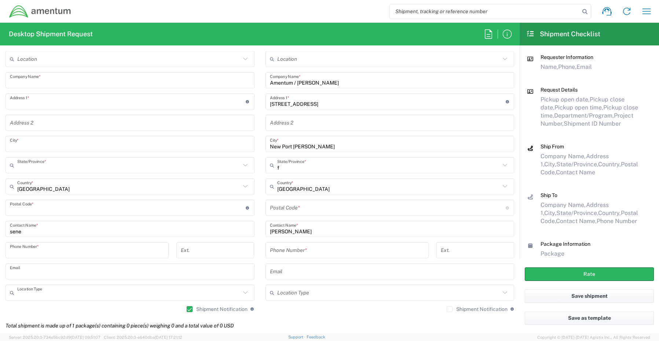
click at [278, 204] on input "undefined" at bounding box center [388, 208] width 236 height 13
paste input "34652"
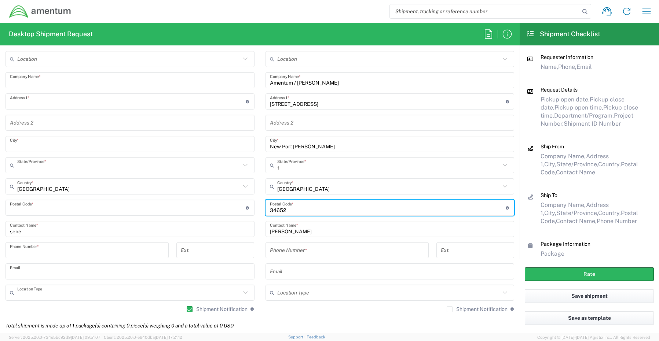
type input "34652"
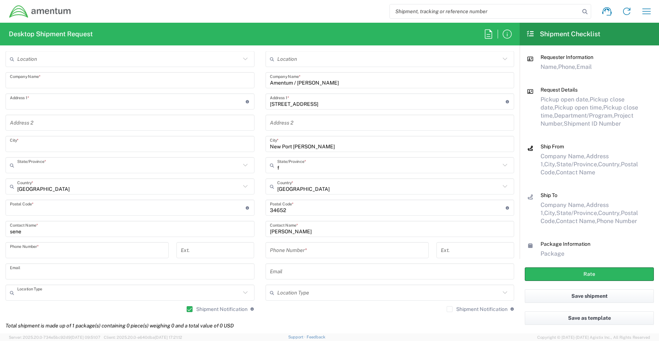
click at [294, 249] on input "tel" at bounding box center [347, 250] width 154 height 13
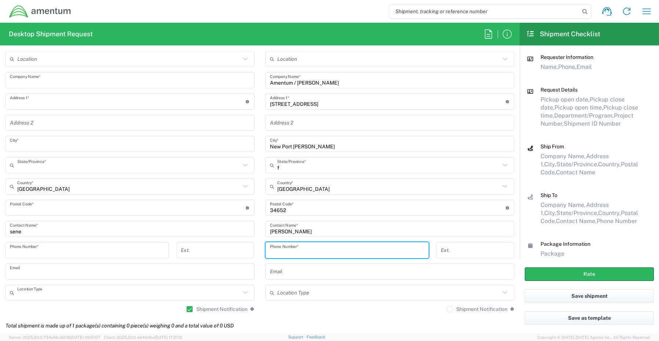
paste input "[PHONE_NUMBER]"
type input "[PHONE_NUMBER]"
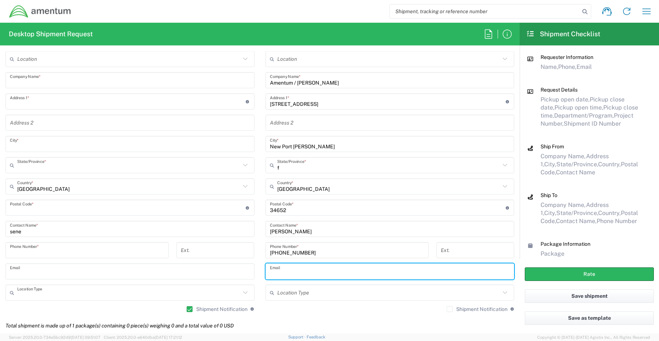
click at [270, 273] on input "text" at bounding box center [390, 271] width 240 height 13
paste input "[PERSON_NAME][EMAIL_ADDRESS][PERSON_NAME][DOMAIN_NAME]"
type input "[PERSON_NAME][EMAIL_ADDRESS][PERSON_NAME][DOMAIN_NAME]"
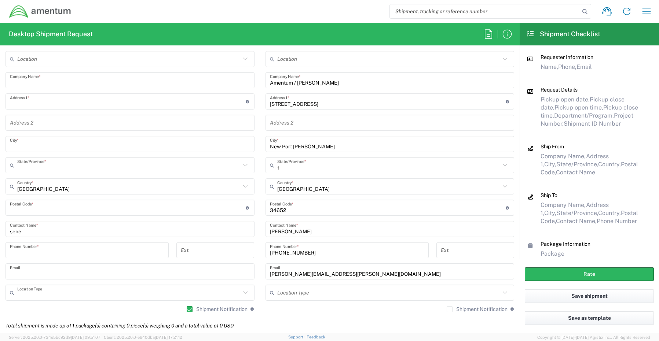
click at [446, 310] on label "Shipment Notification" at bounding box center [476, 309] width 61 height 6
click at [449, 309] on input "Shipment Notification" at bounding box center [449, 309] width 0 height 0
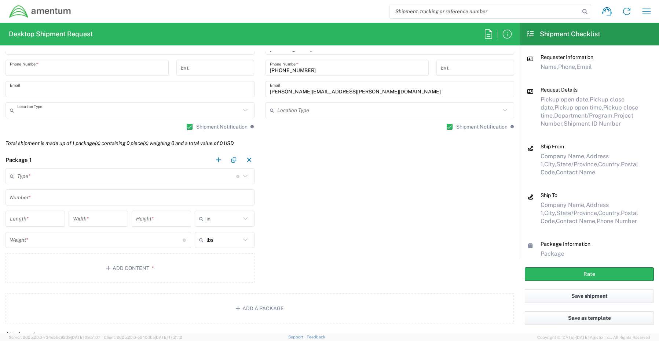
scroll to position [519, 0]
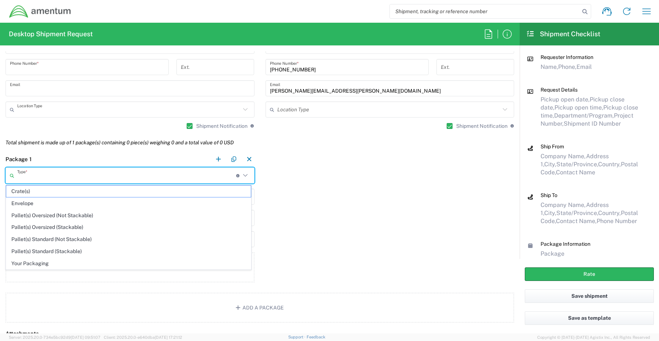
click at [40, 175] on input "text" at bounding box center [126, 175] width 219 height 13
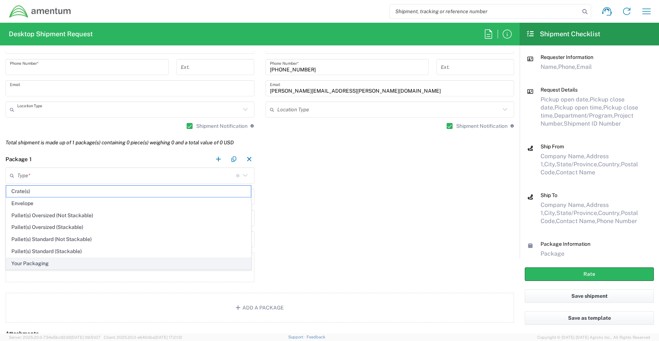
click at [41, 265] on span "Your Packaging" at bounding box center [128, 263] width 244 height 11
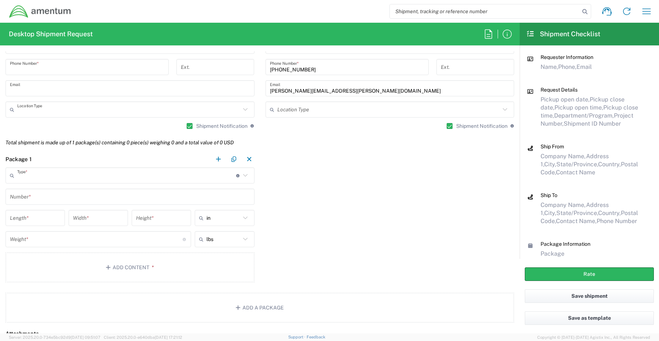
click at [40, 193] on input "text" at bounding box center [130, 197] width 240 height 13
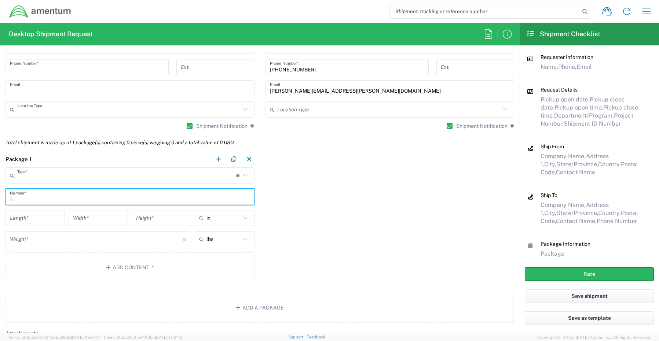
type input "1"
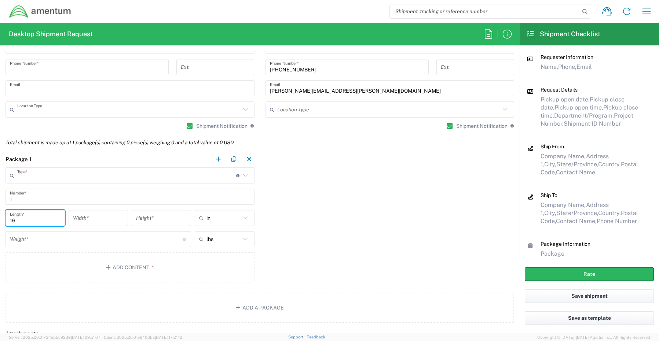
type input "16"
type input "14"
type input "3"
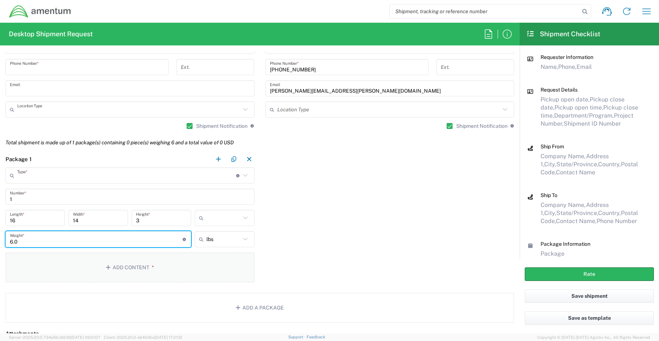
type input "6.0"
click at [137, 267] on button "Add Content *" at bounding box center [129, 267] width 249 height 30
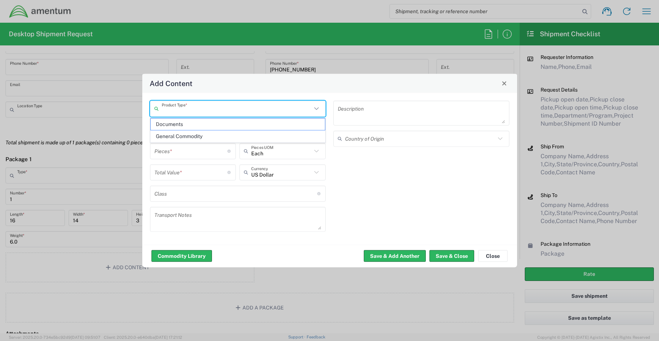
click at [193, 109] on input "text" at bounding box center [237, 108] width 150 height 13
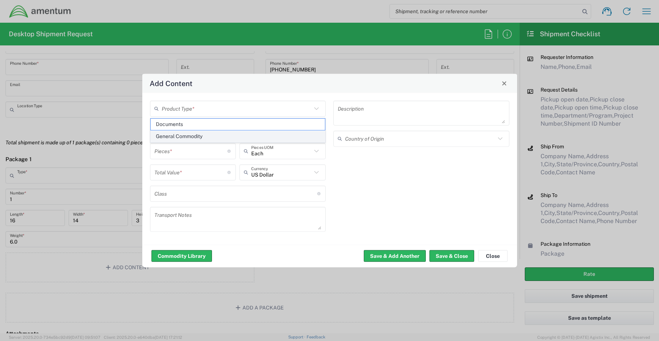
click at [199, 138] on span "General Commodity" at bounding box center [238, 136] width 174 height 11
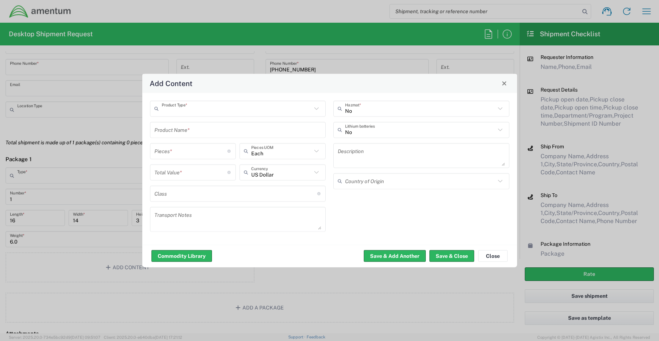
click at [197, 128] on input "text" at bounding box center [237, 130] width 167 height 13
paste input "Laptop: CORP027184/SN: HNSYMB4"
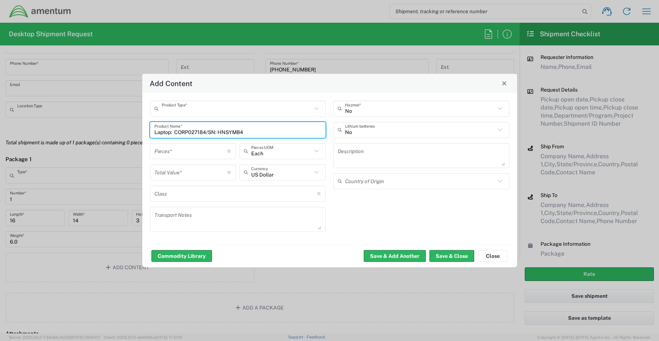
type input "Laptop: CORP027184/SN: HNSYMB4"
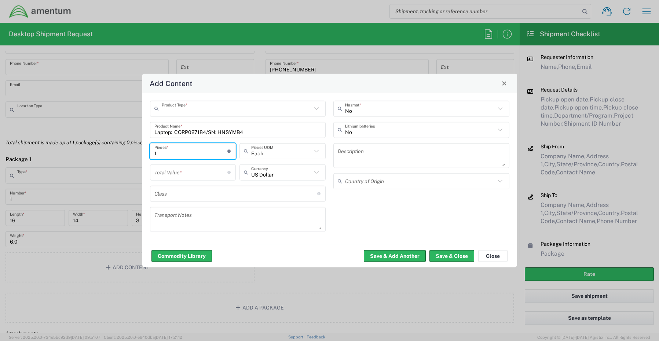
type input "1"
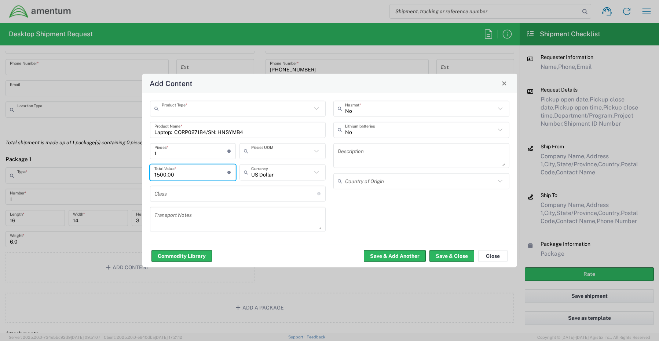
type input "1500.00"
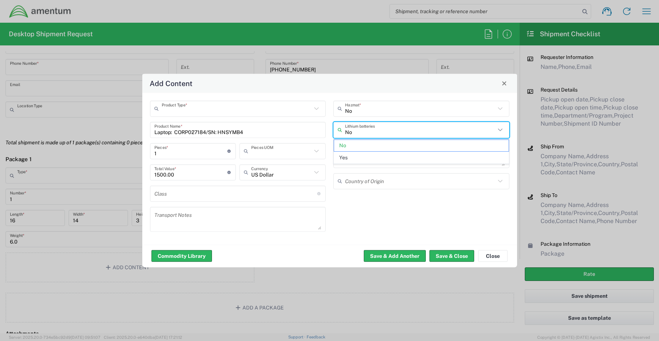
drag, startPoint x: 360, startPoint y: 128, endPoint x: 361, endPoint y: 137, distance: 8.9
click at [360, 129] on input "No" at bounding box center [420, 130] width 150 height 13
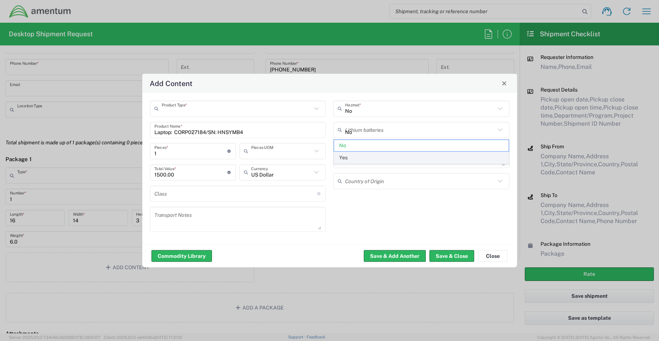
click at [360, 159] on span "Yes" at bounding box center [421, 157] width 174 height 11
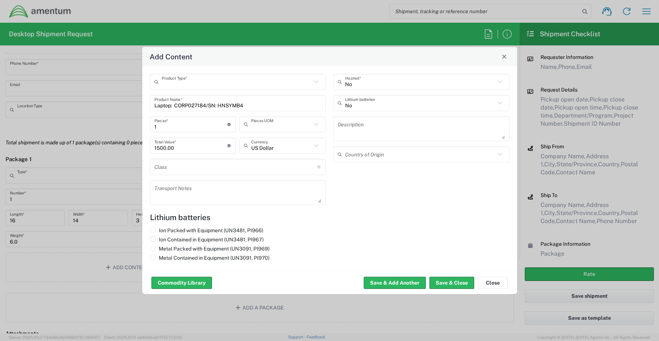
click at [157, 238] on label "Ion Contained in Equipment (UN3481, PI967)" at bounding box center [207, 239] width 114 height 7
click at [159, 238] on input "Ion Contained in Equipment (UN3481, PI967)" at bounding box center [161, 238] width 5 height 5
radio input "true"
click at [441, 281] on button "Save & Close" at bounding box center [451, 283] width 45 height 12
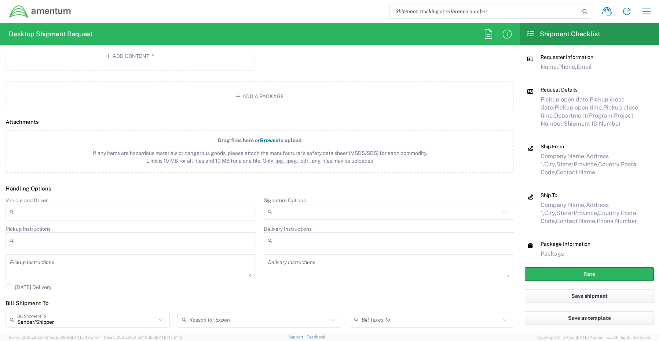
scroll to position [775, 0]
click at [283, 211] on input "Signature Options" at bounding box center [387, 210] width 225 height 12
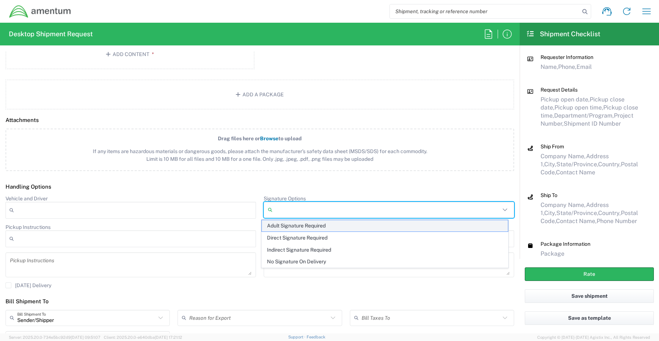
click at [282, 226] on span "Adult Signature Required" at bounding box center [385, 225] width 246 height 11
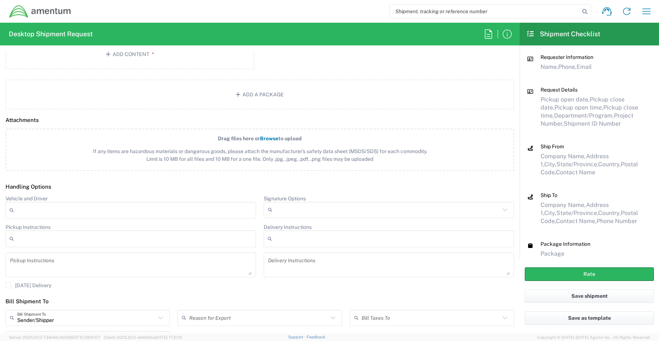
scroll to position [839, 0]
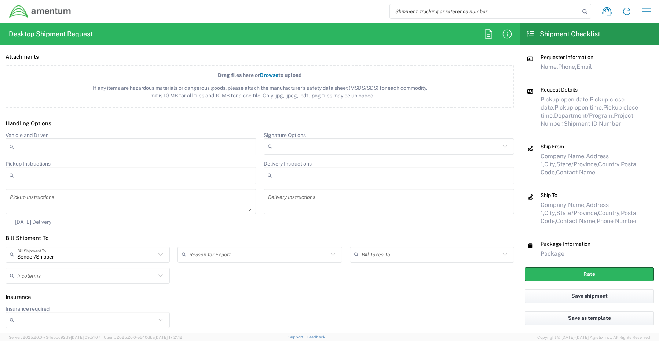
click at [24, 324] on input "Insurance required" at bounding box center [86, 320] width 139 height 12
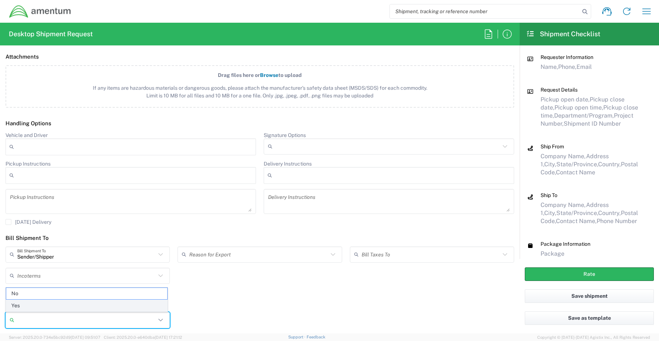
click at [30, 306] on span "Yes" at bounding box center [86, 305] width 161 height 11
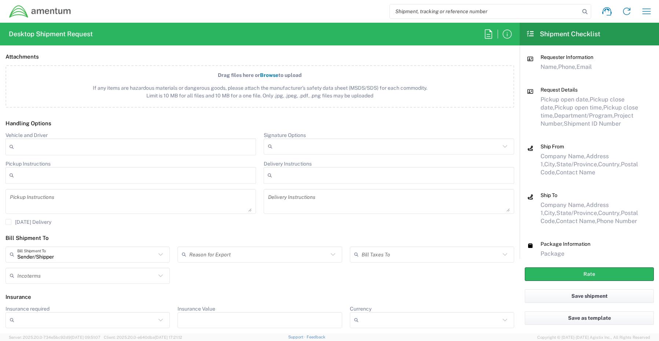
click at [200, 322] on input "Insurance Value" at bounding box center [259, 320] width 155 height 12
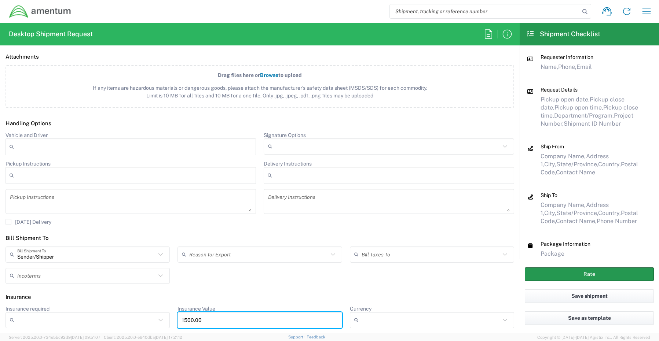
type input "1500.00"
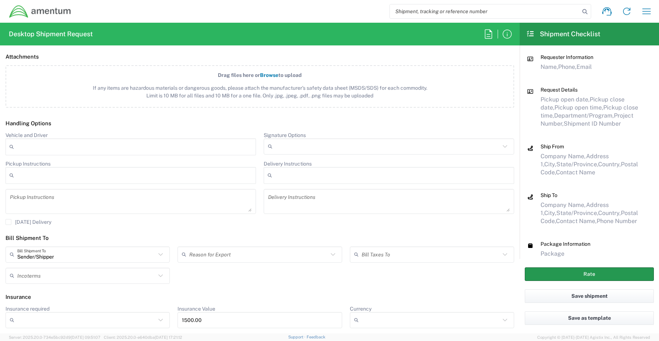
click at [542, 273] on button "Rate" at bounding box center [588, 275] width 129 height 14
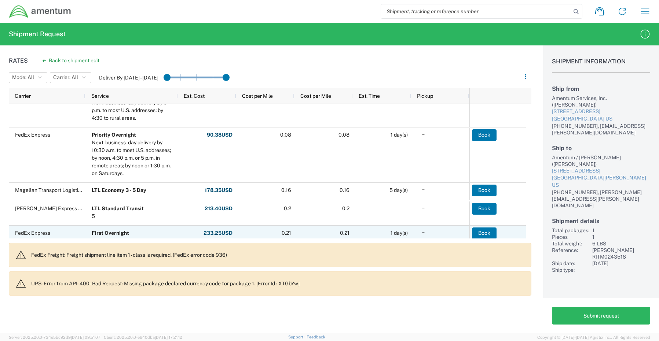
scroll to position [110, 0]
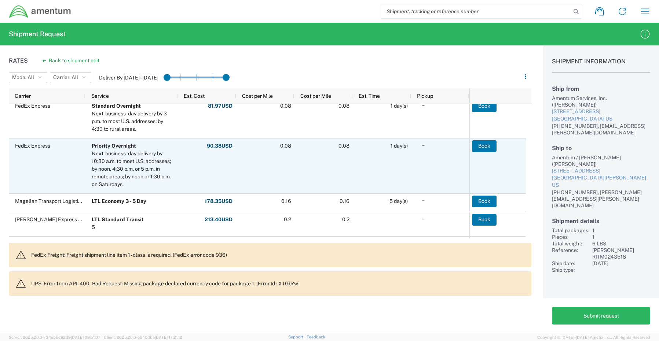
click at [32, 169] on div "FedEx Express" at bounding box center [47, 166] width 77 height 55
click at [490, 146] on button "Book" at bounding box center [484, 146] width 25 height 12
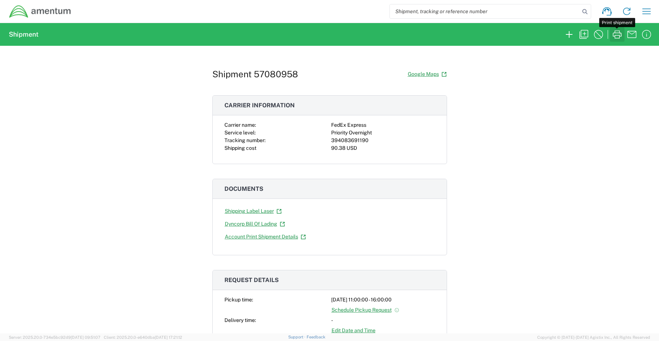
click at [616, 33] on icon "button" at bounding box center [617, 35] width 12 height 12
click at [569, 32] on icon "button" at bounding box center [568, 34] width 7 height 7
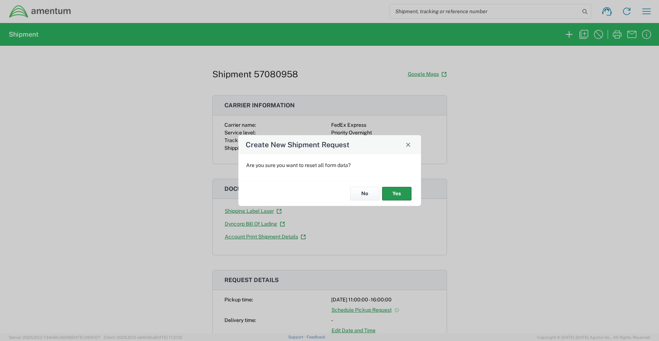
click at [390, 191] on button "Yes" at bounding box center [396, 194] width 29 height 14
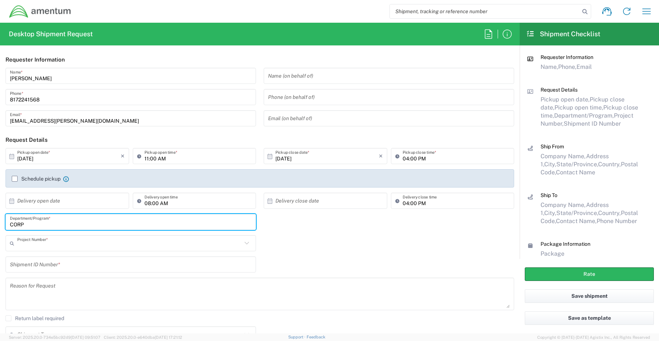
drag, startPoint x: 52, startPoint y: 224, endPoint x: -6, endPoint y: 220, distance: 58.0
click at [0, 220] on html "Shipment request Shipment tracking Shipment estimator Desktop shipment request …" at bounding box center [329, 170] width 659 height 341
paste input "[PERSON_NAME]"
type input "[PERSON_NAME]"
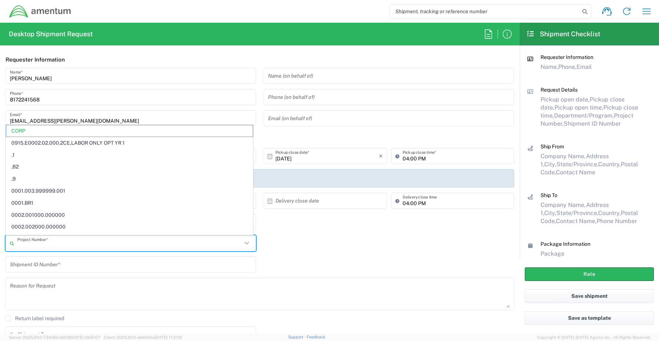
drag, startPoint x: 36, startPoint y: 247, endPoint x: -9, endPoint y: 241, distance: 45.0
click at [0, 241] on html "Shipment request Shipment tracking Shipment estimator Desktop shipment request …" at bounding box center [329, 170] width 659 height 341
type input "C"
paste input "4942.CSS.21642.WAS17.0UNB.9999"
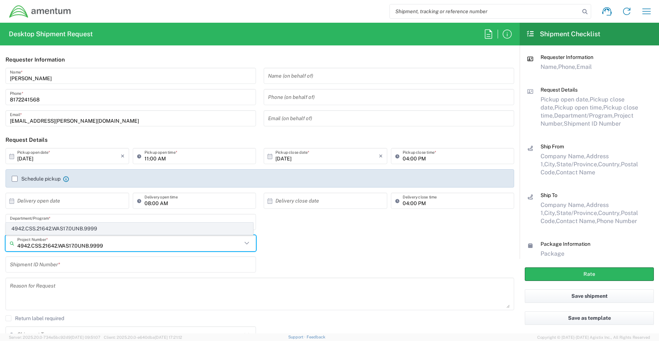
type input "4942.CSS.21642.WAS17.0UNB.9999"
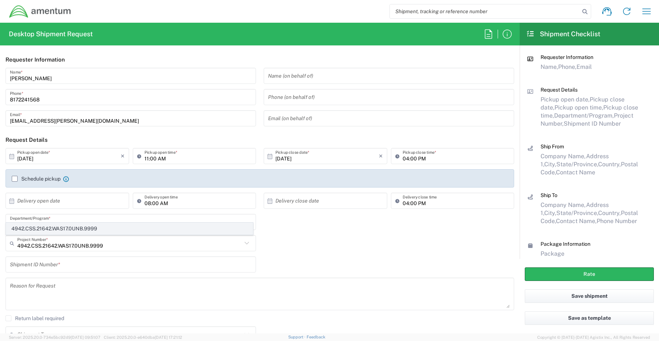
click at [23, 228] on span "4942.CSS.21642.WAS17.0UNB.9999" at bounding box center [129, 228] width 246 height 11
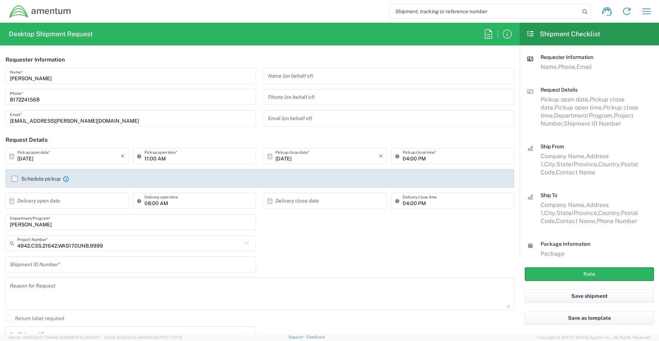
click at [25, 266] on input "text" at bounding box center [131, 264] width 242 height 13
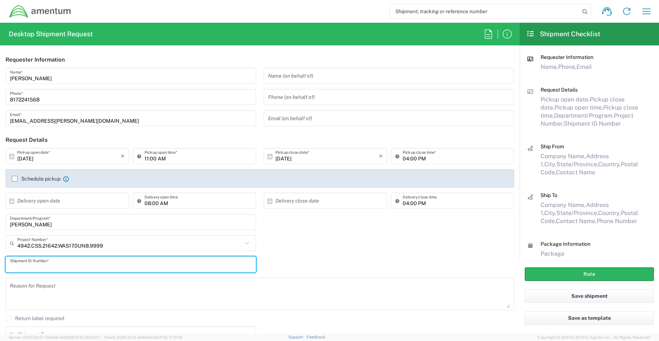
paste input "[PERSON_NAME] RITM0251474"
type input "[PERSON_NAME] RITM0251474"
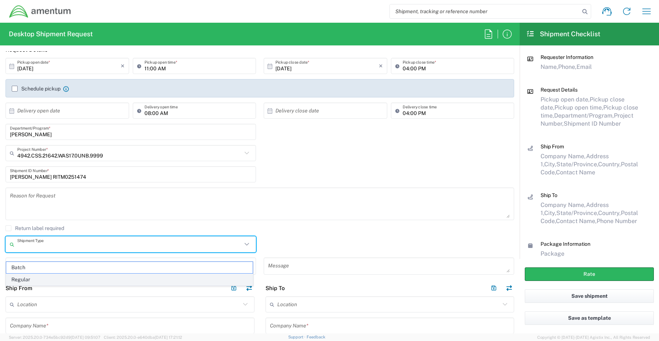
scroll to position [118, 0]
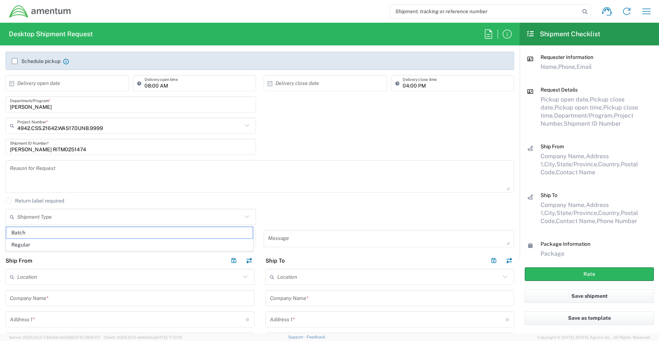
click at [116, 195] on div "Reason for Request" at bounding box center [260, 179] width 516 height 38
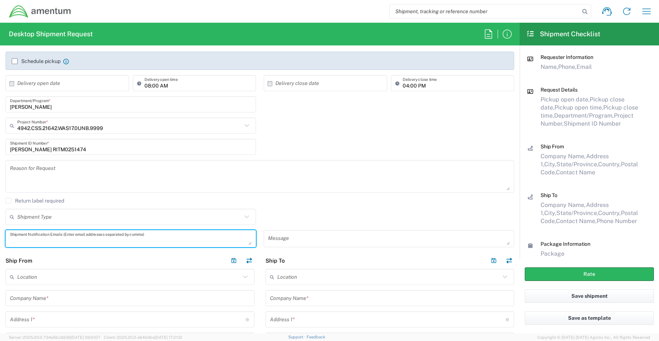
click at [24, 236] on textarea at bounding box center [131, 238] width 242 height 13
paste textarea "[PERSON_NAME][EMAIL_ADDRESS][PERSON_NAME][DOMAIN_NAME]"
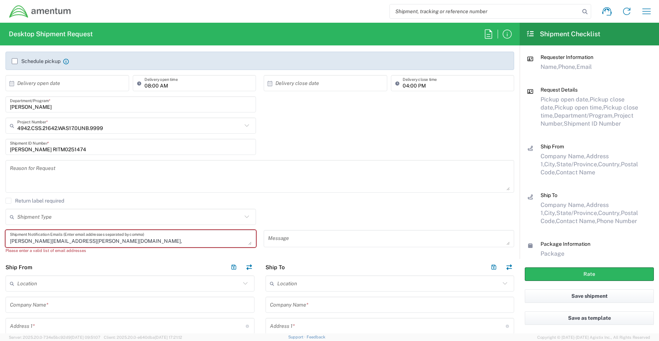
click at [111, 242] on textarea "[PERSON_NAME][EMAIL_ADDRESS][PERSON_NAME][DOMAIN_NAME]," at bounding box center [131, 238] width 242 height 13
paste textarea "[EMAIL_ADDRESS][DOMAIN_NAME]"
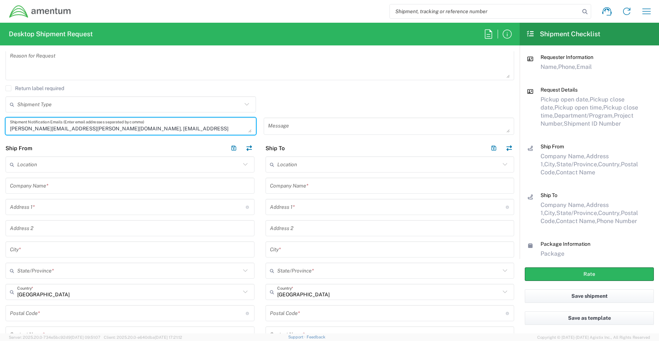
scroll to position [264, 0]
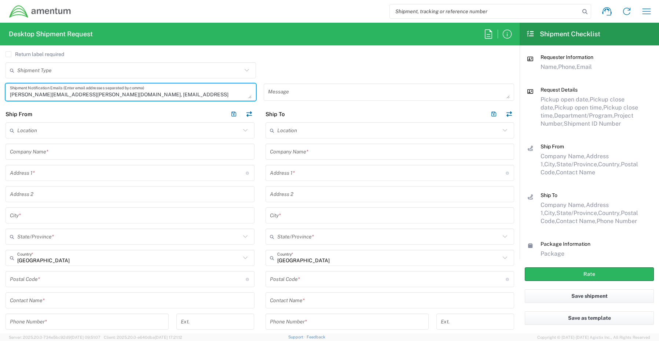
type textarea "[PERSON_NAME][EMAIL_ADDRESS][PERSON_NAME][DOMAIN_NAME], [EMAIL_ADDRESS][DOMAIN_…"
click at [30, 303] on input "text" at bounding box center [130, 300] width 240 height 13
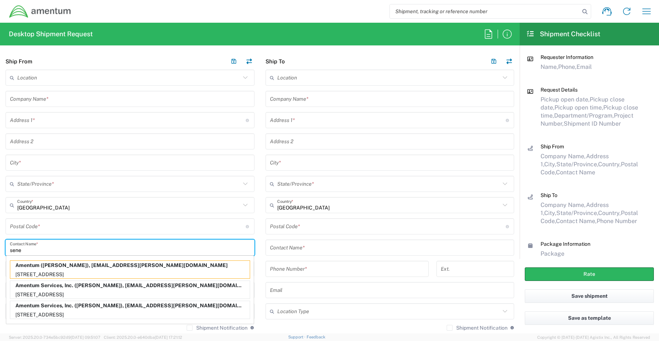
scroll to position [338, 0]
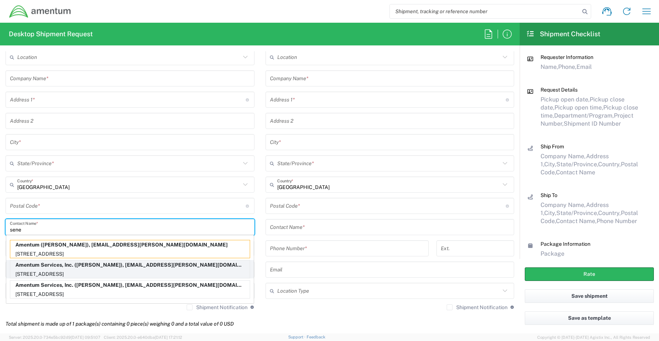
type input "sene"
click at [55, 272] on p "[STREET_ADDRESS]" at bounding box center [129, 274] width 239 height 9
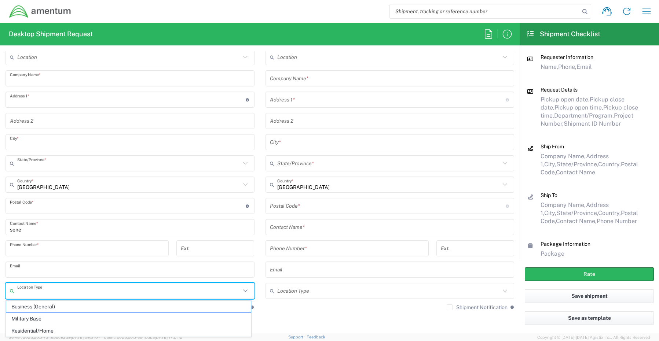
click at [48, 293] on input "text" at bounding box center [128, 291] width 223 height 13
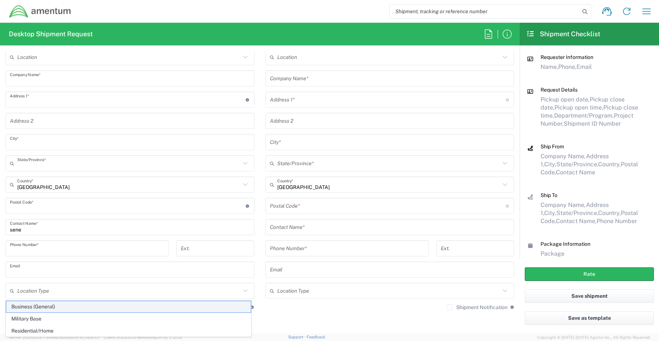
click at [24, 305] on span "Business (General)" at bounding box center [128, 306] width 244 height 11
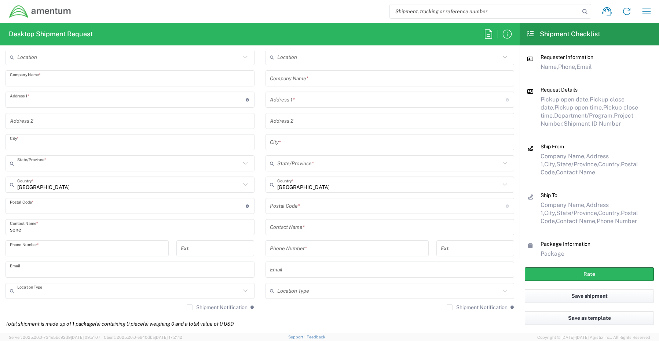
click at [188, 308] on label "Shipment Notification" at bounding box center [217, 308] width 61 height 6
click at [189, 307] on input "Shipment Notification" at bounding box center [189, 307] width 0 height 0
click at [309, 82] on input "text" at bounding box center [390, 78] width 240 height 13
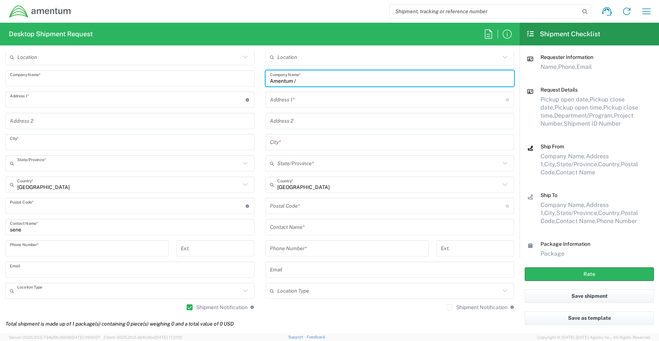
paste input "[PERSON_NAME]"
type input "Amentum / [PERSON_NAME]"
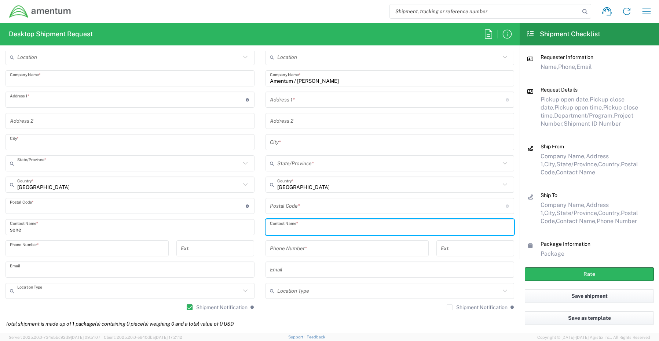
click at [303, 228] on input "text" at bounding box center [390, 227] width 240 height 13
paste input "[PERSON_NAME]"
type input "[PERSON_NAME]"
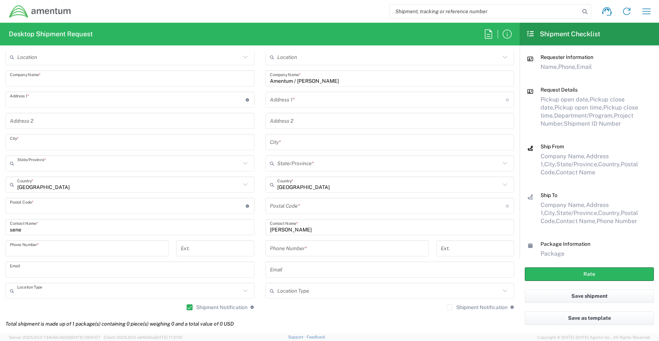
click at [292, 103] on input "text" at bounding box center [388, 99] width 236 height 13
paste input "[STREET_ADDRESS]"
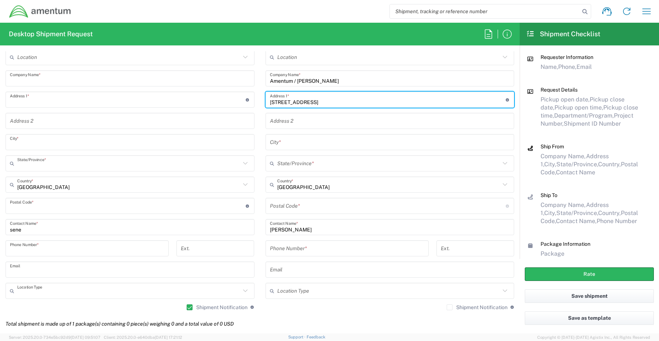
type input "[STREET_ADDRESS]"
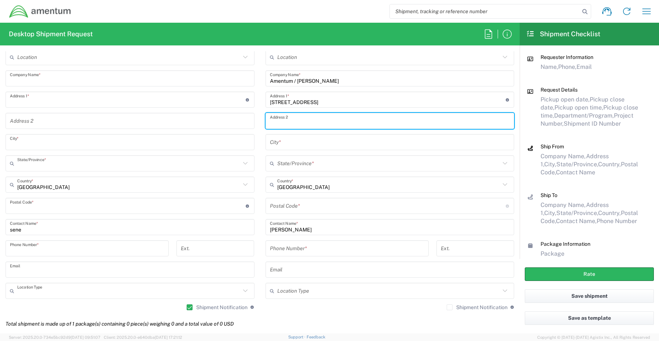
click at [306, 123] on input "text" at bounding box center [390, 121] width 240 height 13
paste input "Apt #227"
type input "Apt #227"
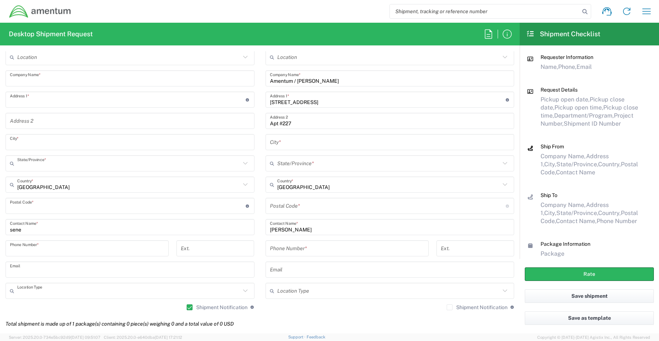
click at [293, 144] on input "text" at bounding box center [390, 142] width 240 height 13
paste input "Aurora,"
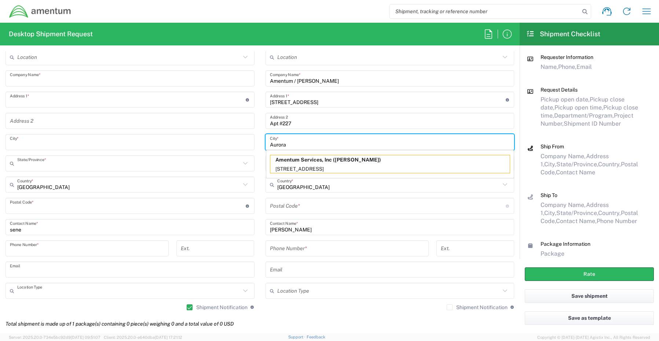
click at [311, 142] on input "Aurora" at bounding box center [390, 142] width 240 height 13
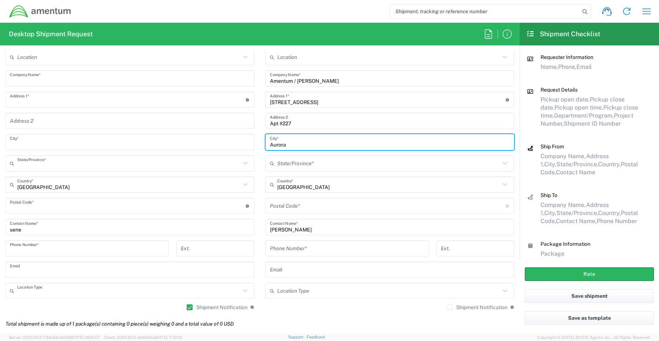
type input "Aurora"
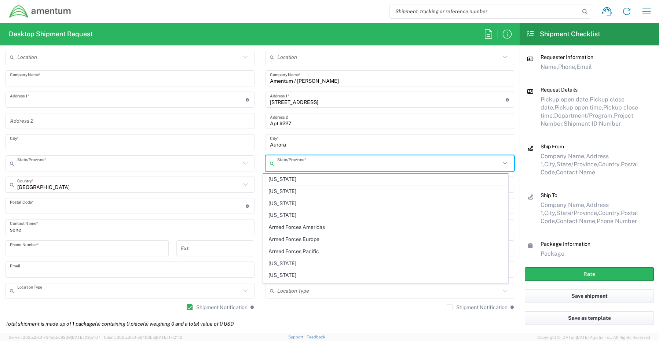
click at [294, 167] on input "text" at bounding box center [388, 163] width 223 height 13
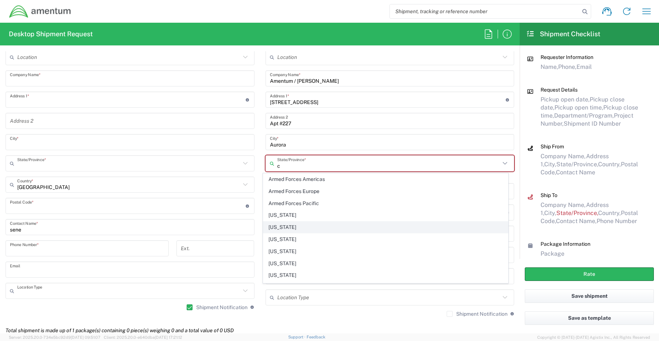
type input "c"
click at [290, 223] on span "[US_STATE]" at bounding box center [385, 227] width 244 height 11
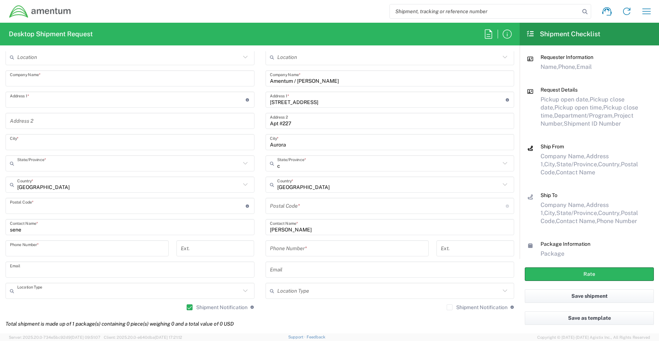
click at [293, 209] on input "undefined" at bounding box center [388, 206] width 236 height 13
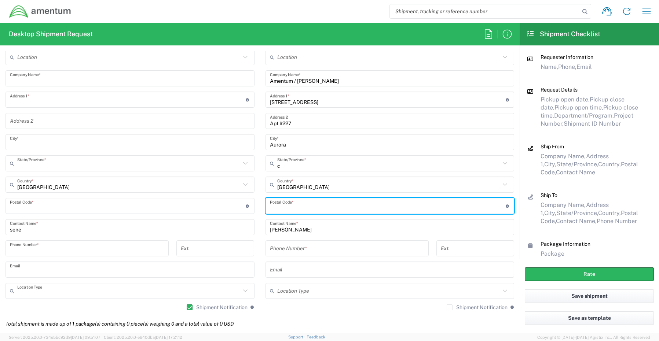
paste input "80010"
type input "80010"
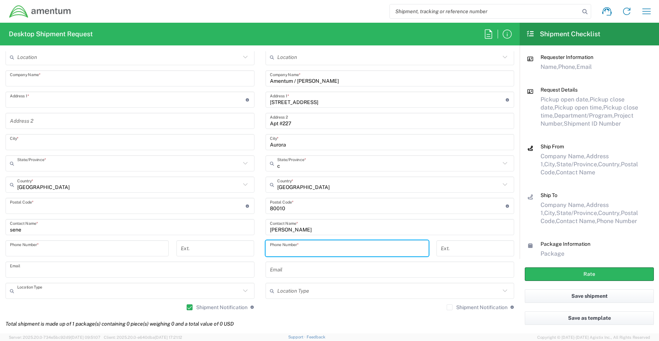
click at [308, 248] on input "tel" at bounding box center [347, 248] width 154 height 13
paste input "[PHONE_NUMBER]"
type input "[PHONE_NUMBER]"
click at [286, 270] on input "text" at bounding box center [390, 269] width 240 height 13
paste input "[EMAIL_ADDRESS][DOMAIN_NAME]"
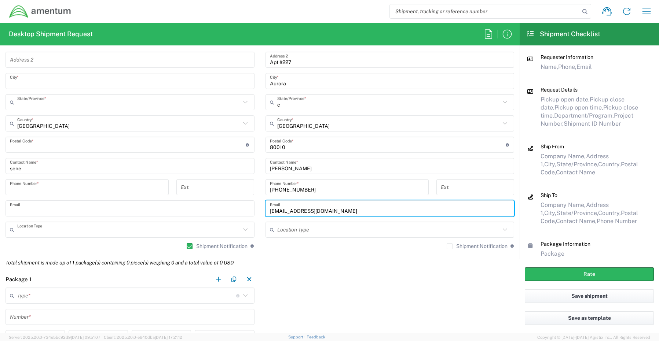
scroll to position [411, 0]
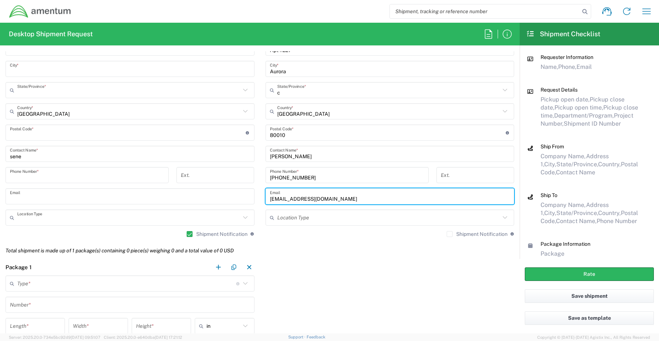
type input "[EMAIL_ADDRESS][DOMAIN_NAME]"
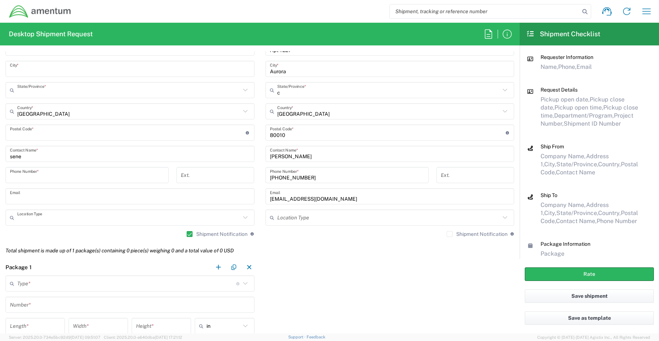
click at [446, 235] on label "Shipment Notification" at bounding box center [476, 234] width 61 height 6
click at [449, 234] on input "Shipment Notification" at bounding box center [449, 234] width 0 height 0
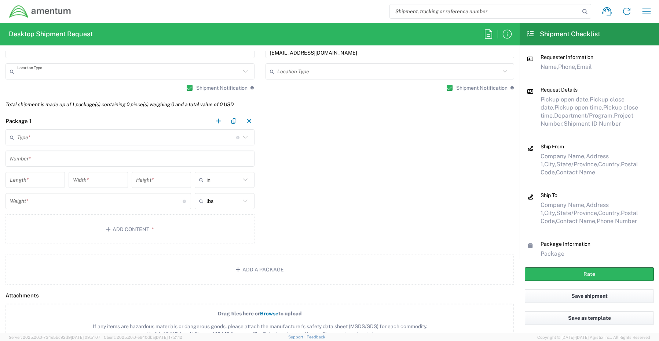
scroll to position [557, 0]
click at [32, 139] on input "text" at bounding box center [126, 137] width 219 height 13
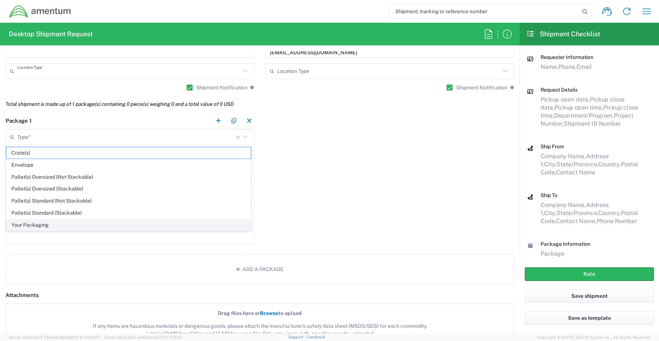
click at [36, 227] on span "Your Packaging" at bounding box center [128, 225] width 244 height 11
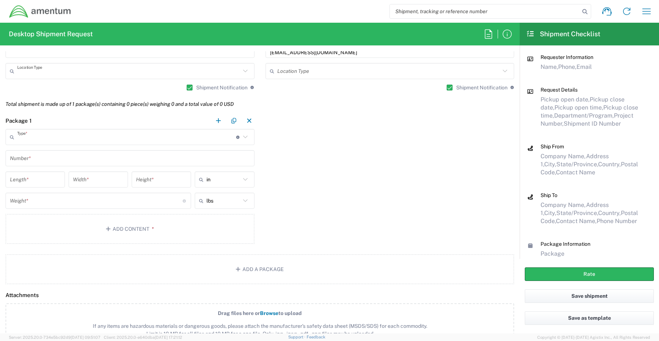
click at [38, 159] on input "text" at bounding box center [130, 158] width 240 height 13
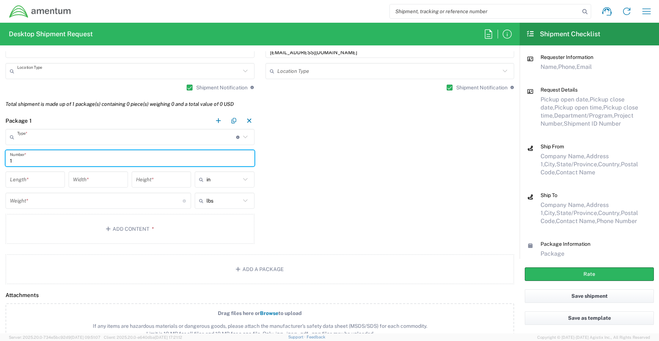
type input "1"
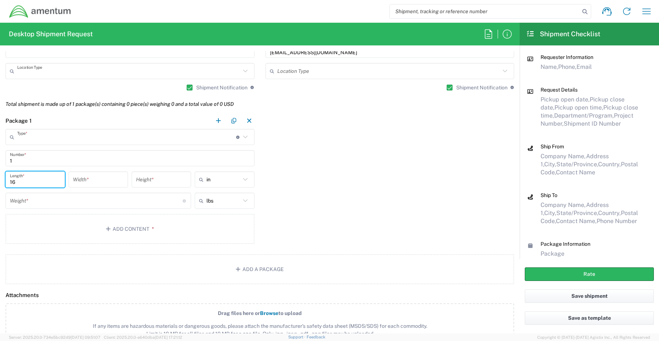
type input "16"
type input "14"
type input "3"
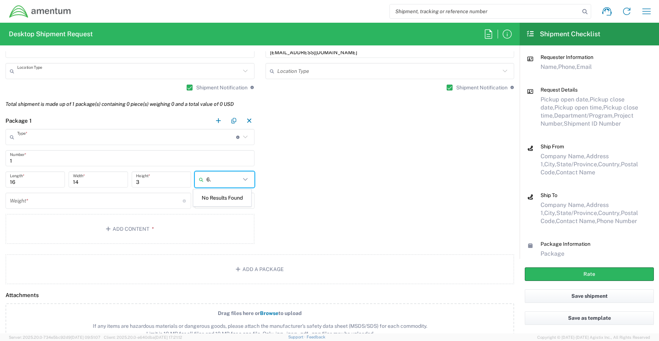
type input "6"
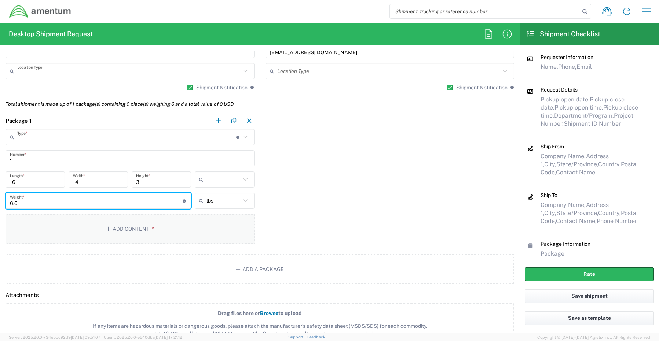
type input "6.0"
click at [121, 229] on button "Add Content *" at bounding box center [129, 229] width 249 height 30
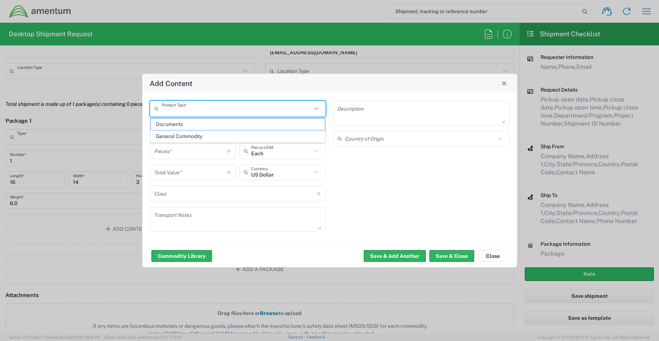
click at [191, 112] on input "text" at bounding box center [237, 108] width 150 height 13
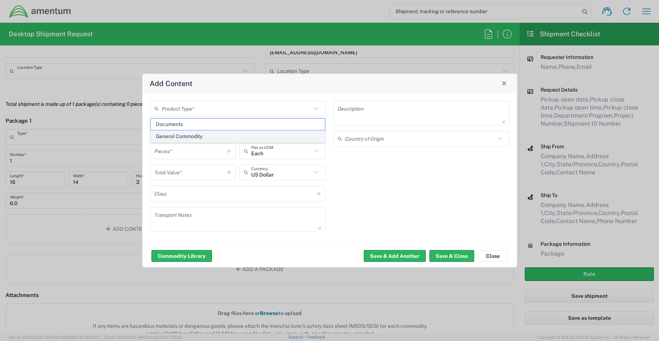
click at [192, 136] on span "General Commodity" at bounding box center [238, 136] width 174 height 11
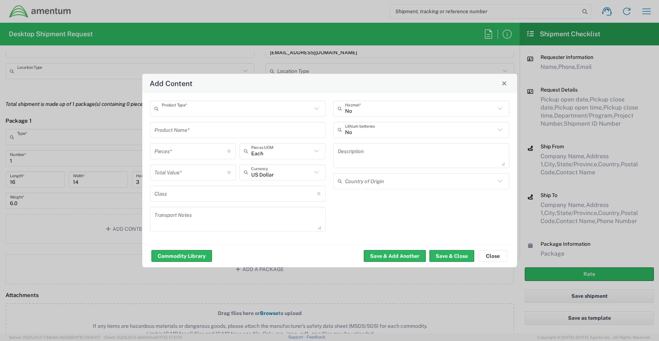
click at [218, 132] on input "text" at bounding box center [237, 130] width 167 height 13
paste input "Laptop: CORP026407/SN: CXCZ474"
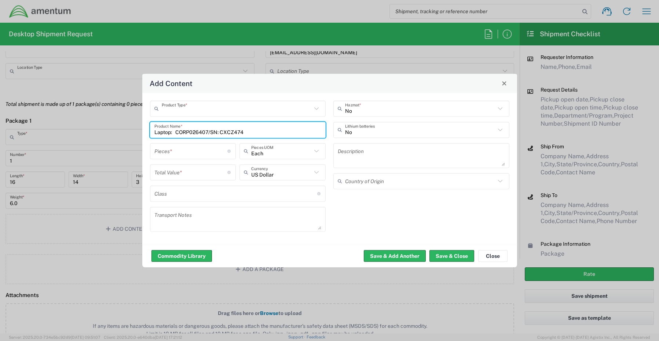
type input "Laptop: CORP026407/SN: CXCZ474"
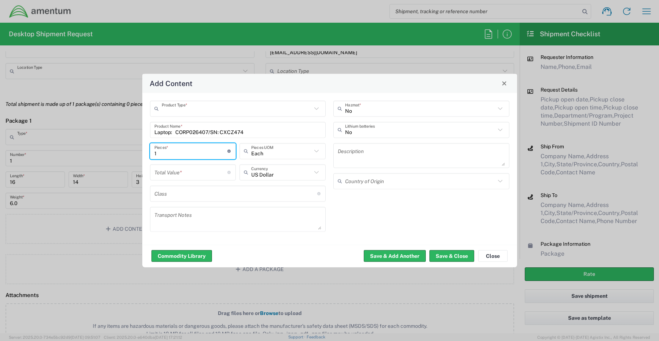
type input "1"
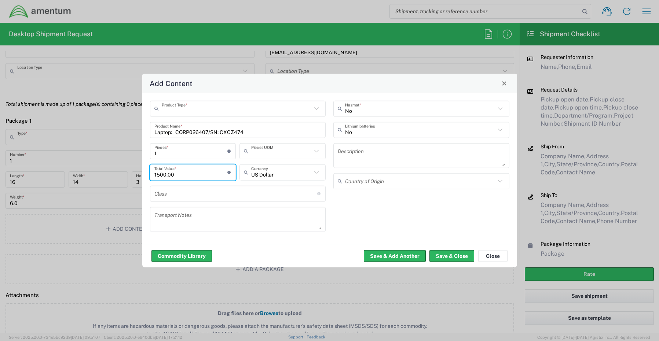
type input "1500.00"
click at [377, 129] on input "No" at bounding box center [420, 130] width 150 height 13
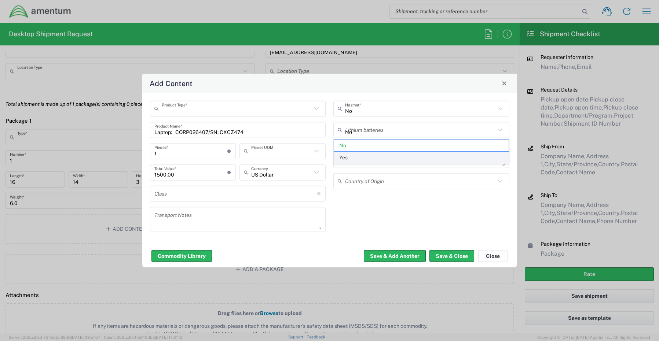
click at [356, 158] on span "Yes" at bounding box center [421, 157] width 174 height 11
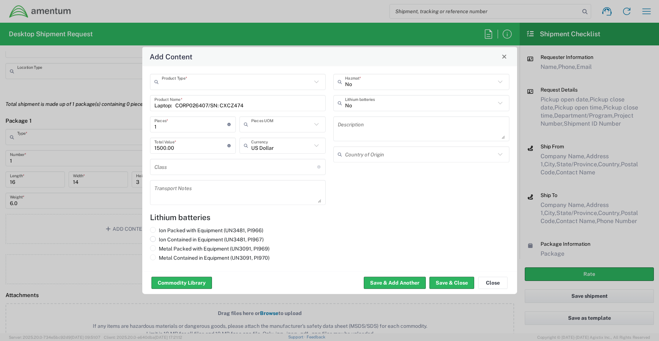
click at [160, 240] on input "Ion Contained in Equipment (UN3481, PI967)" at bounding box center [161, 238] width 5 height 5
radio input "true"
click at [448, 282] on button "Save & Close" at bounding box center [451, 283] width 45 height 12
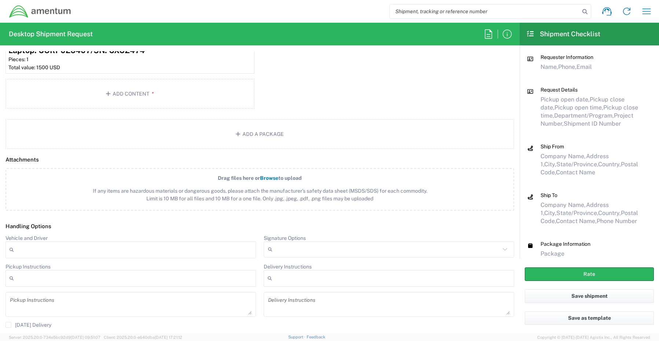
scroll to position [741, 0]
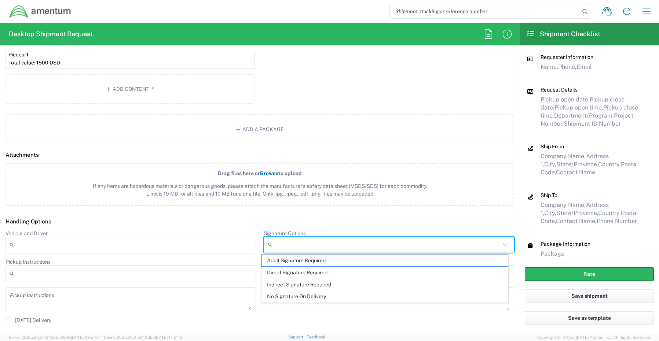
click at [284, 246] on input "Signature Options" at bounding box center [387, 245] width 225 height 12
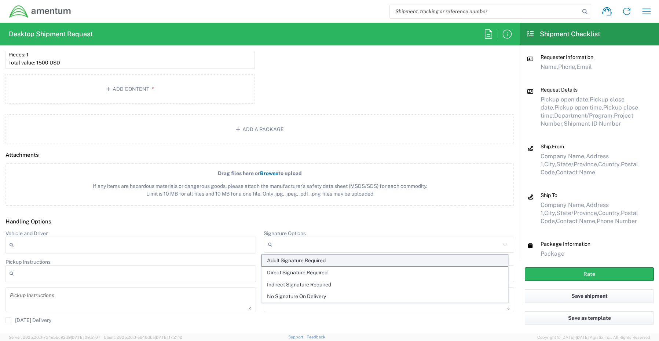
click at [277, 262] on span "Adult Signature Required" at bounding box center [385, 260] width 246 height 11
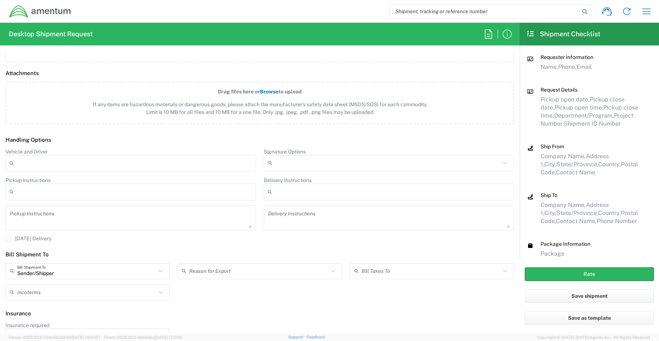
scroll to position [839, 0]
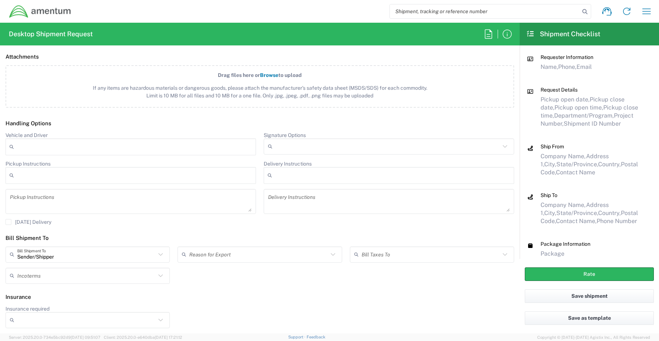
click at [29, 322] on input "Insurance required" at bounding box center [86, 320] width 139 height 12
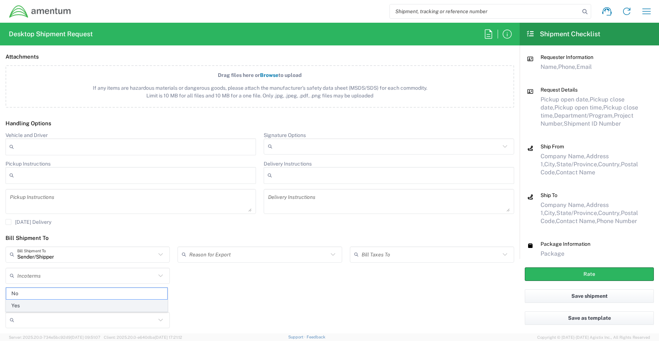
click at [32, 306] on span "Yes" at bounding box center [86, 305] width 161 height 11
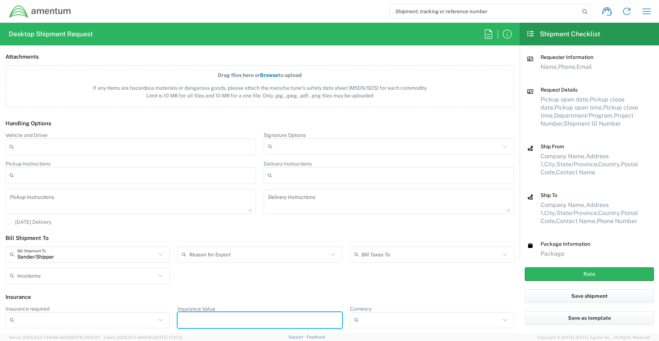
click at [211, 323] on input "Insurance Value" at bounding box center [259, 320] width 155 height 12
type input "1500.00"
click at [548, 274] on button "Rate" at bounding box center [588, 275] width 129 height 14
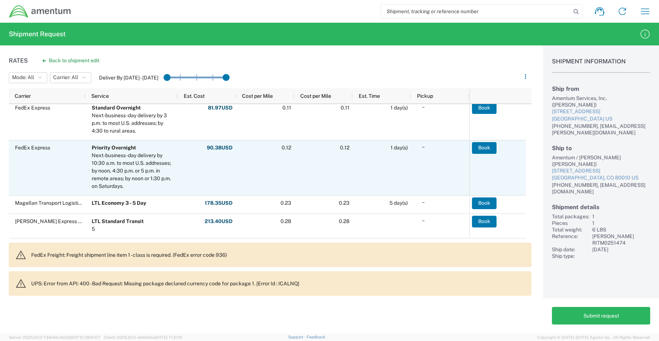
scroll to position [110, 0]
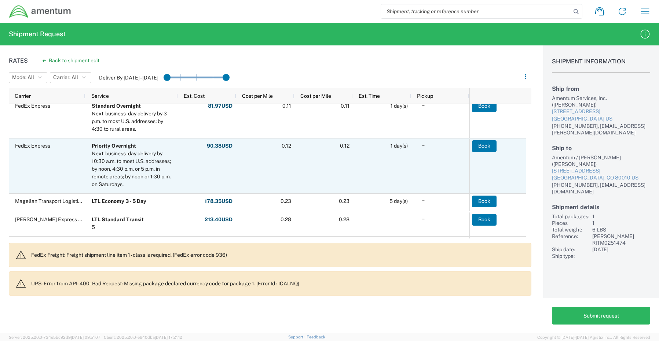
click at [42, 184] on div "FedEx Express" at bounding box center [47, 166] width 77 height 55
click at [486, 143] on button "Book" at bounding box center [484, 146] width 25 height 12
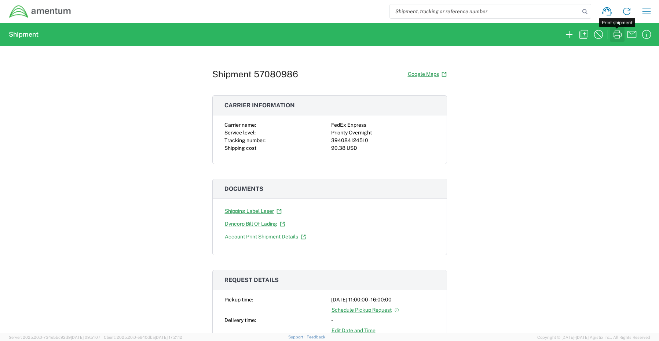
click at [616, 35] on icon "button" at bounding box center [616, 34] width 9 height 8
